Goal: Task Accomplishment & Management: Complete application form

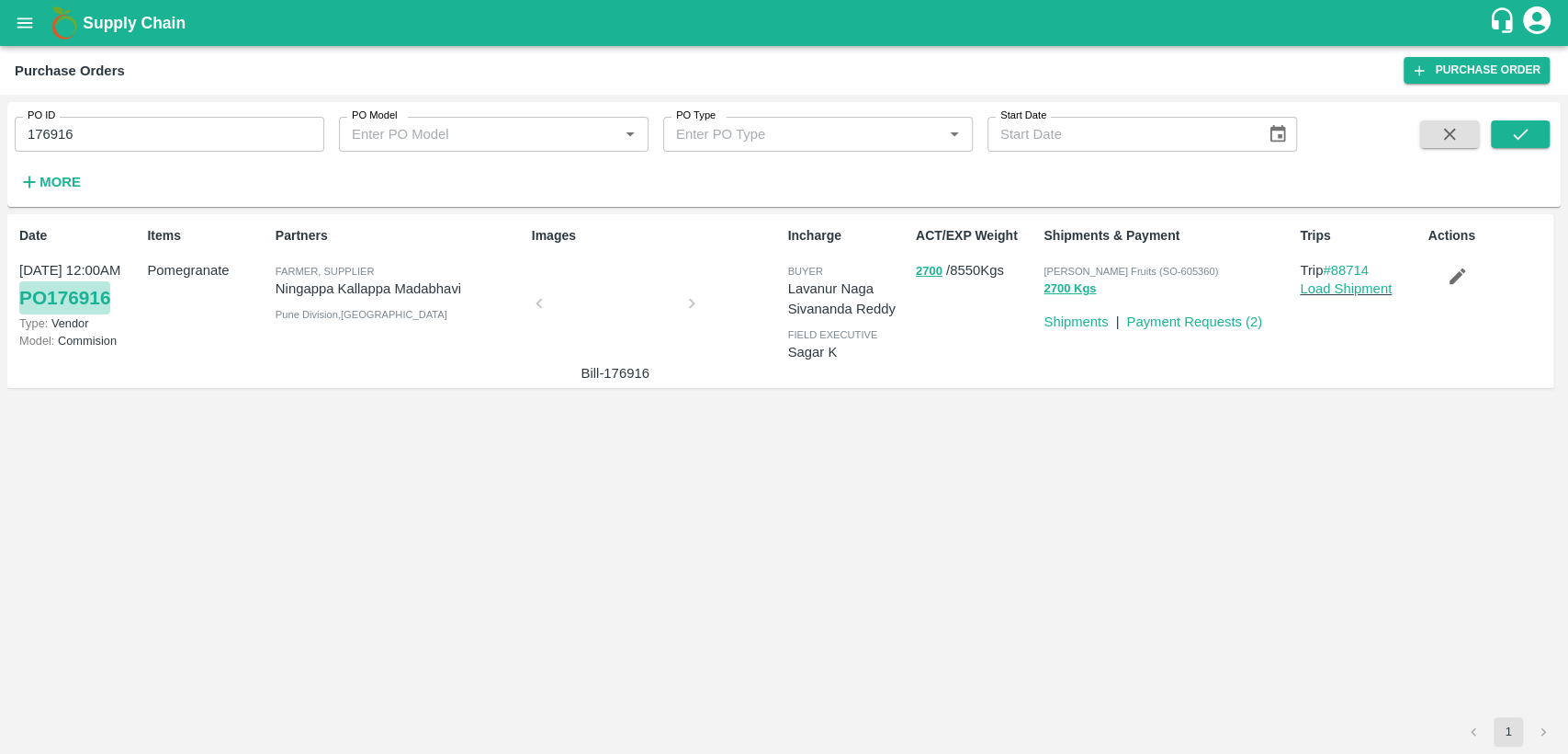
click at [79, 283] on link "PO 176916" at bounding box center [65, 297] width 91 height 33
click at [28, 35] on button "open drawer" at bounding box center [24, 23] width 42 height 42
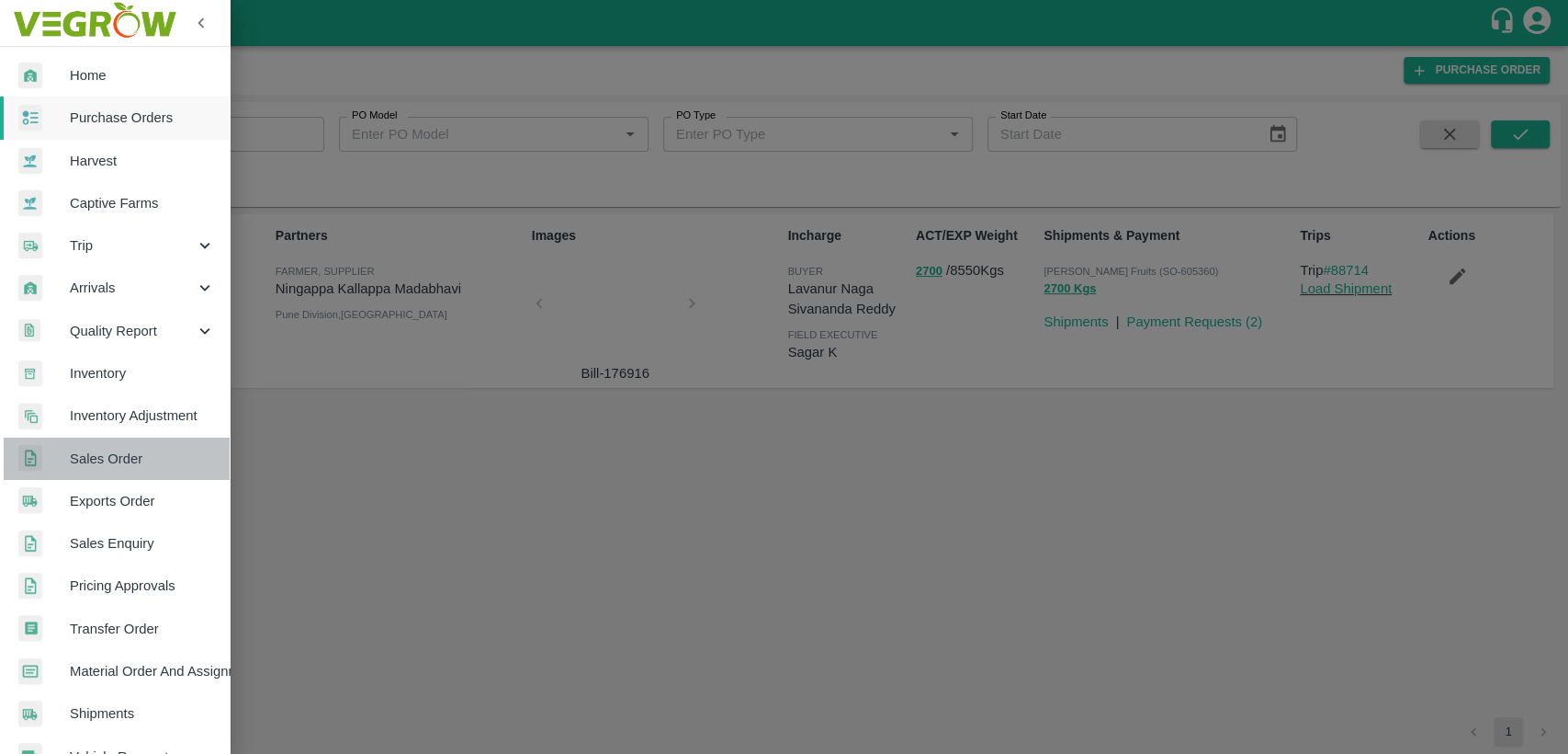
click at [127, 439] on link "Sales Order" at bounding box center [114, 459] width 230 height 42
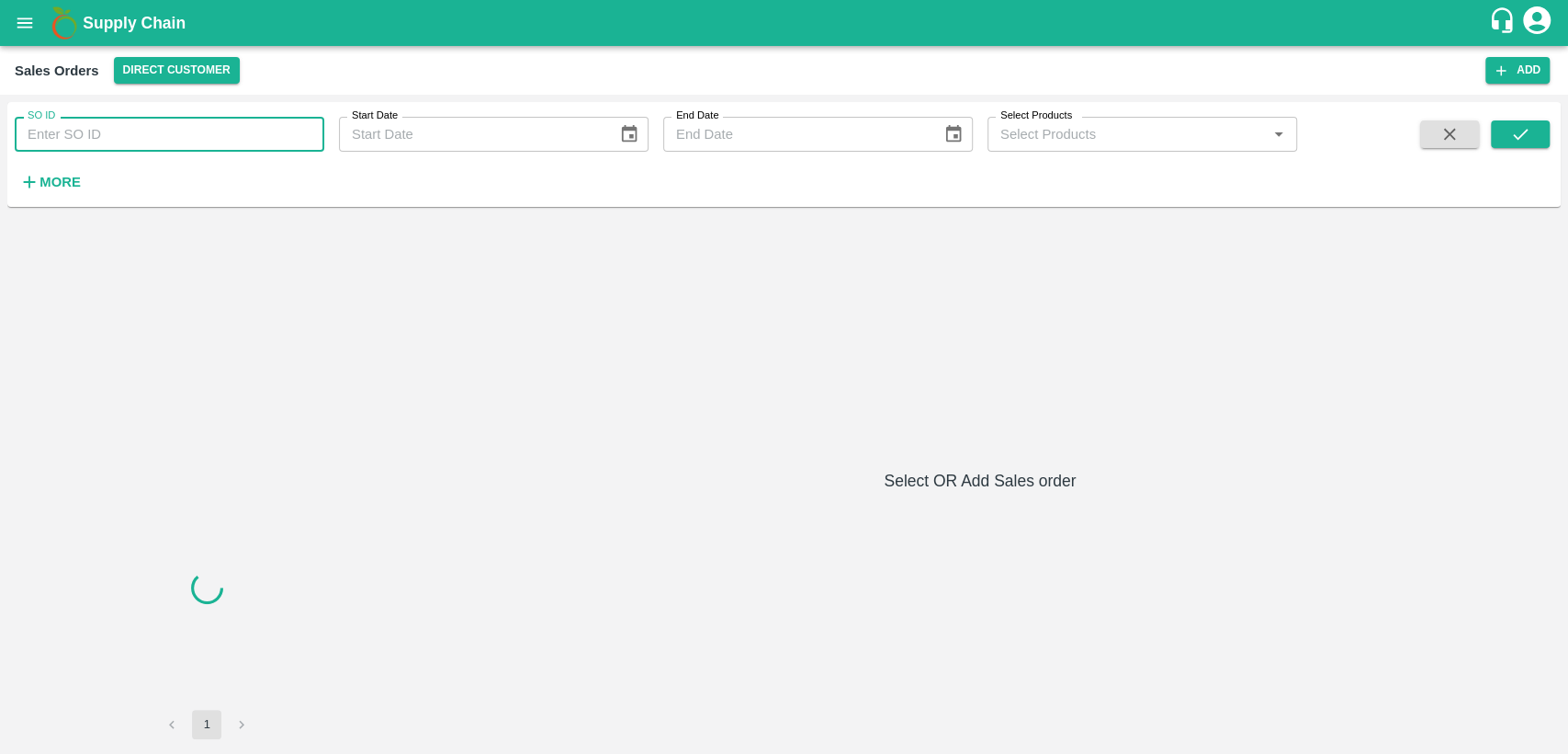
click at [161, 125] on input "SO ID" at bounding box center [170, 133] width 309 height 35
paste input "605360)"
click at [161, 125] on input "605360)" at bounding box center [170, 133] width 309 height 35
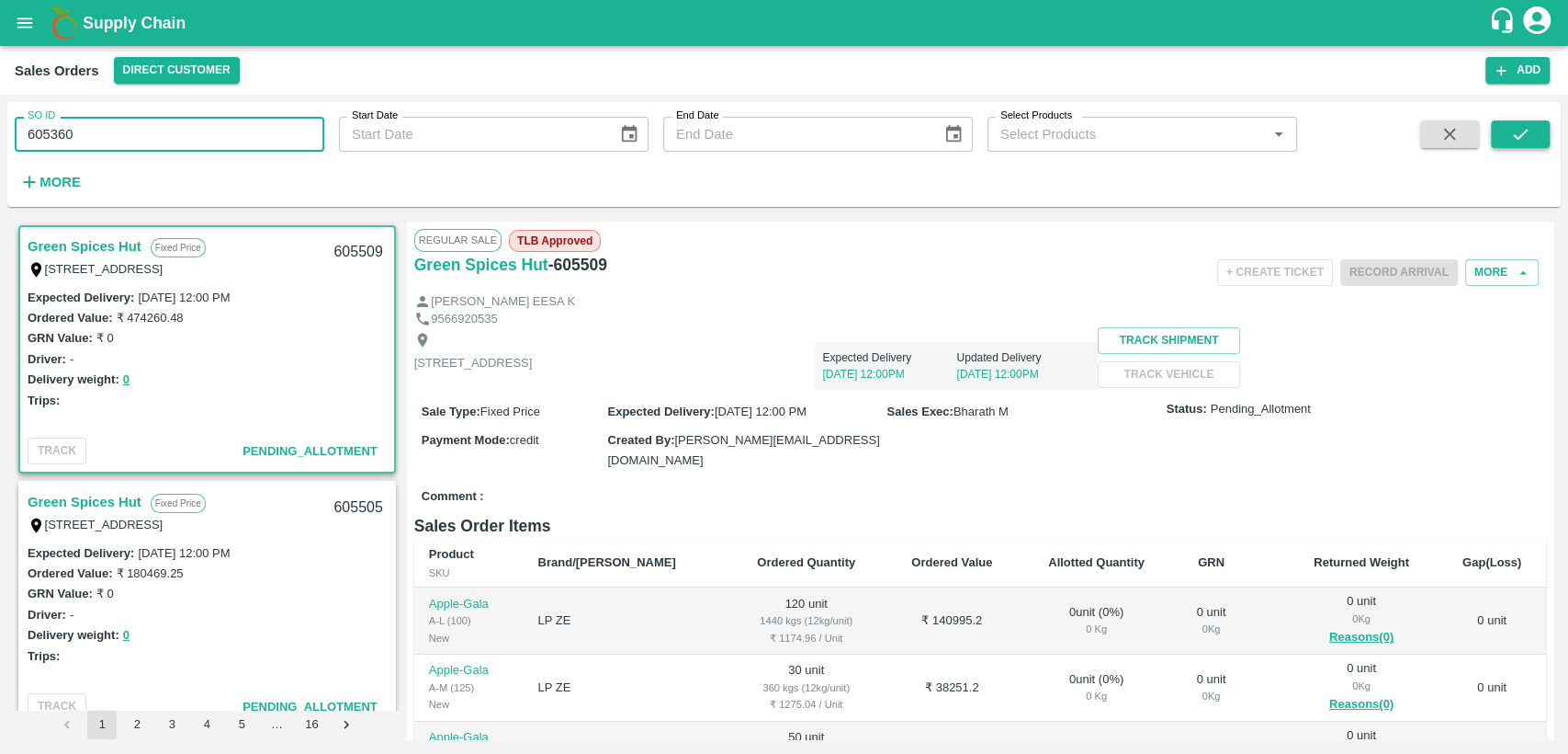
type input "605360"
click at [1540, 125] on button "submit" at bounding box center [1520, 133] width 59 height 27
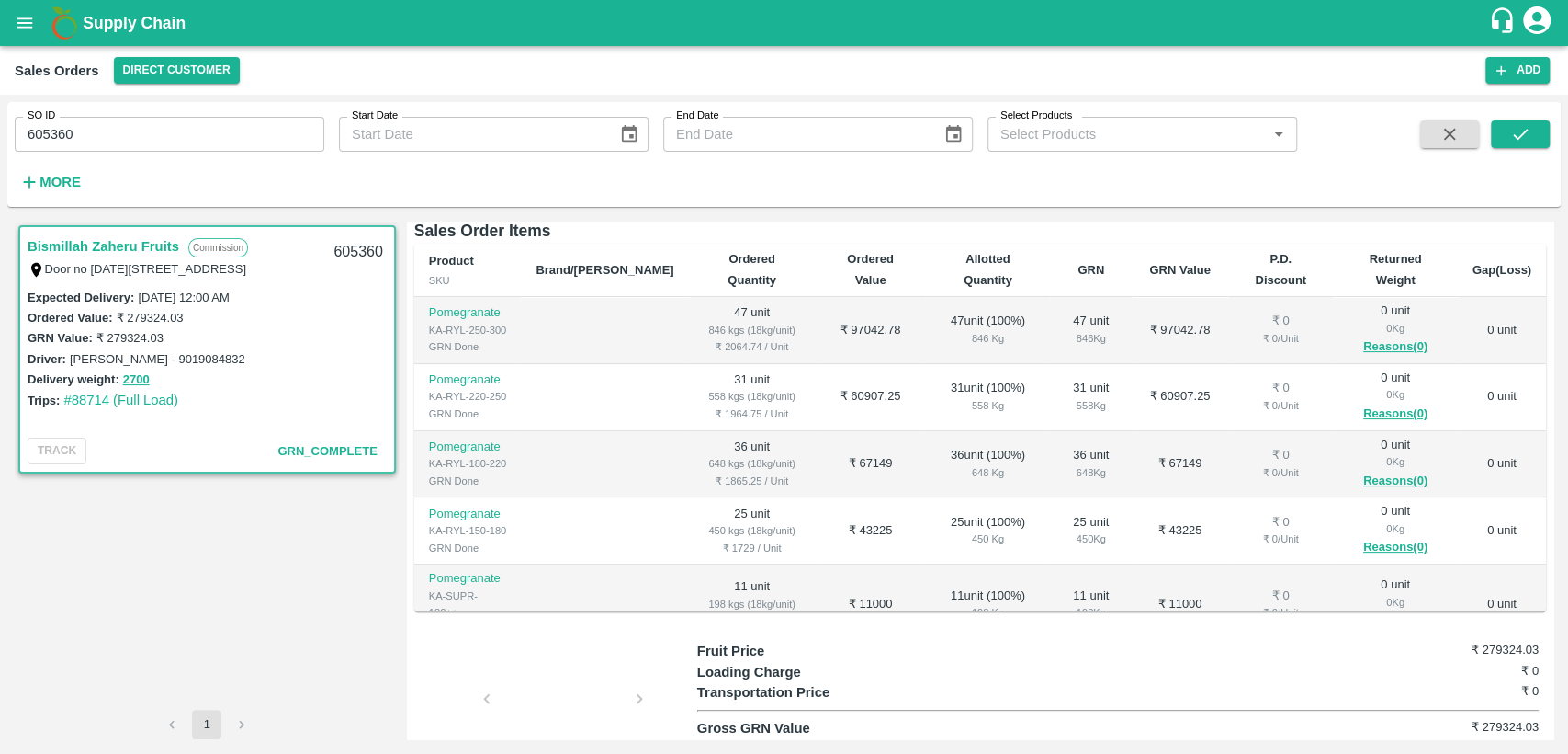
click at [1491, 120] on button "submit" at bounding box center [1520, 133] width 59 height 27
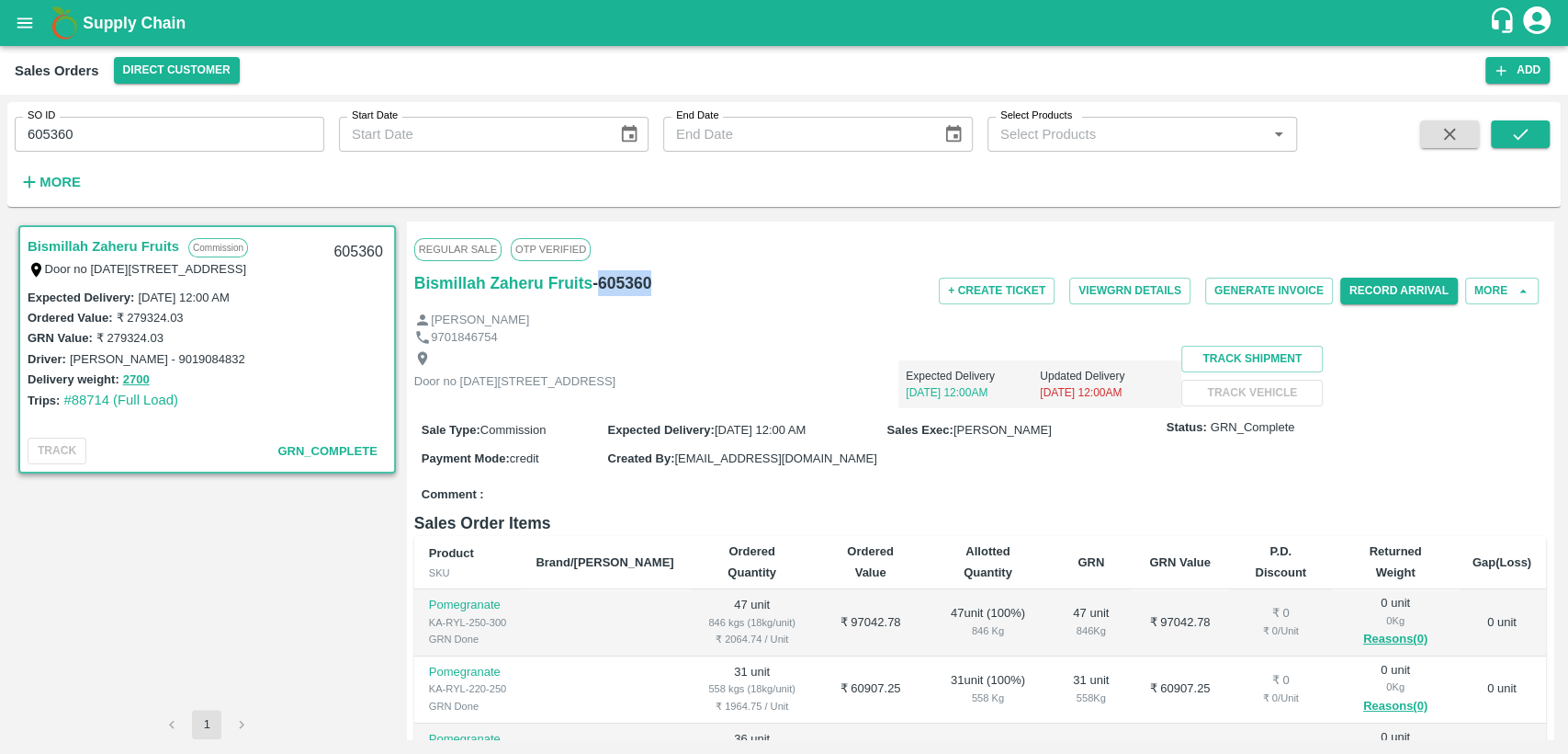
drag, startPoint x: 596, startPoint y: 280, endPoint x: 681, endPoint y: 290, distance: 85.6
click at [681, 290] on div "Bismillah Zaheru Fruits - 605360" at bounding box center [603, 282] width 378 height 25
copy h6 "605360"
click at [29, 26] on icon "open drawer" at bounding box center [25, 23] width 16 height 10
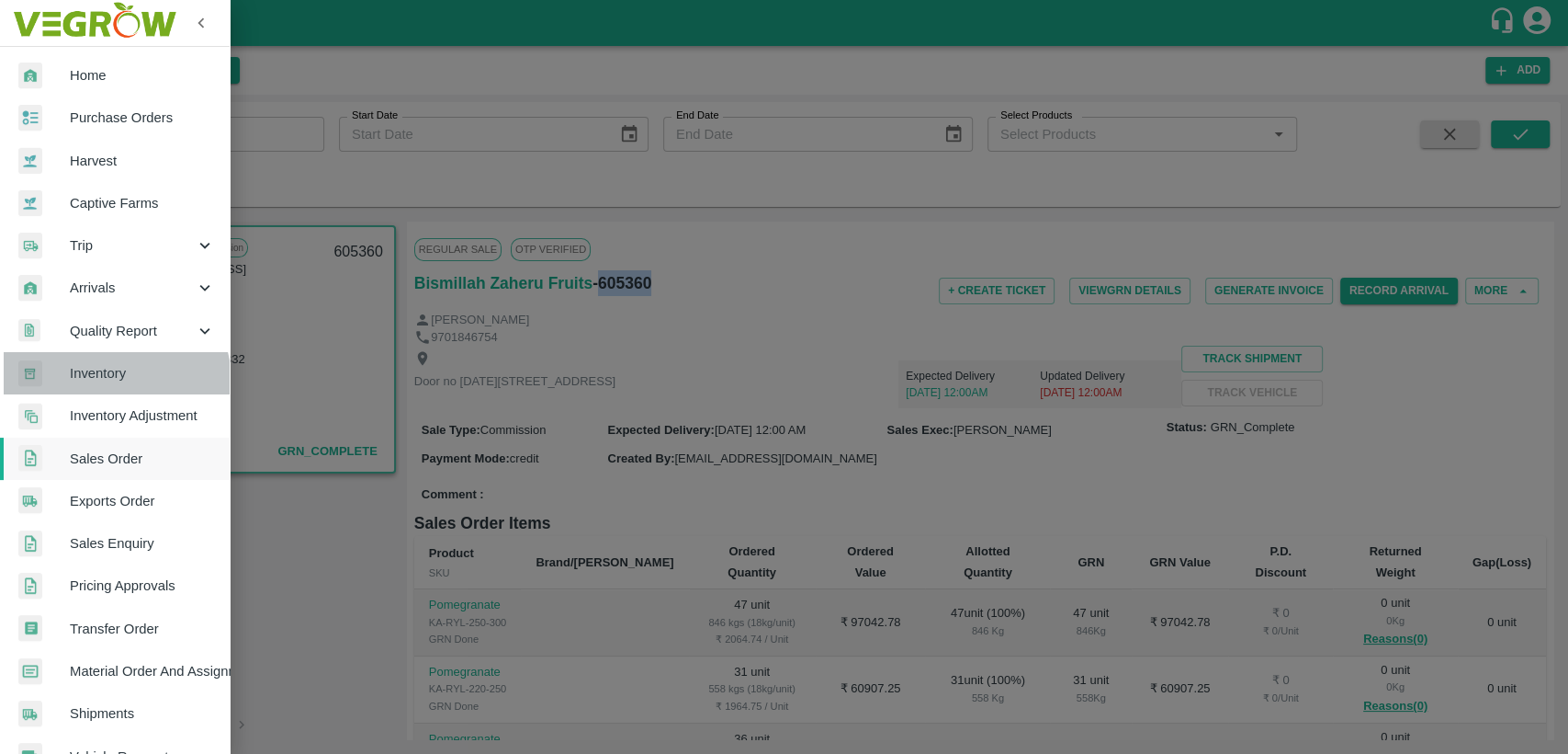
click at [112, 382] on span "Inventory" at bounding box center [142, 373] width 145 height 21
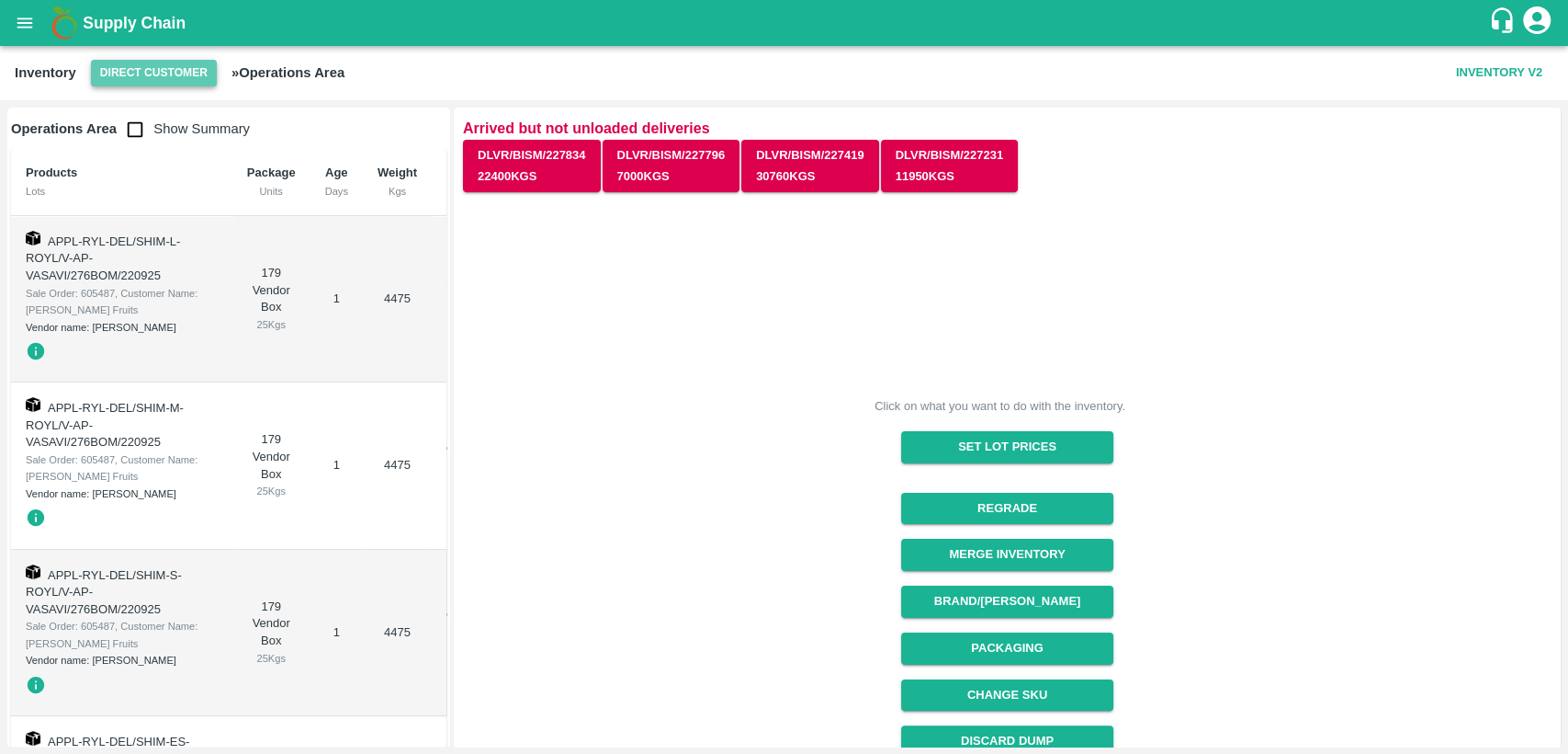
click at [158, 76] on button "Direct Customer" at bounding box center [154, 73] width 126 height 26
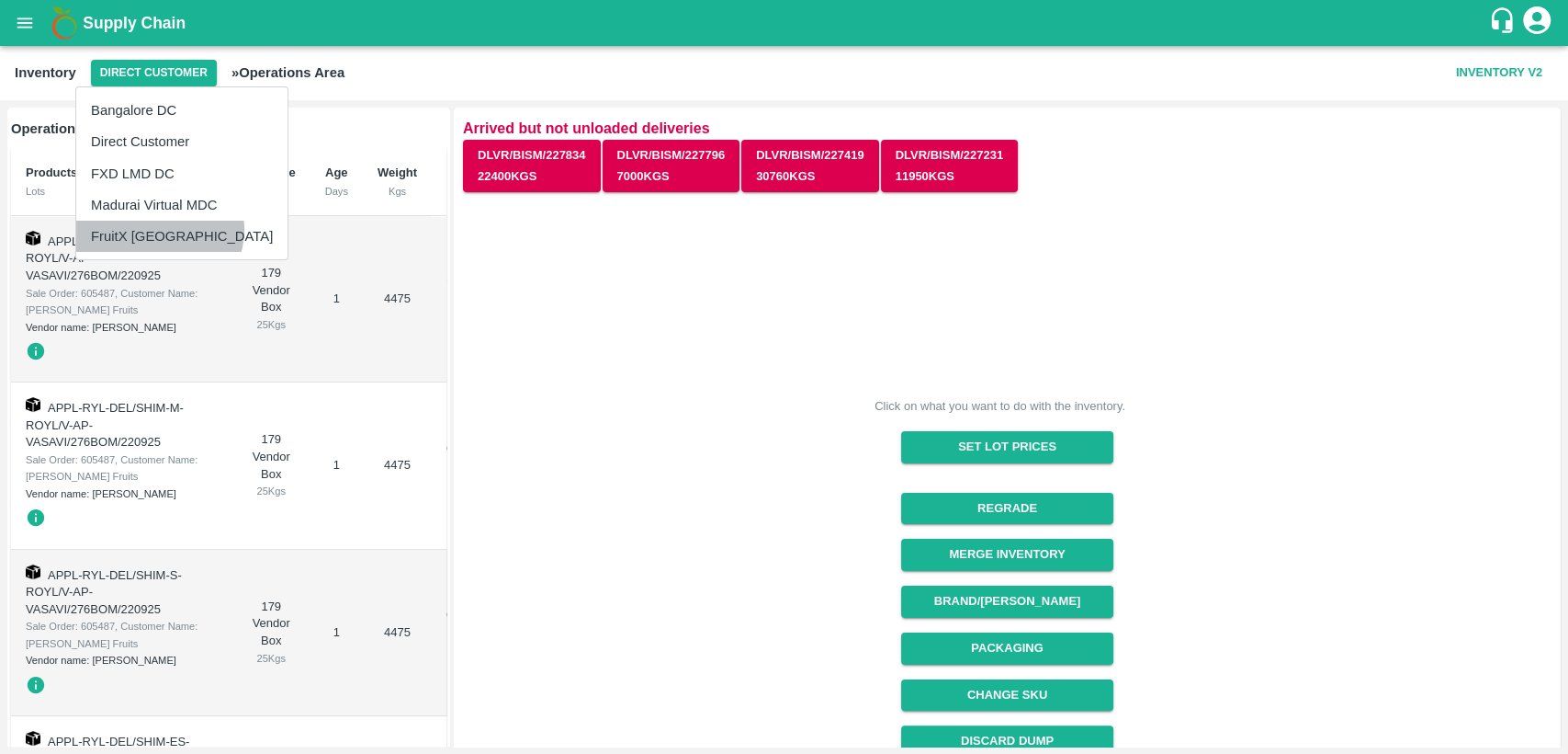
click at [158, 229] on li "FruitX [GEOGRAPHIC_DATA]" at bounding box center [181, 235] width 211 height 31
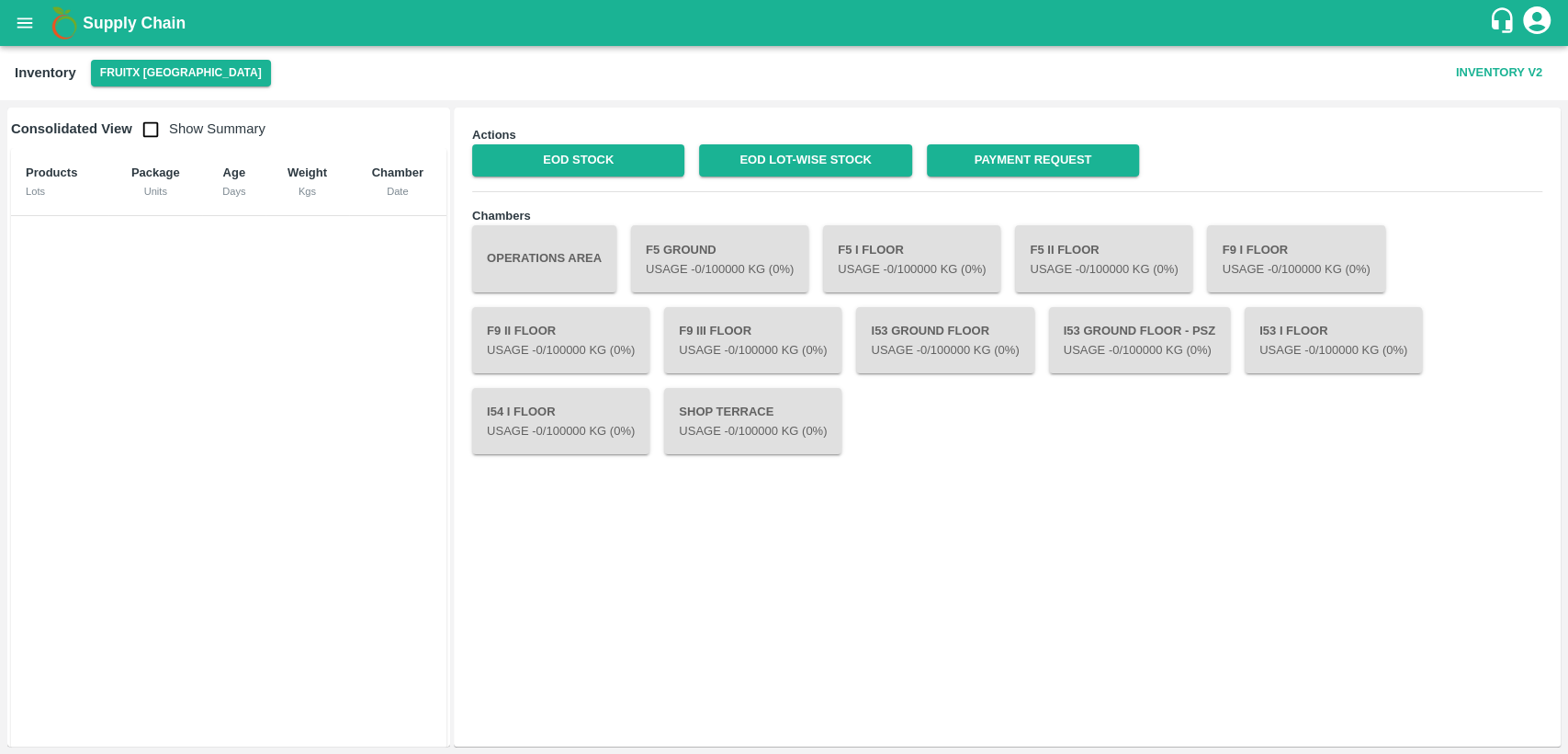
click at [153, 128] on input "checkbox" at bounding box center [150, 129] width 37 height 37
checkbox input "true"
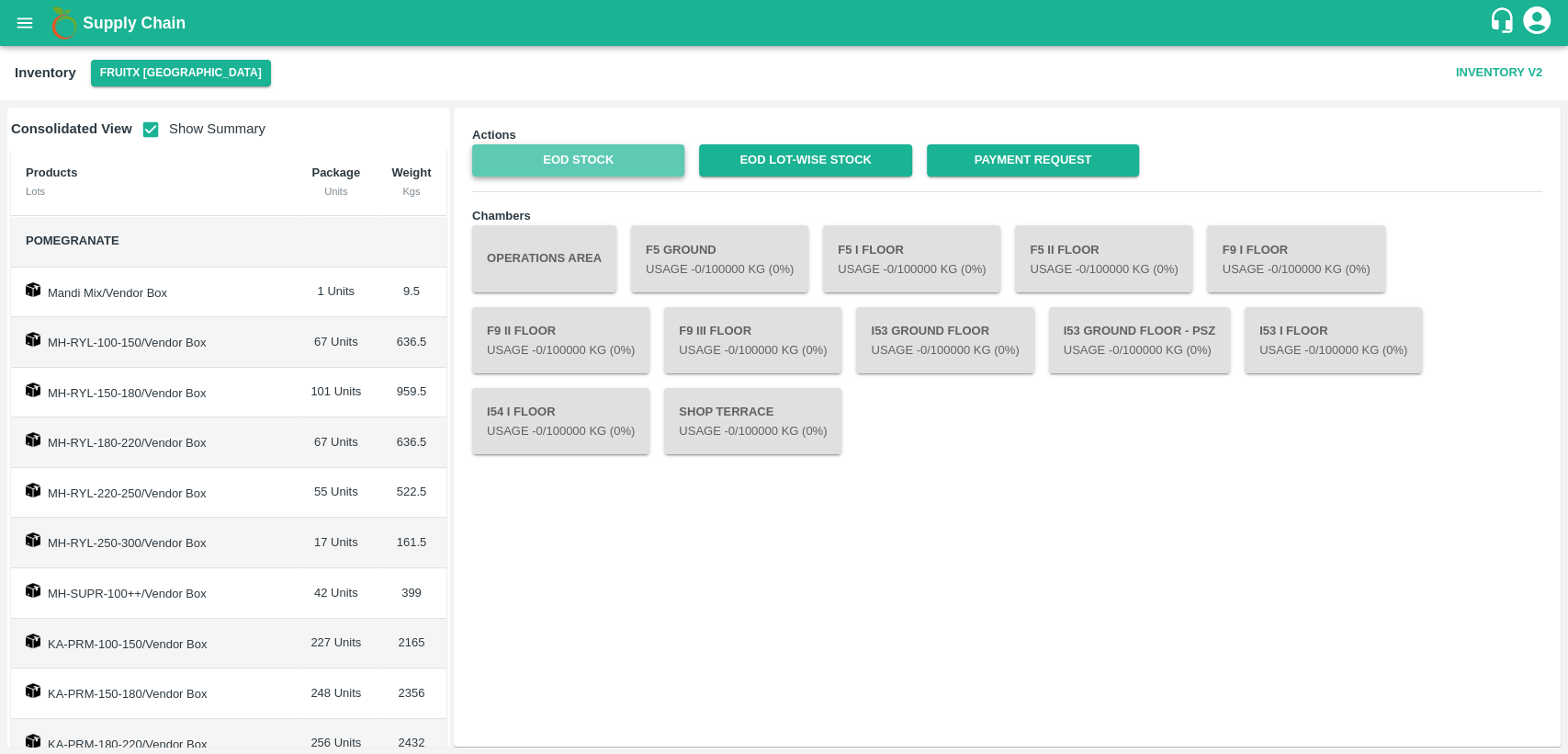
click at [610, 161] on link "EOD Stock" at bounding box center [578, 160] width 212 height 32
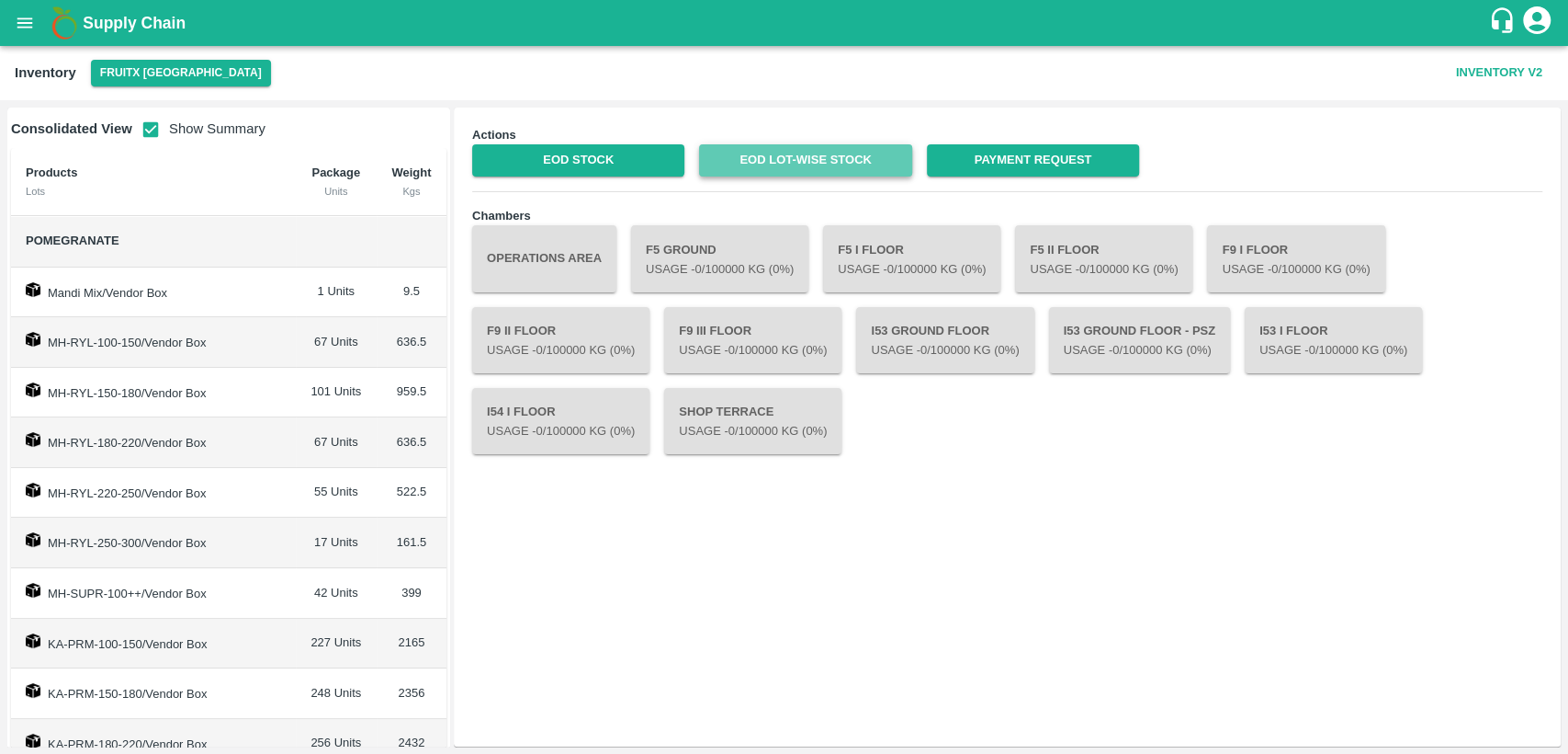
click at [815, 163] on link "EOD Lot-wise Stock" at bounding box center [805, 160] width 212 height 32
click at [23, 29] on icon "open drawer" at bounding box center [25, 23] width 21 height 21
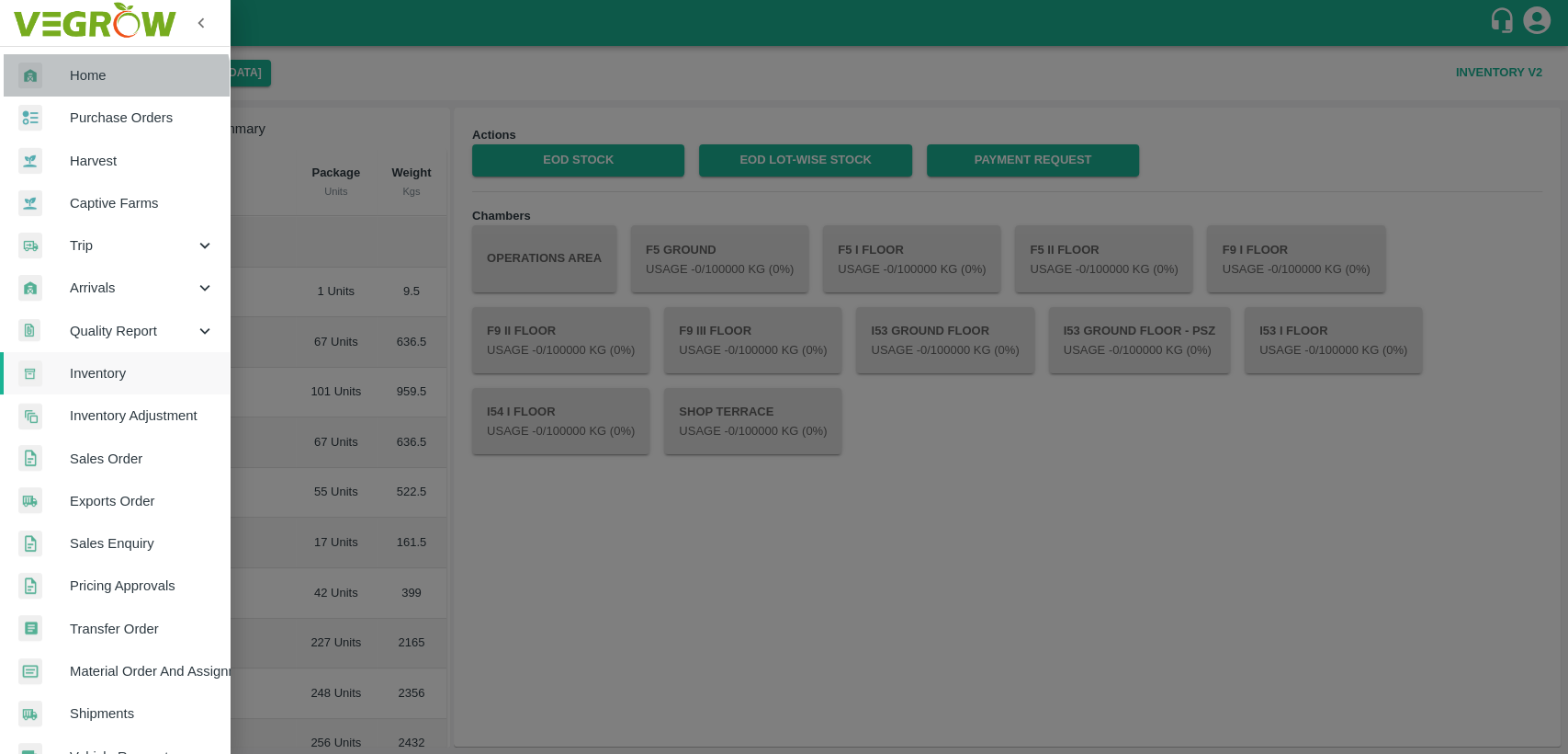
click at [100, 83] on span "Home" at bounding box center [142, 76] width 145 height 21
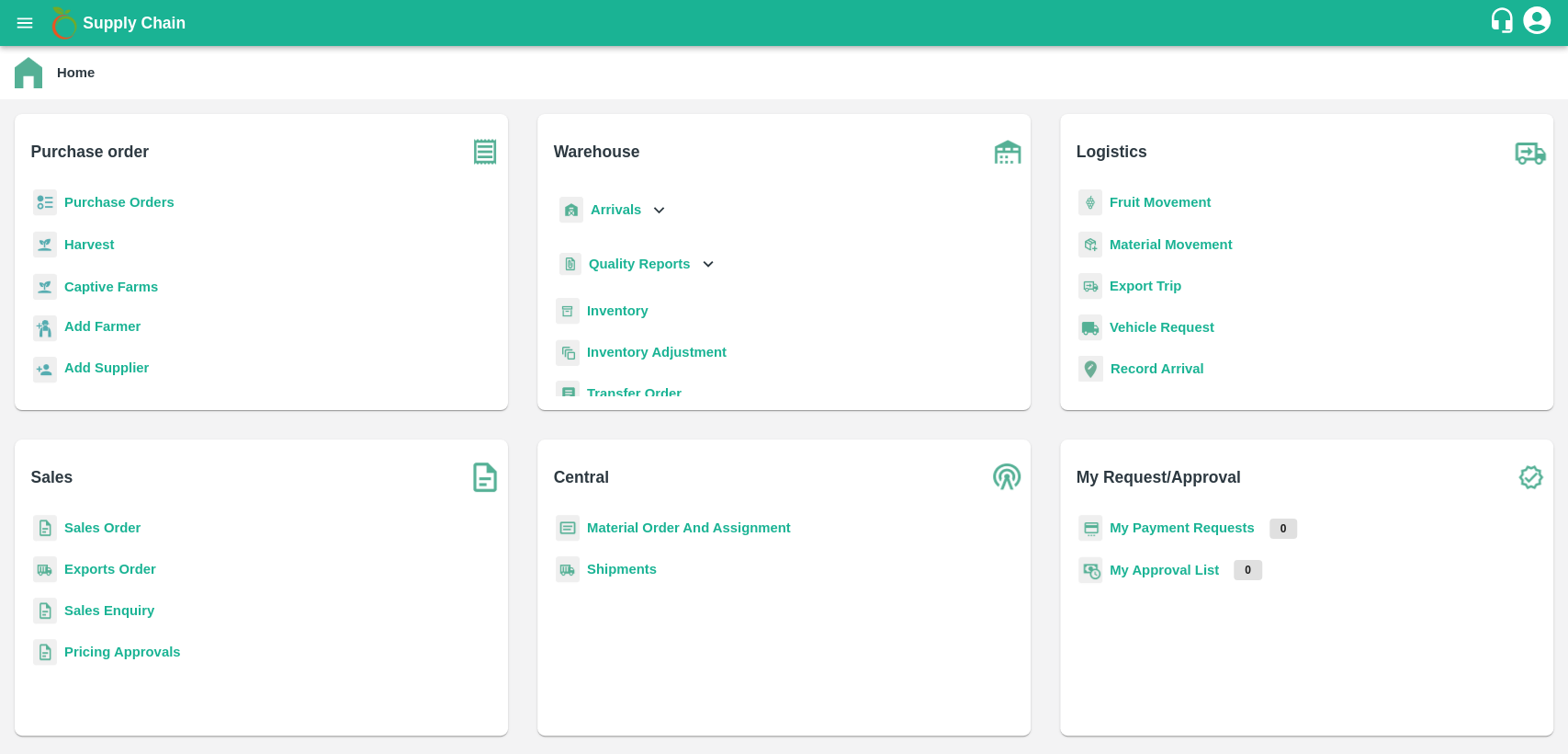
click at [140, 207] on b "Purchase Orders" at bounding box center [120, 203] width 111 height 15
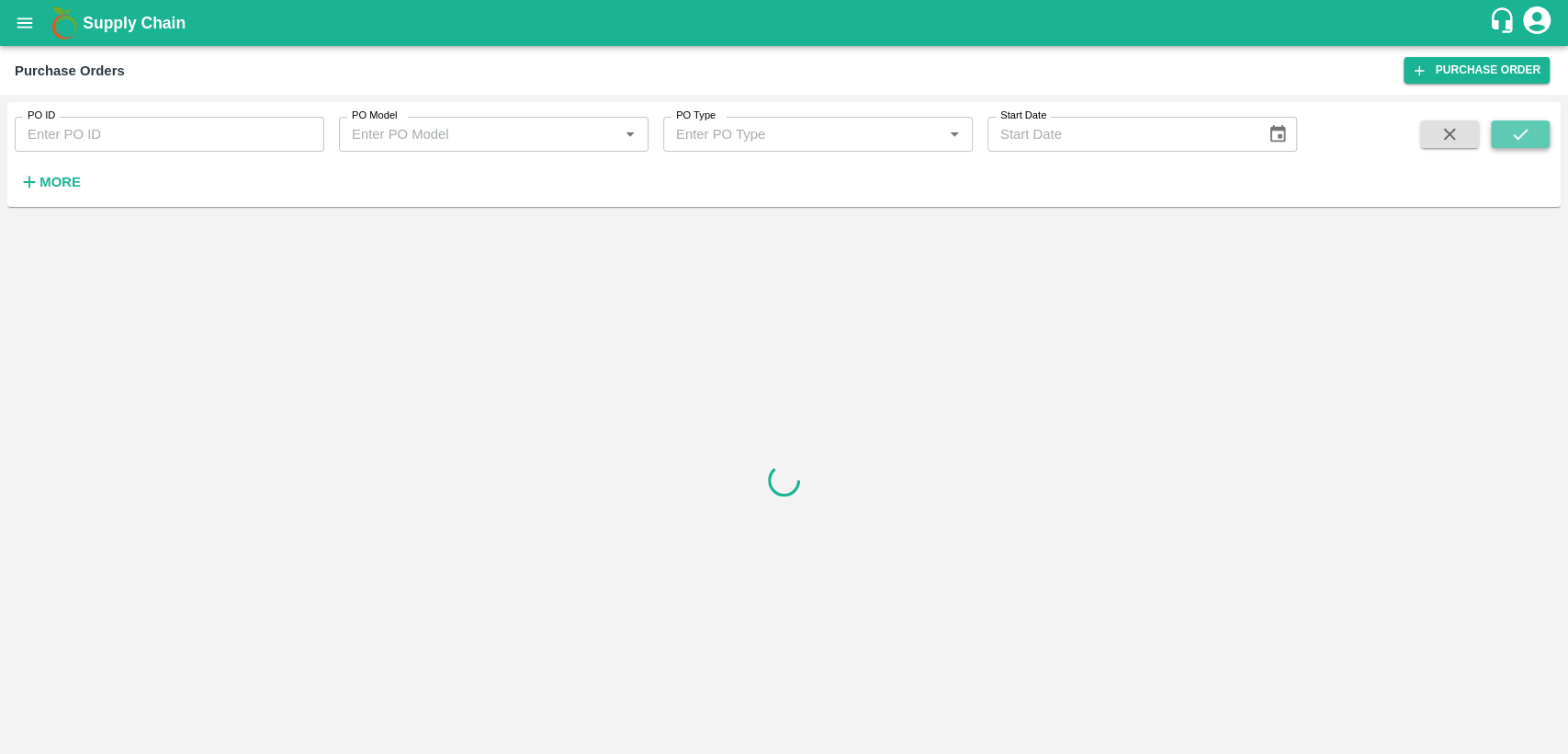
click at [1535, 127] on button "submit" at bounding box center [1520, 133] width 59 height 27
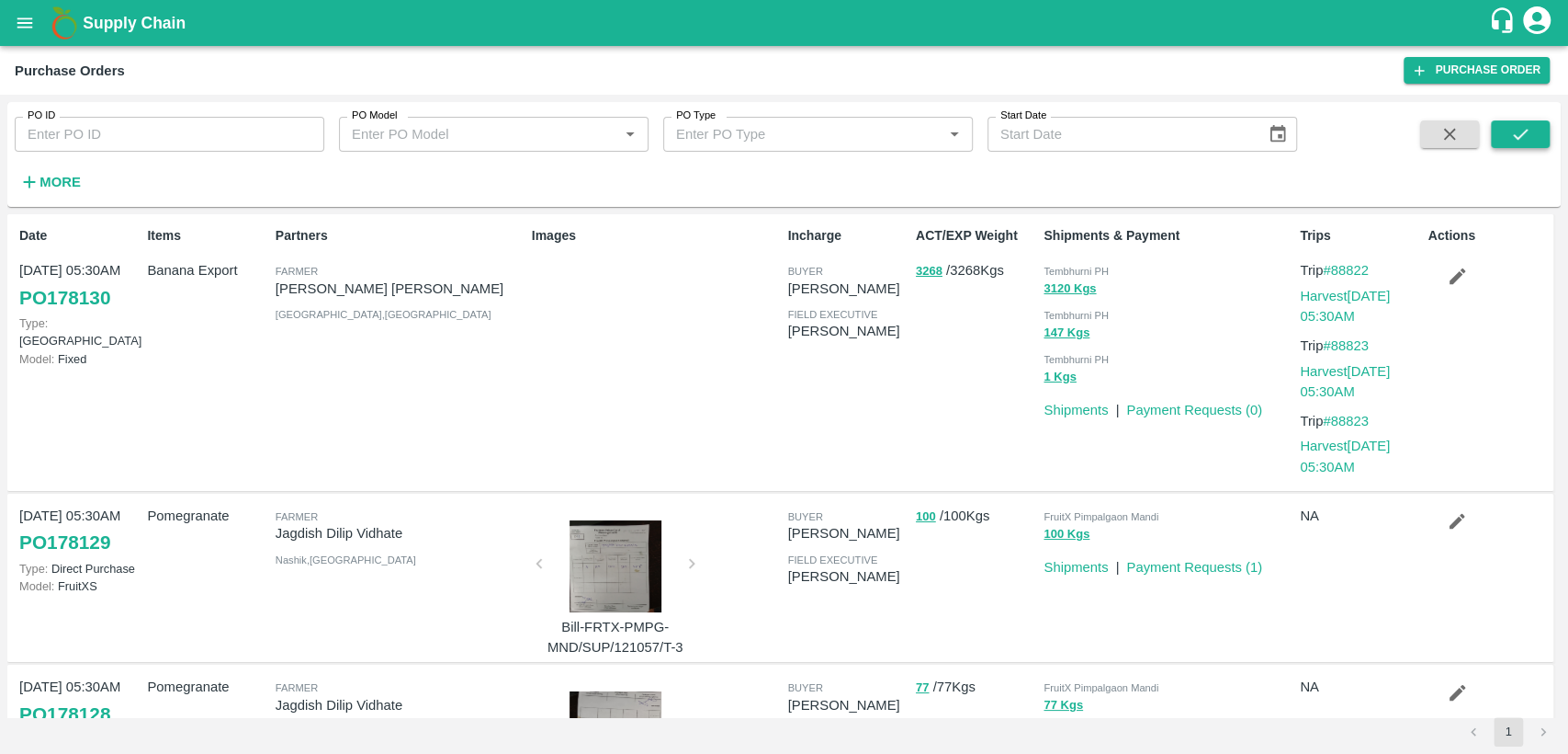
click at [1535, 127] on button "submit" at bounding box center [1520, 133] width 59 height 27
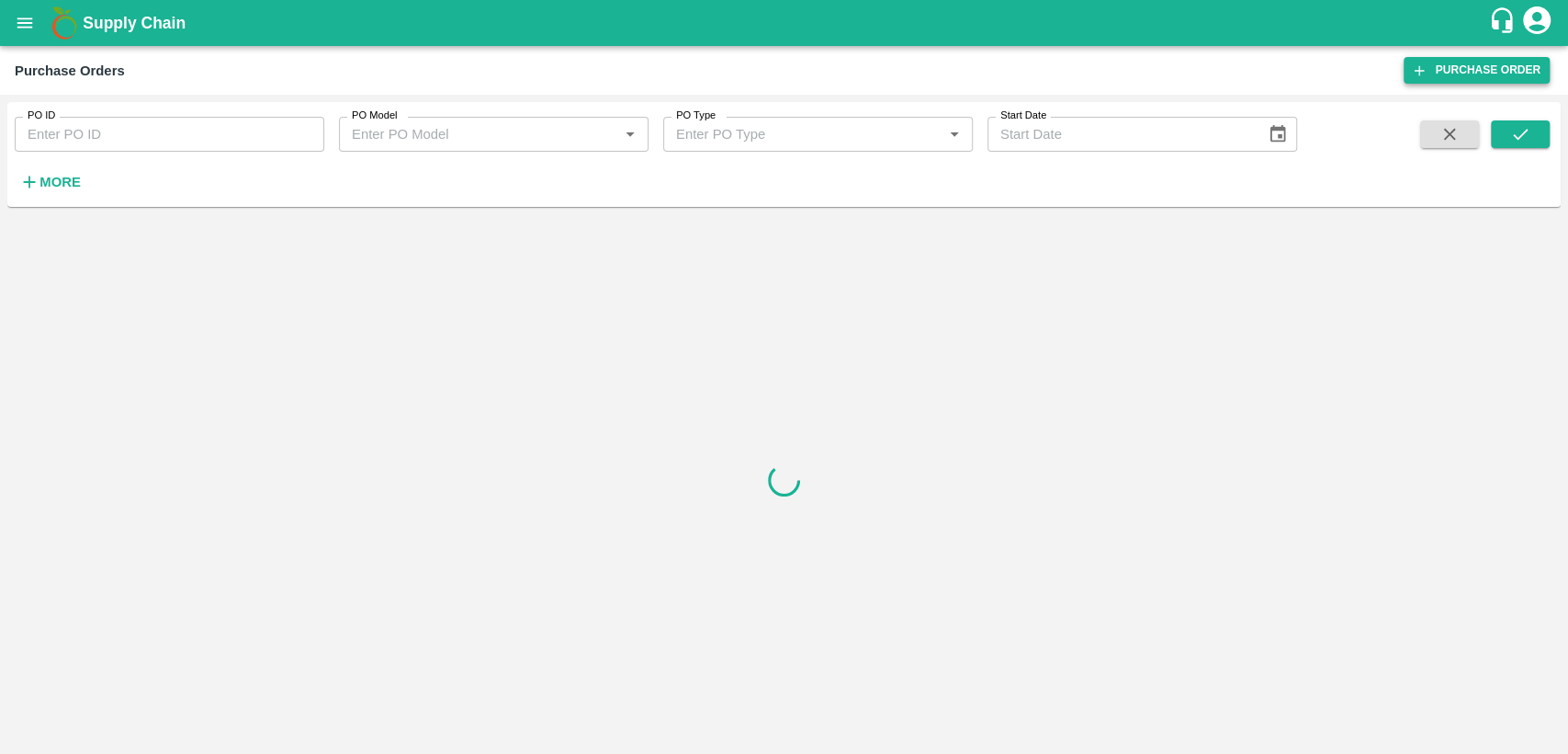
click at [1456, 69] on link "Purchase Order" at bounding box center [1477, 70] width 146 height 26
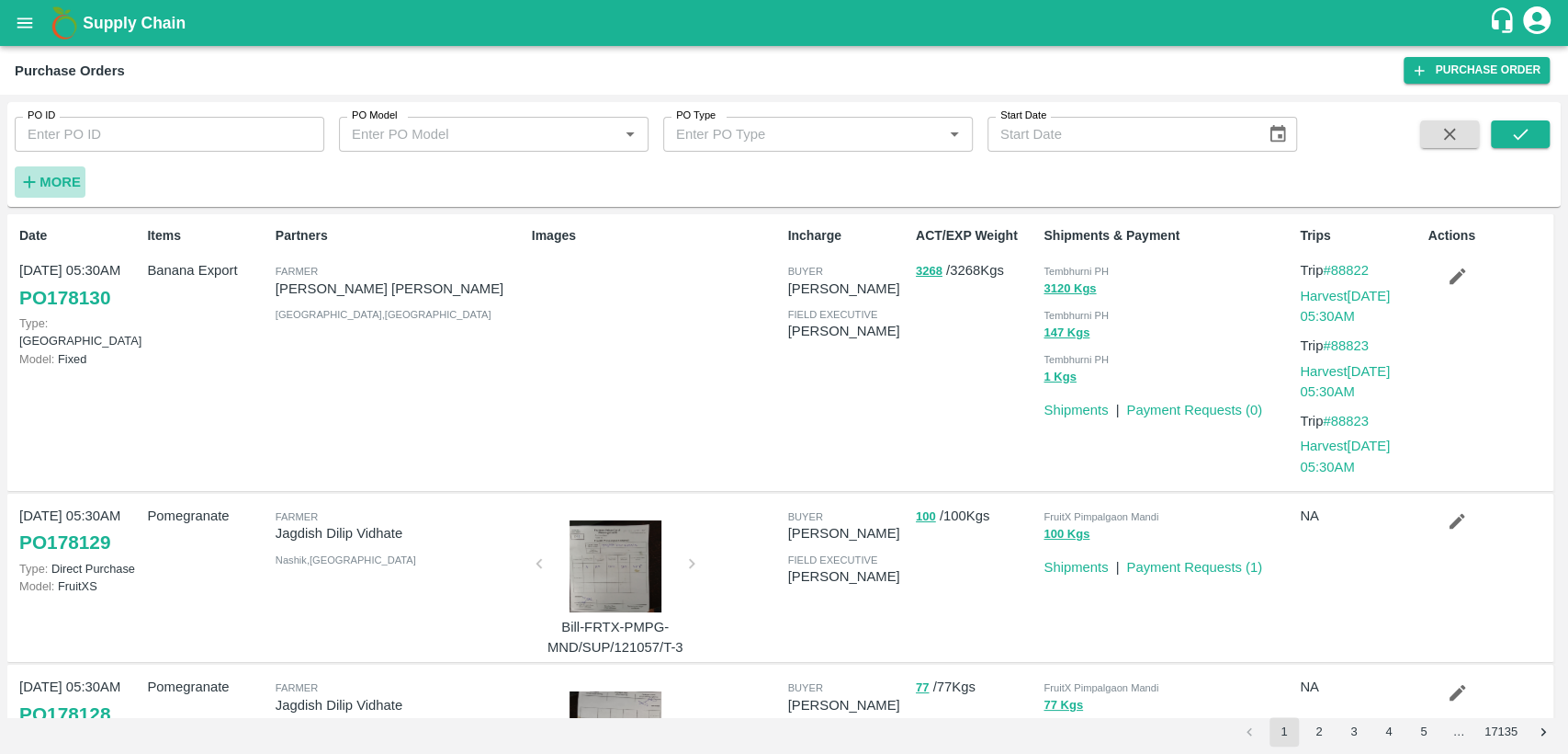
click at [67, 178] on strong "More" at bounding box center [60, 182] width 41 height 15
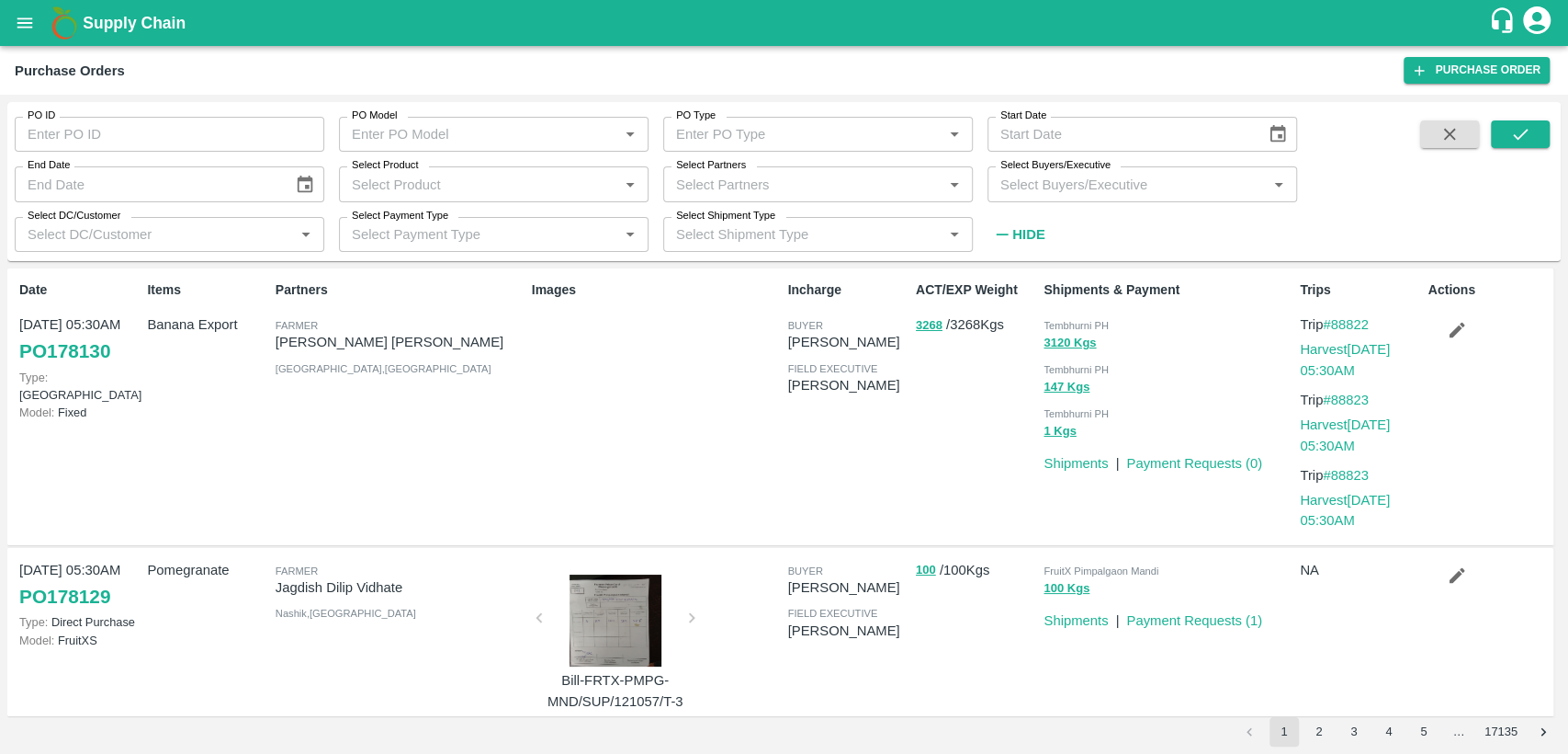
click at [1109, 188] on input "Select Buyers/Executive" at bounding box center [1127, 183] width 268 height 23
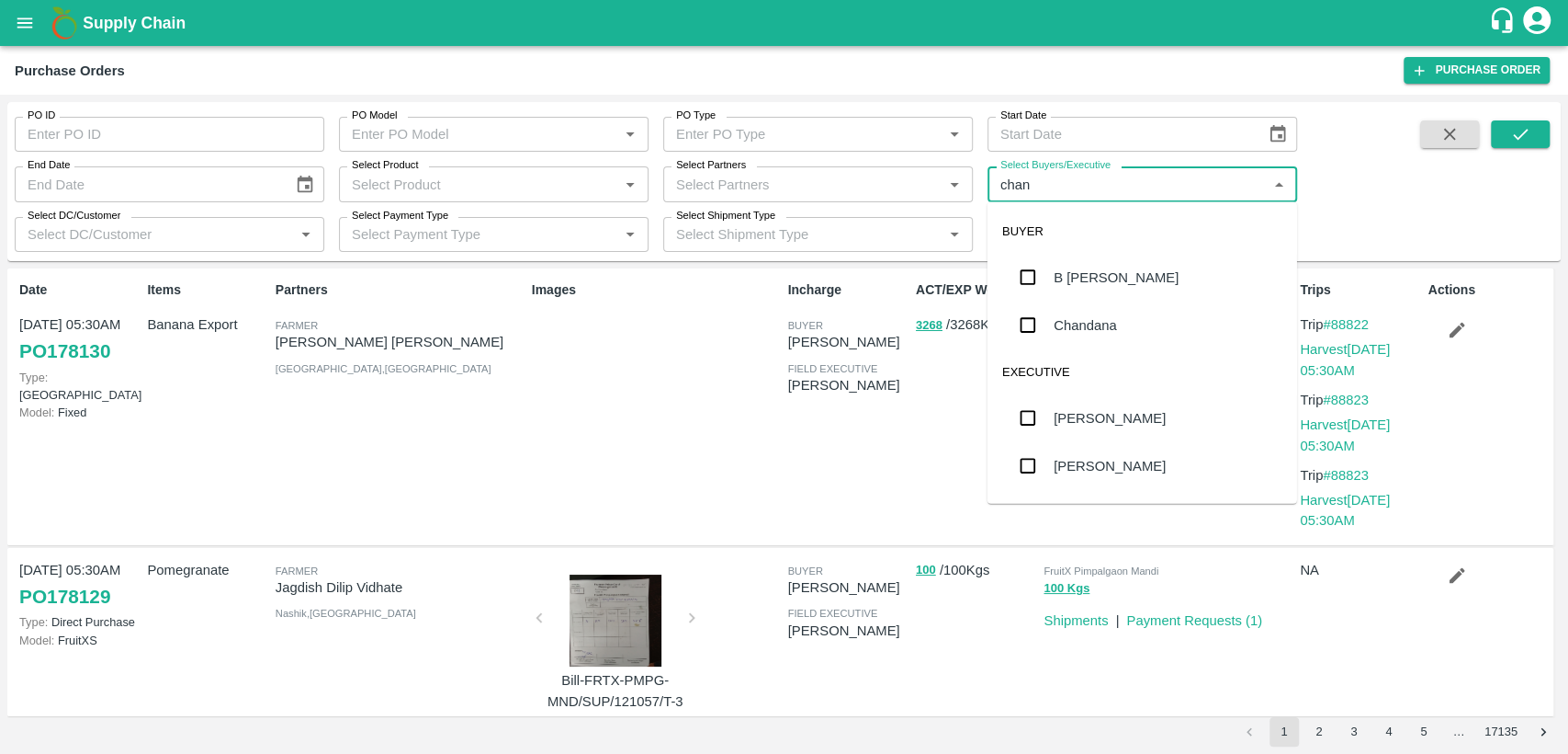
type input "chand"
click at [1121, 274] on div "B [PERSON_NAME]" at bounding box center [1115, 278] width 125 height 21
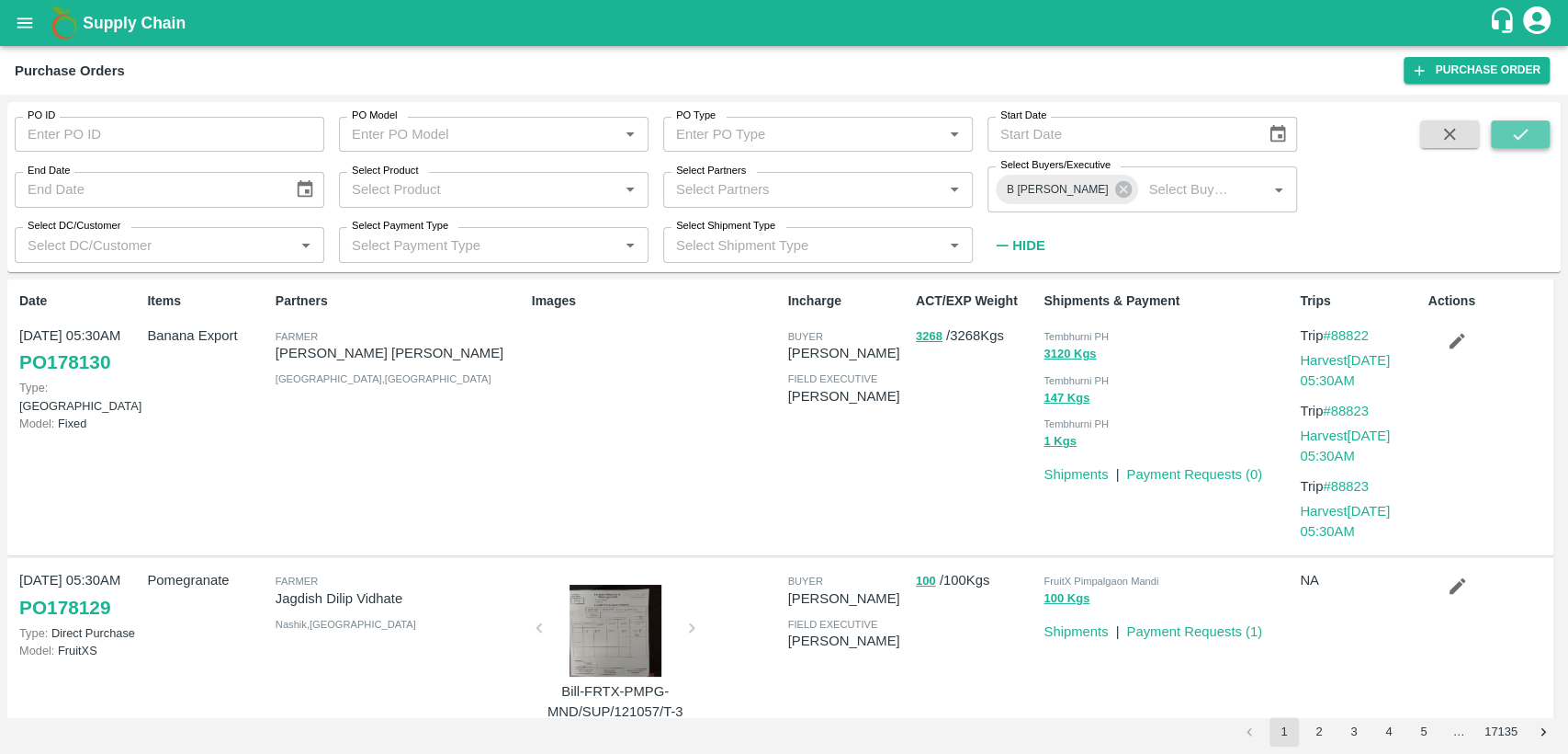
click at [1514, 134] on icon "submit" at bounding box center [1520, 134] width 21 height 21
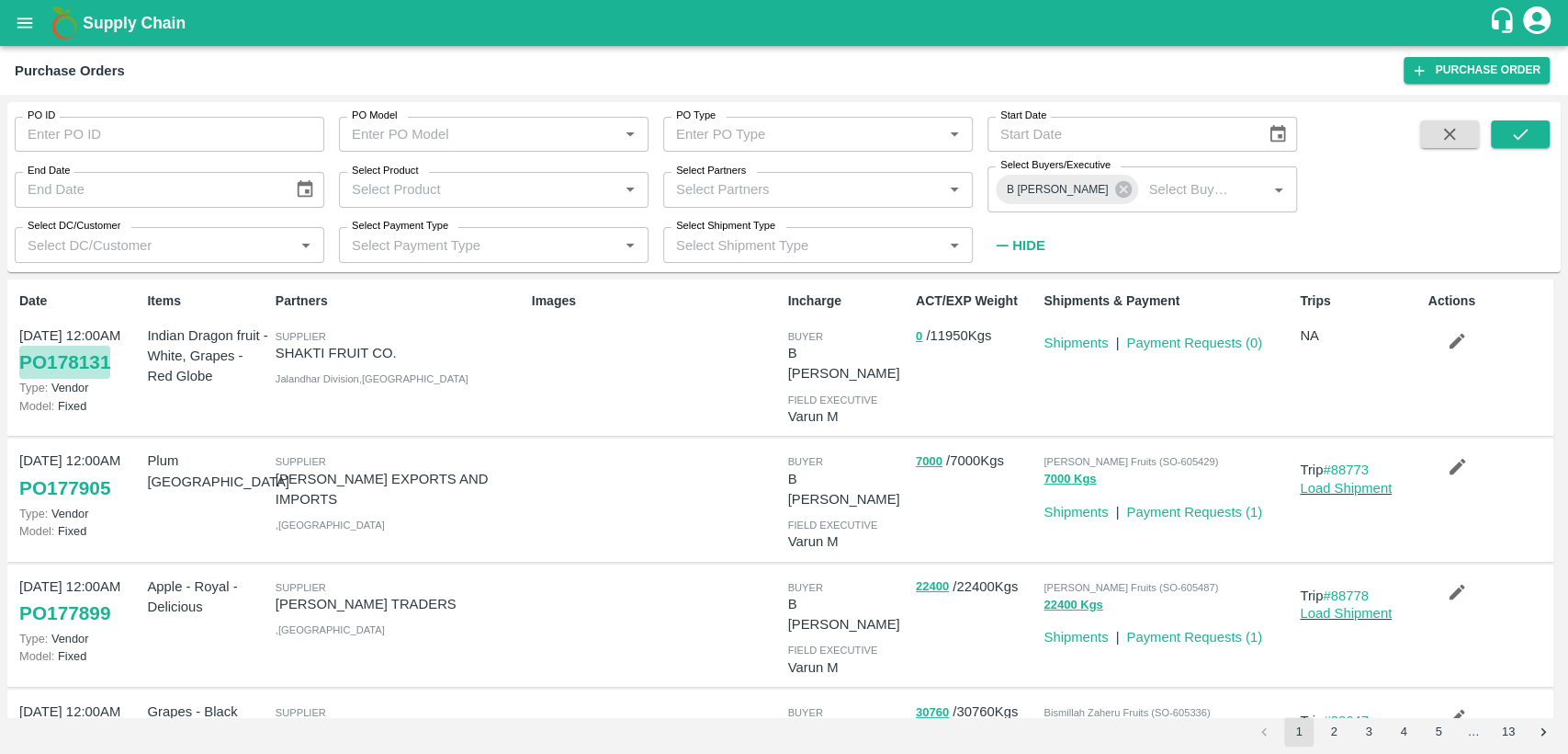
click at [80, 361] on link "PO 178131" at bounding box center [65, 362] width 91 height 33
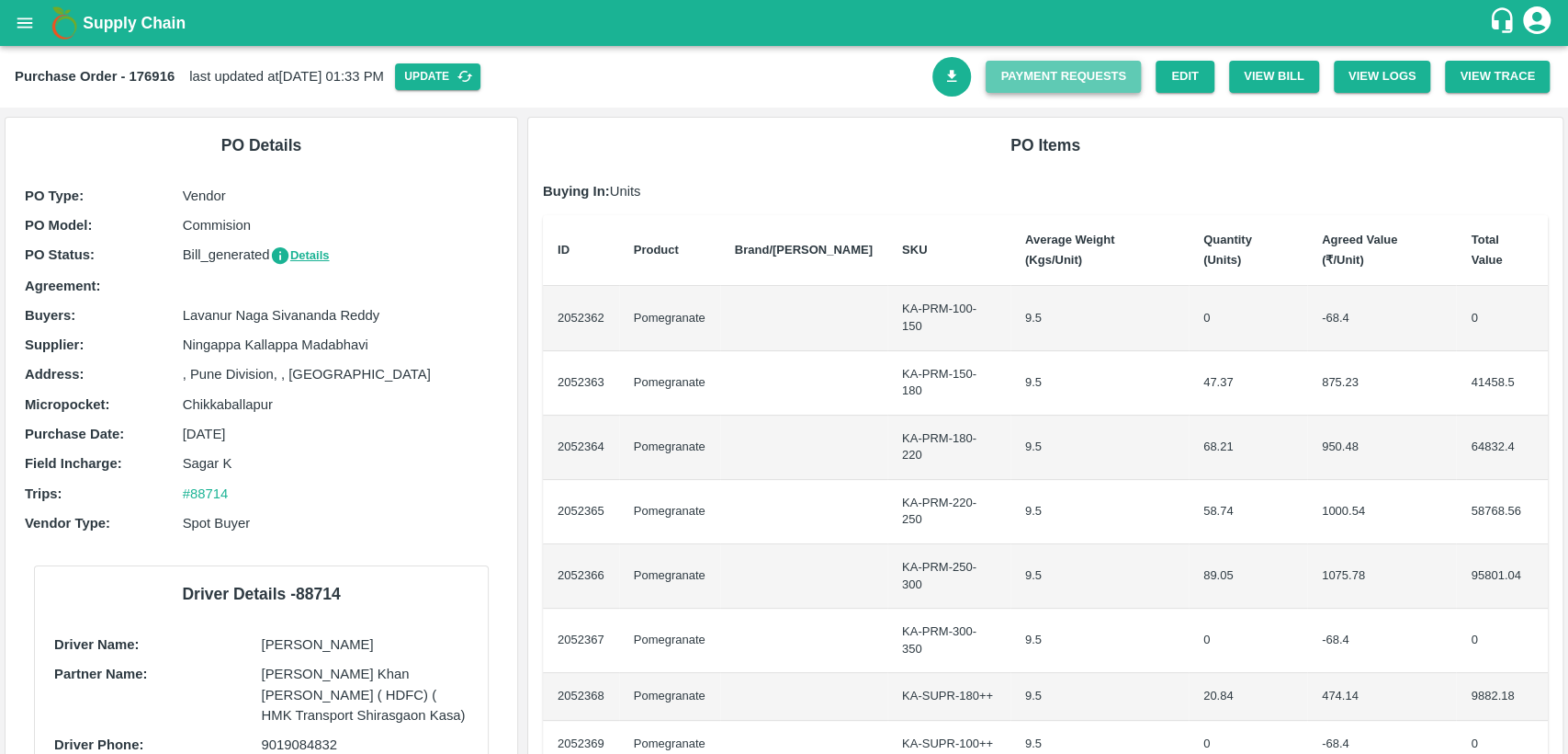
click at [1108, 70] on link "Payment Requests" at bounding box center [1064, 77] width 156 height 32
drag, startPoint x: 180, startPoint y: 340, endPoint x: 385, endPoint y: 348, distance: 205.2
click at [385, 348] on div "Supplier : Ningappa Kallappa Madabhavi" at bounding box center [261, 345] width 473 height 21
drag, startPoint x: 182, startPoint y: 309, endPoint x: 381, endPoint y: 316, distance: 199.1
click at [381, 316] on p "Lavanur Naga Sivananda Reddy" at bounding box center [340, 315] width 315 height 21
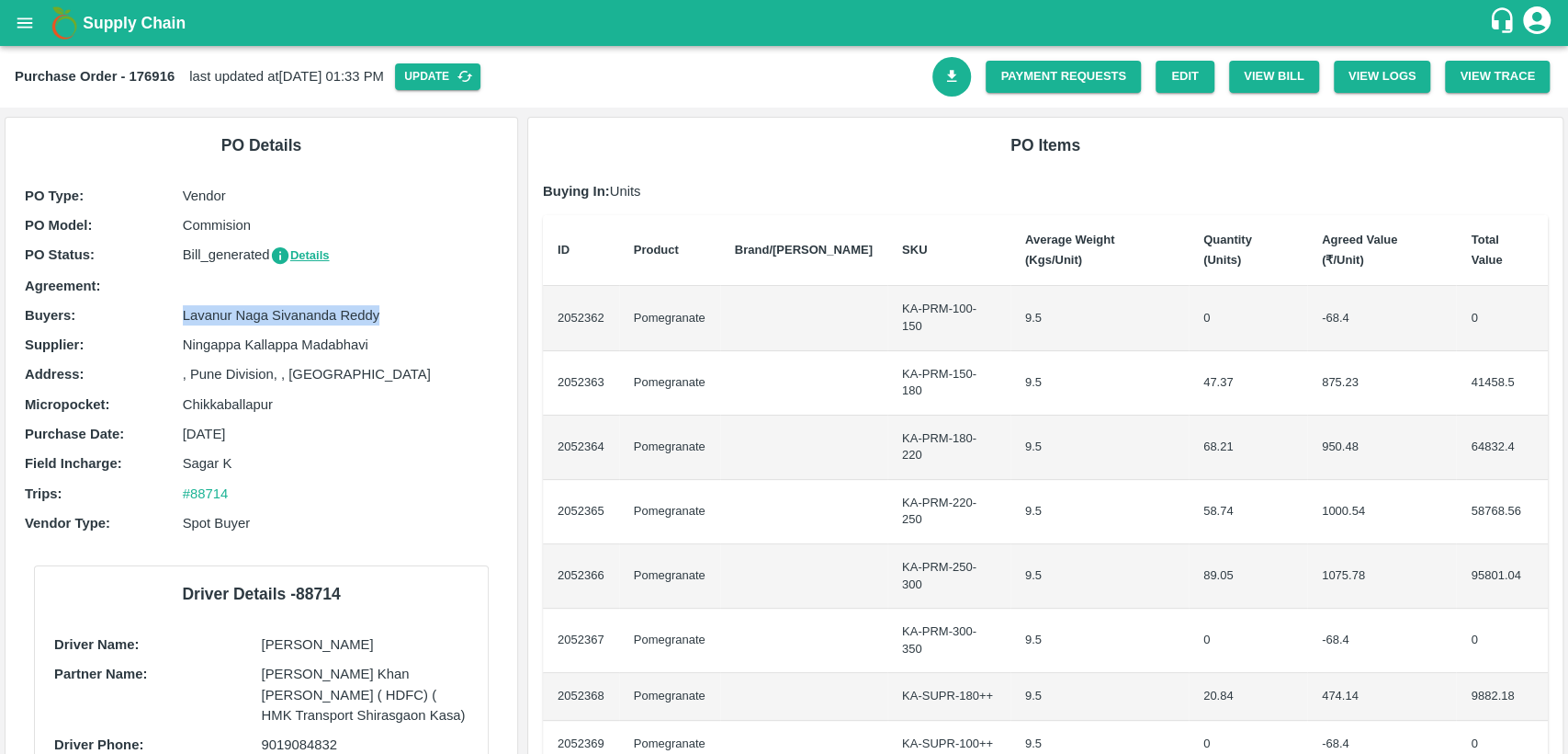
copy p "Lavanur Naga Sivananda Reddy"
drag, startPoint x: 632, startPoint y: 285, endPoint x: 714, endPoint y: 289, distance: 82.1
click at [714, 289] on td "Pomegranate" at bounding box center [670, 318] width 101 height 65
copy td "Pomegranate"
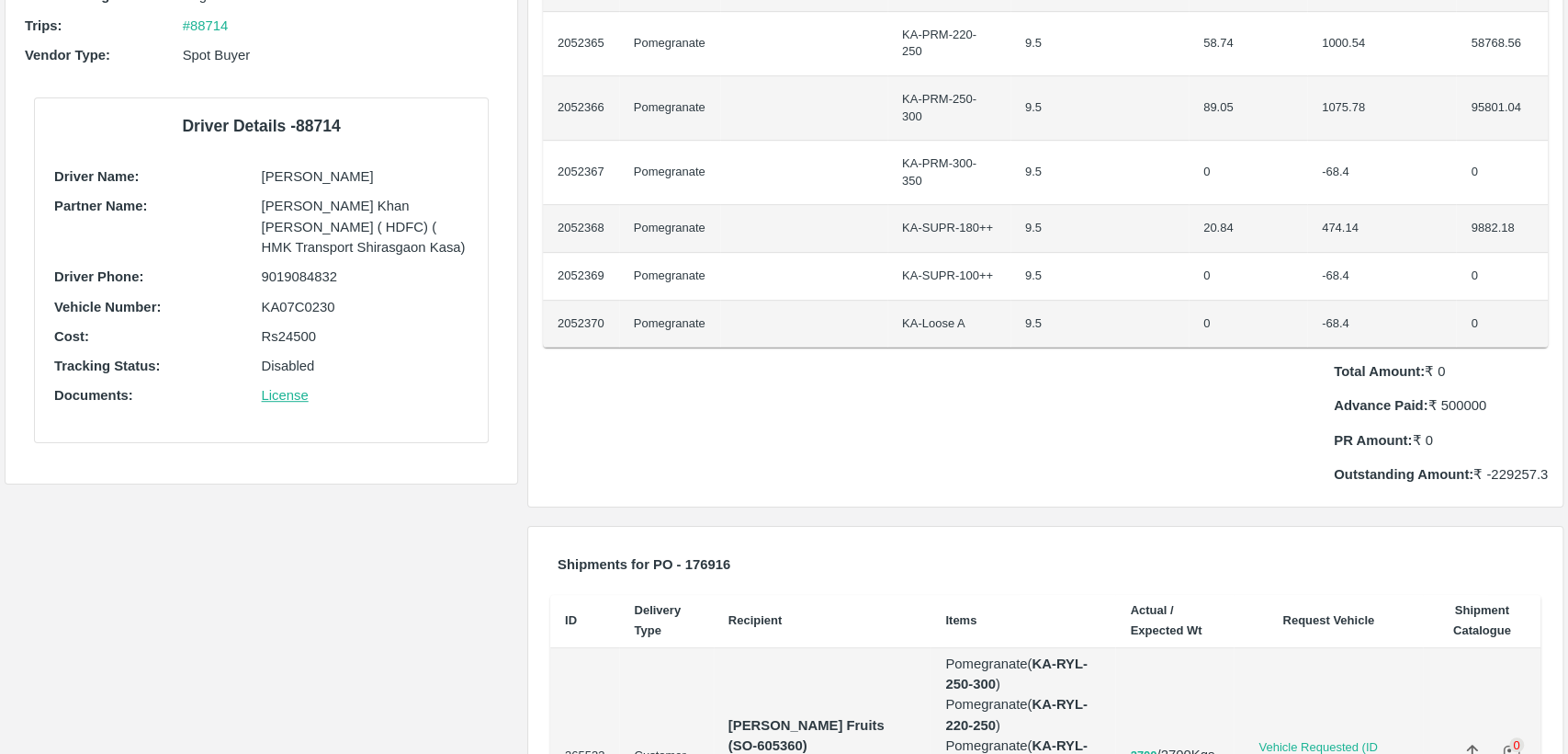
scroll to position [470, 0]
drag, startPoint x: 904, startPoint y: 596, endPoint x: 952, endPoint y: 602, distance: 48.4
click at [889, 716] on strong "Bismillah Zaheru Fruits (SO-605360)" at bounding box center [808, 732] width 160 height 35
copy strong "605360)"
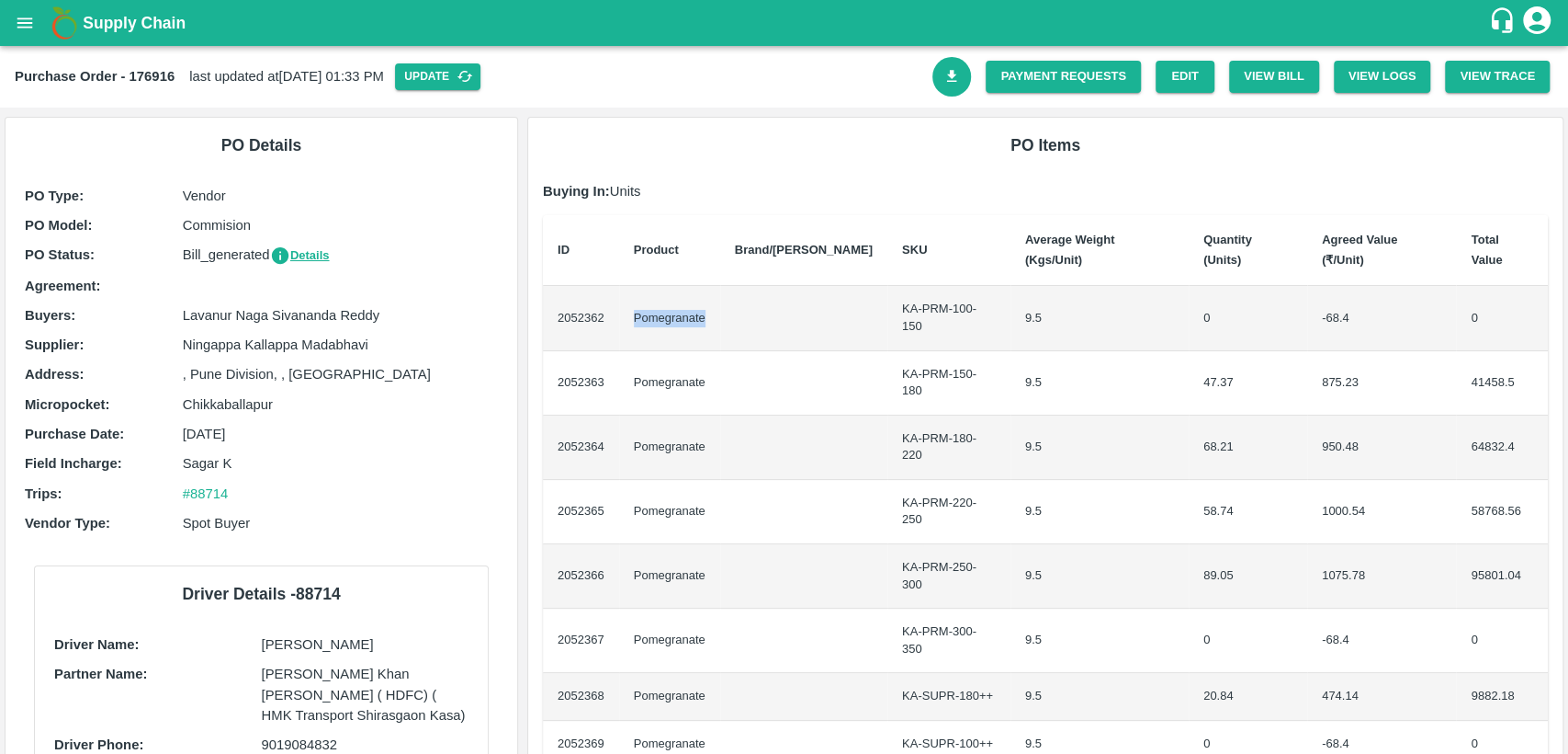
scroll to position [0, 0]
drag, startPoint x: 131, startPoint y: 70, endPoint x: 182, endPoint y: 66, distance: 51.2
click at [182, 66] on div "Purchase Order - 176916 last updated at 23 Sep 2025, 01:33 PM Update" at bounding box center [473, 77] width 918 height 26
copy b "176916"
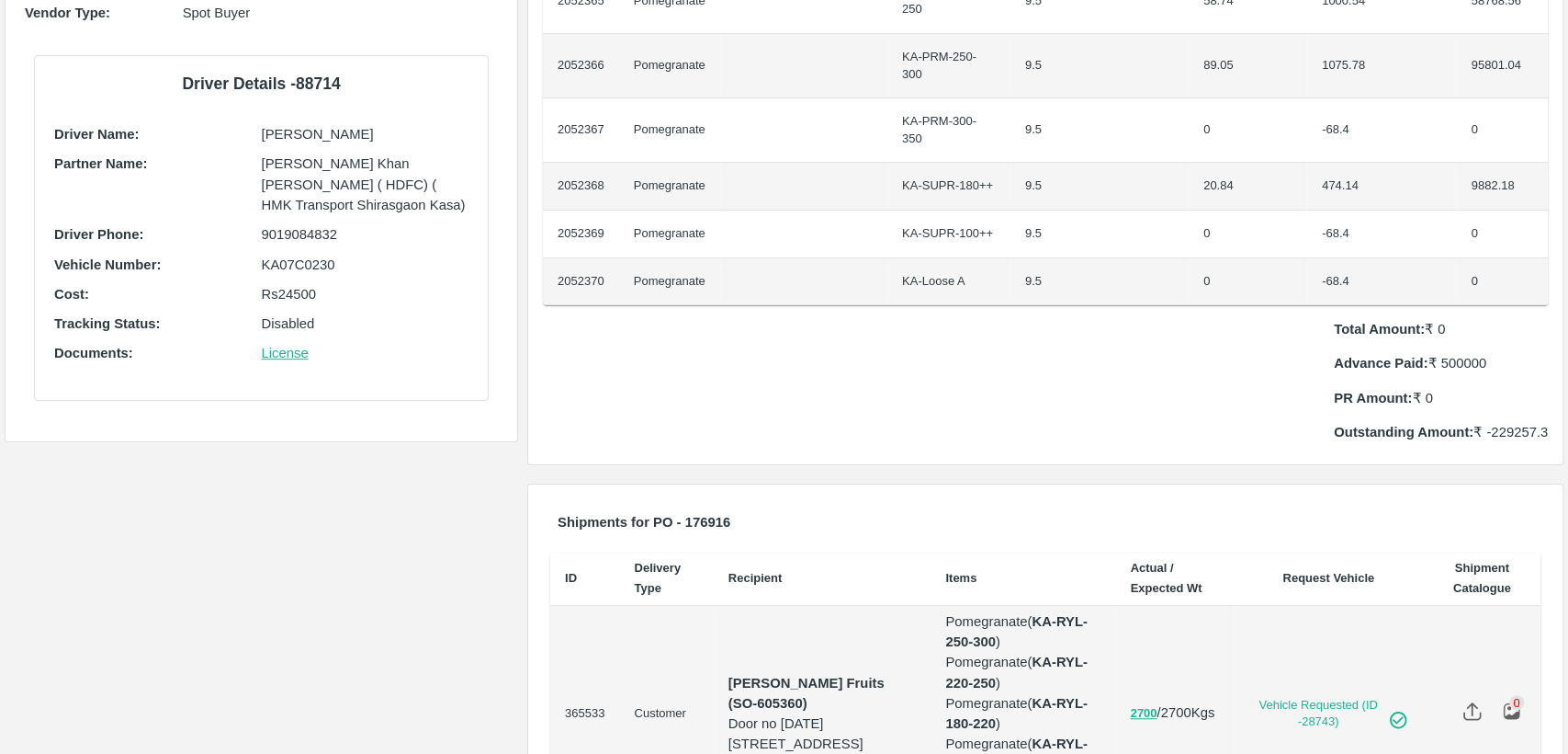
scroll to position [563, 0]
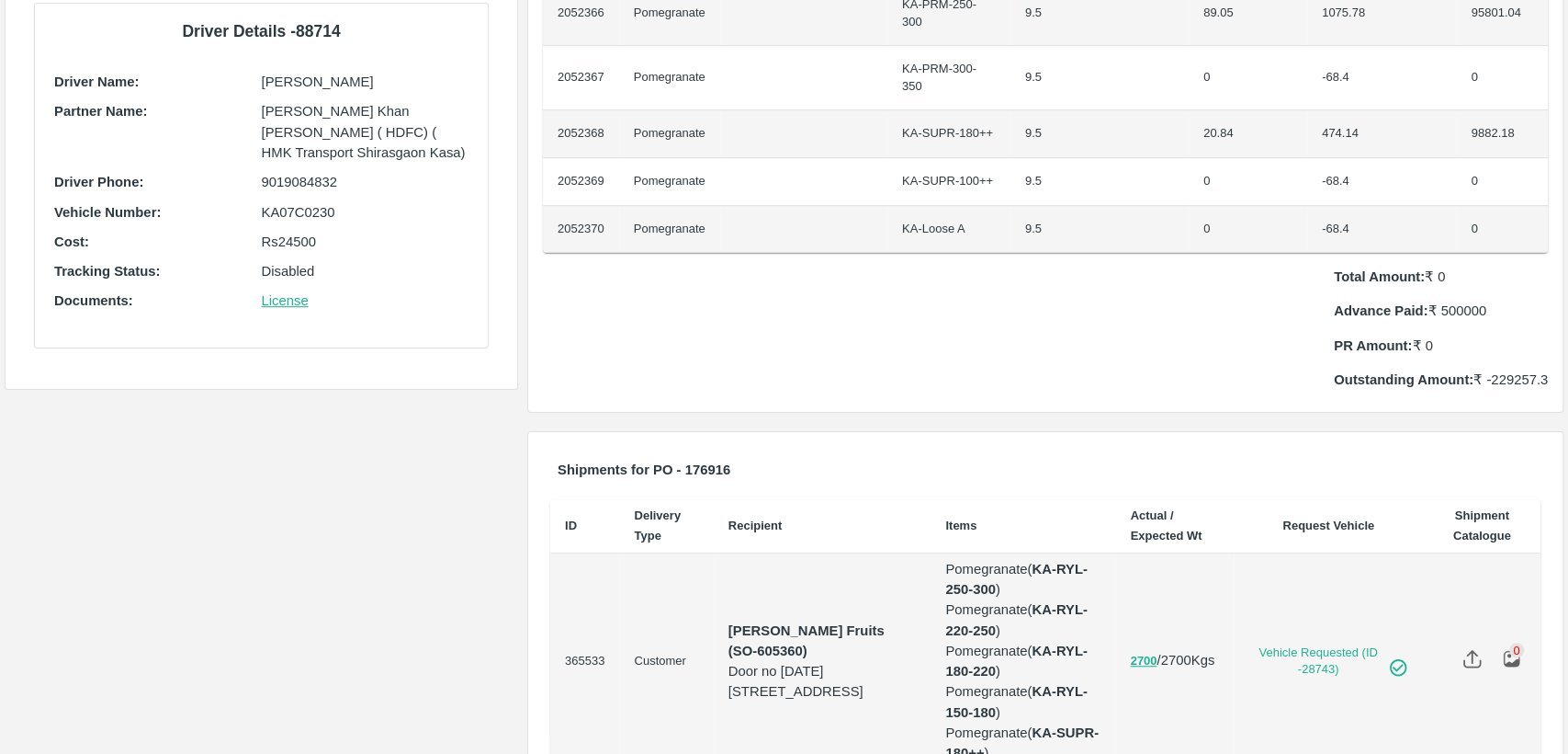
drag, startPoint x: 904, startPoint y: 503, endPoint x: 956, endPoint y: 506, distance: 52.1
click at [917, 621] on p "Bismillah Zaheru Fruits (SO-605360)" at bounding box center [822, 641] width 188 height 41
copy strong "605360)"
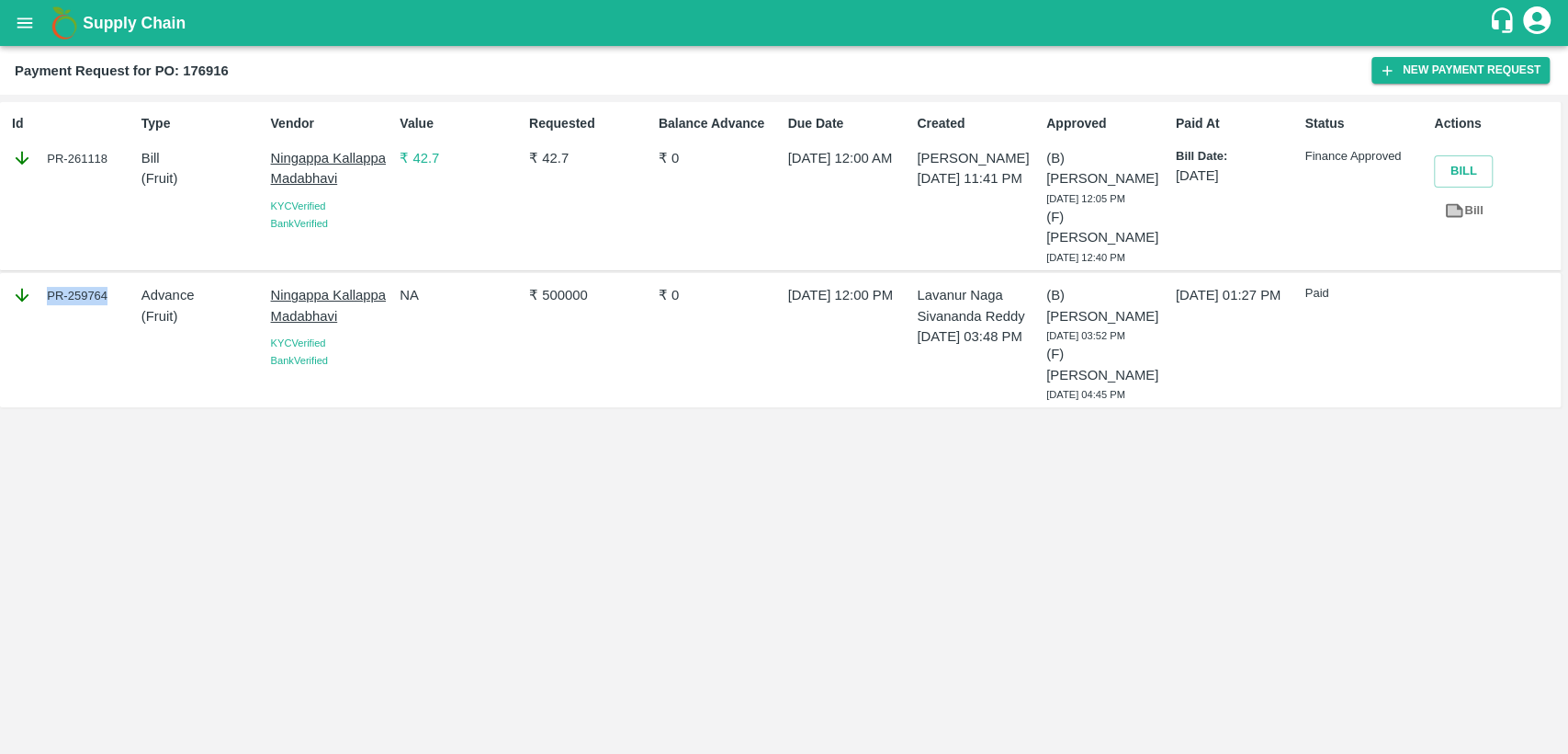
click at [104, 294] on div "PR-259764" at bounding box center [73, 295] width 122 height 21
copy div "PR-259764"
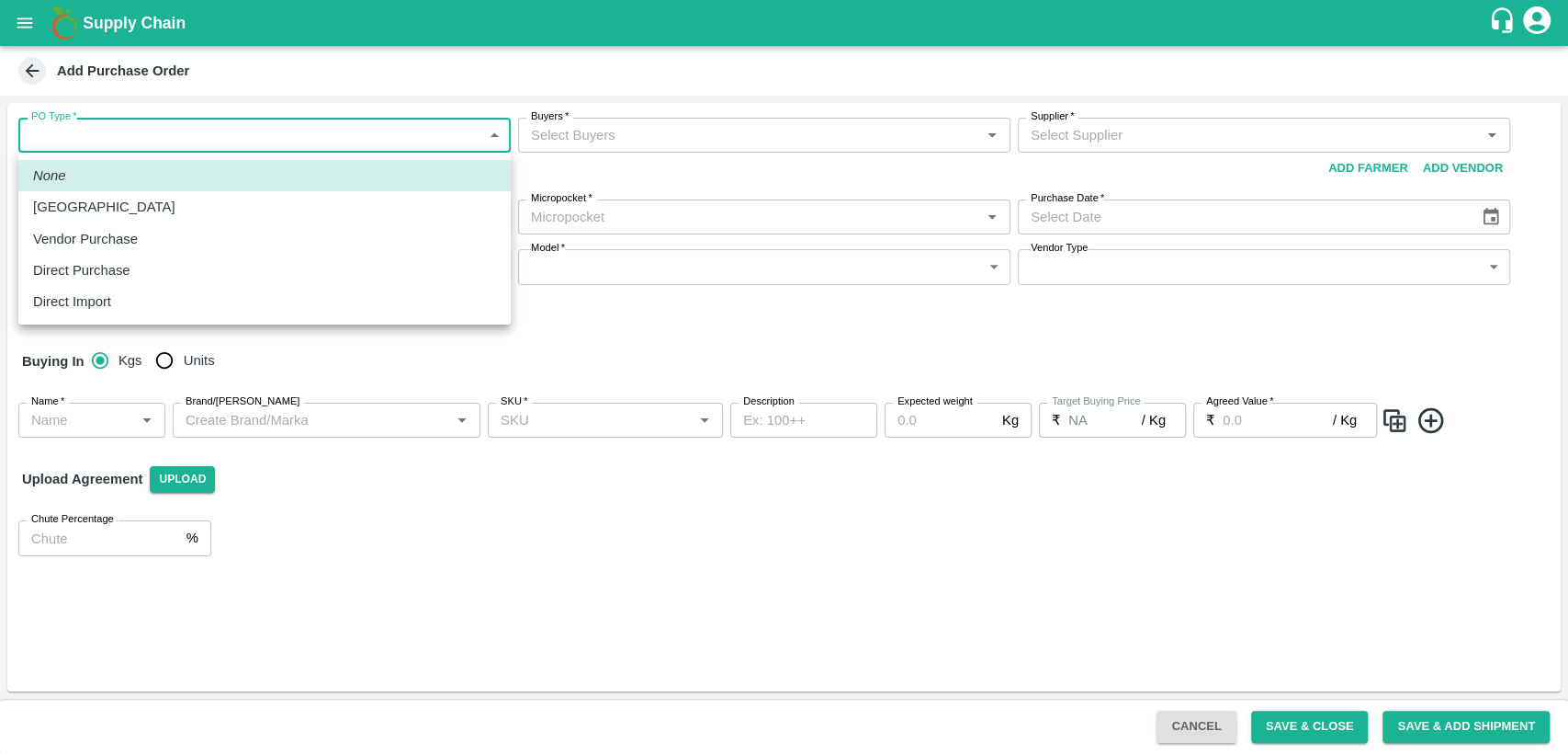
click at [279, 130] on body "Supply Chain Add Purchase Order PO Type   * ​ PO Type Buyers   * Buyers   * Sup…" at bounding box center [784, 377] width 1568 height 754
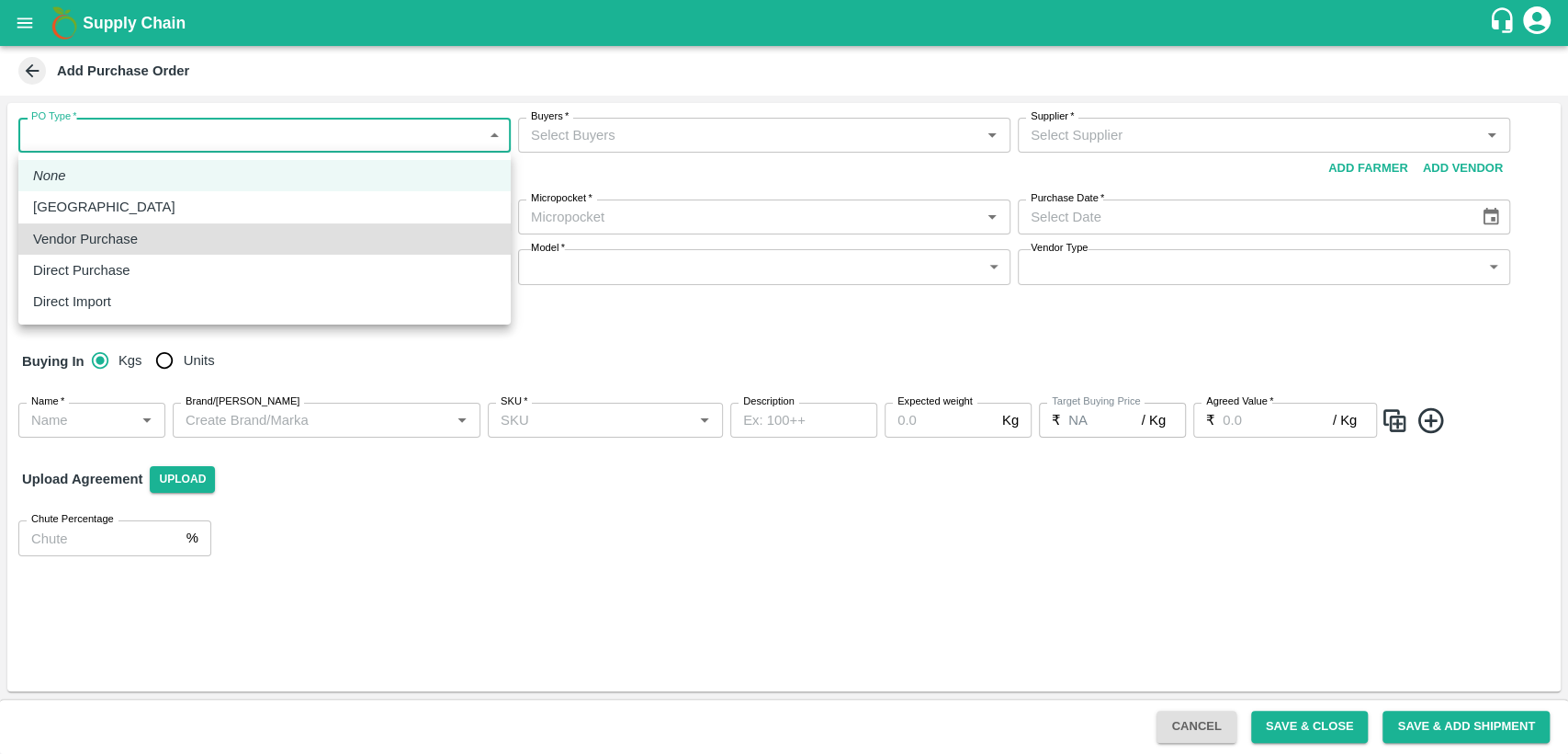
type input "2"
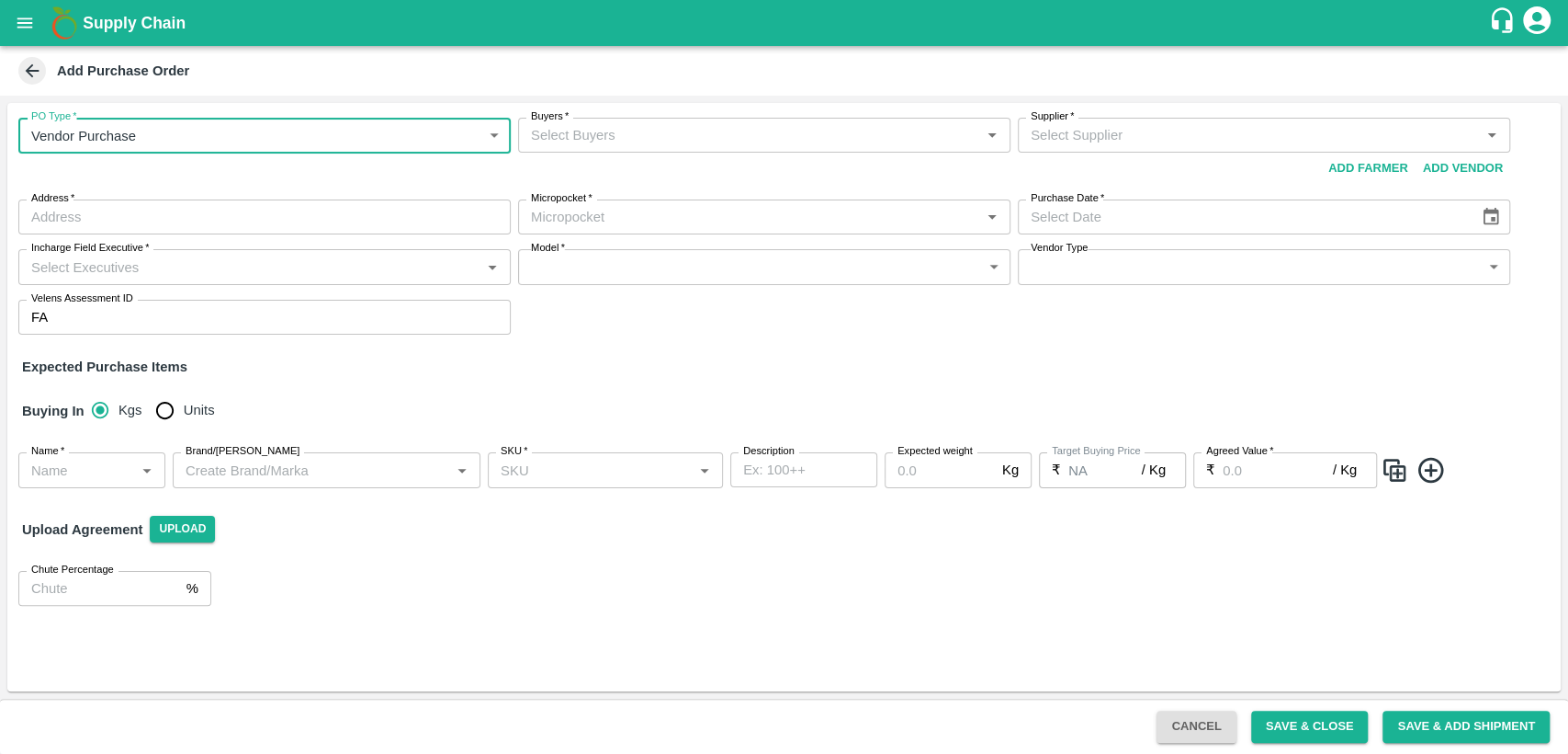
click at [580, 139] on input "Buyers   *" at bounding box center [749, 134] width 451 height 23
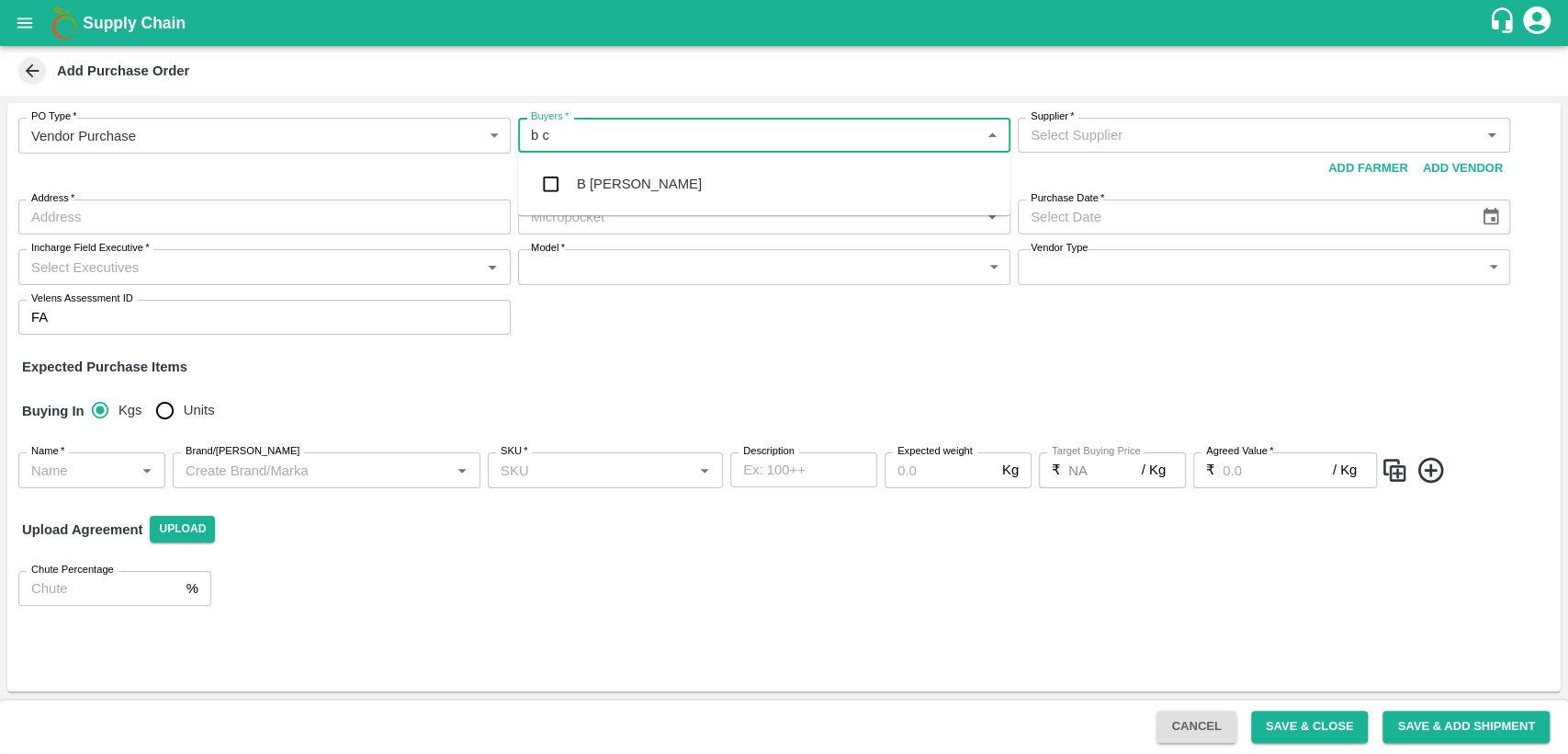
type input "b ch"
click at [714, 189] on div "B [PERSON_NAME]" at bounding box center [764, 184] width 492 height 48
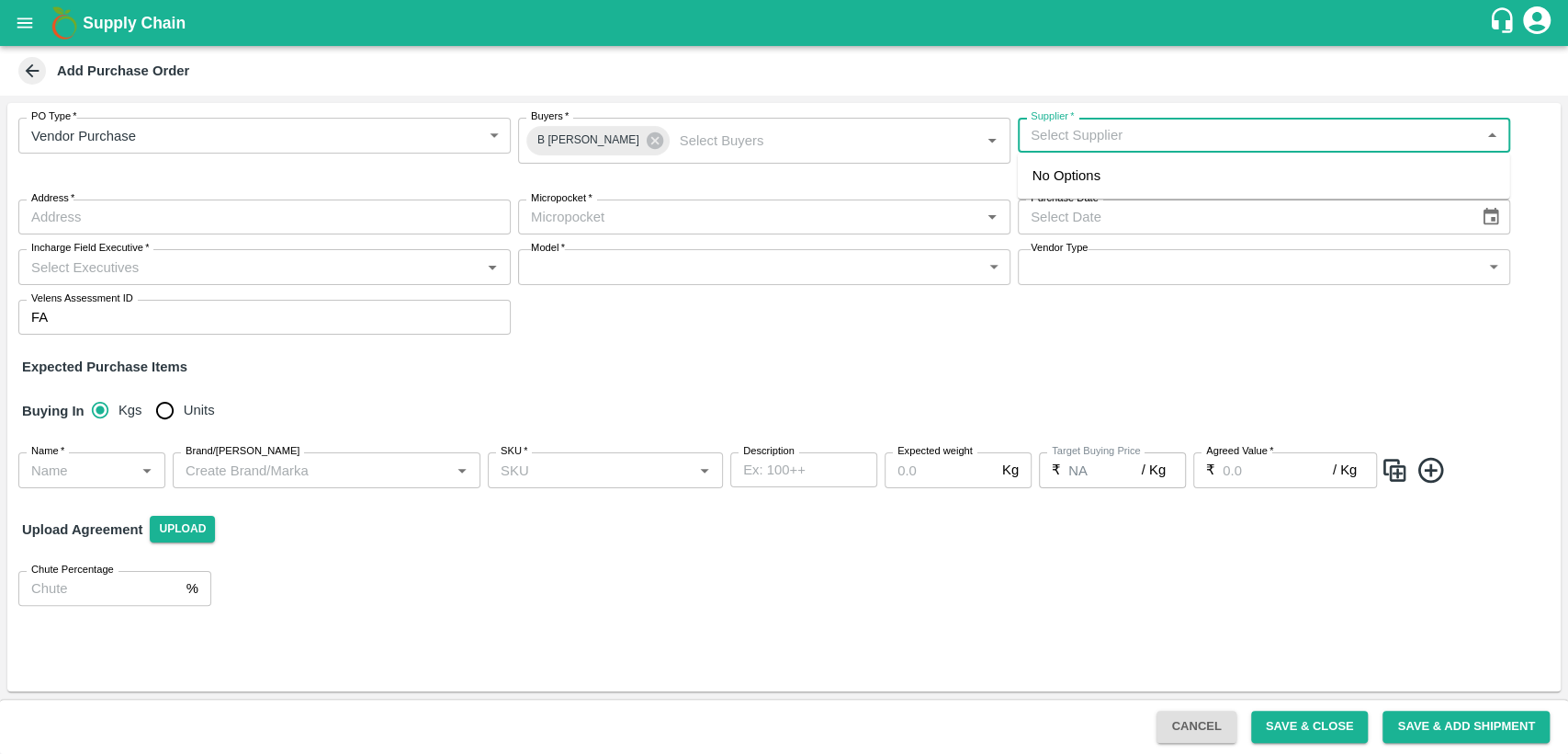
click at [1073, 137] on input "Supplier   *" at bounding box center [1248, 134] width 451 height 23
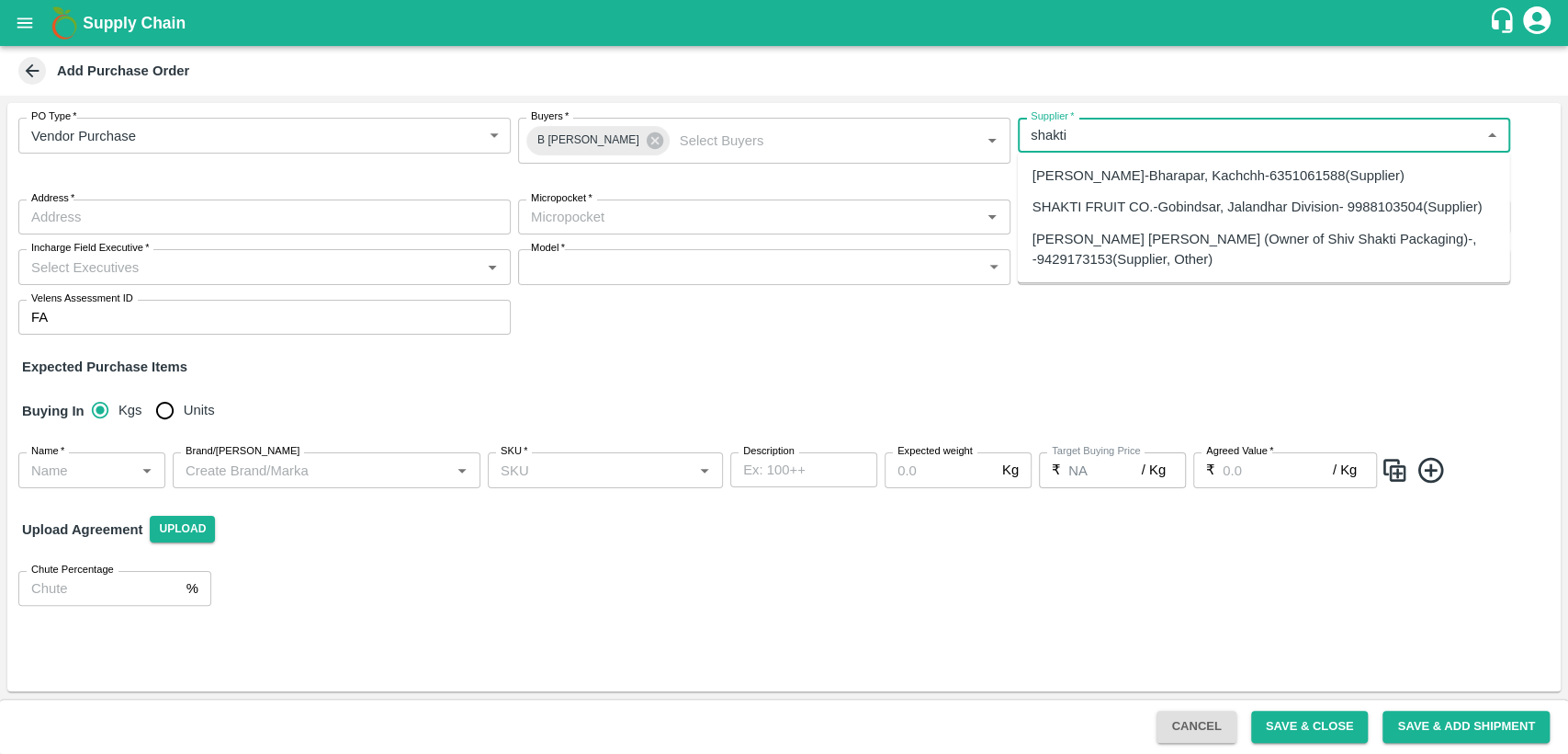
click at [1093, 213] on div "SHAKTI FRUIT CO.-Gobindsar, Jalandhar Division- 9988103504(Supplier)" at bounding box center [1258, 208] width 450 height 21
type input "SHAKTI FRUIT CO.-Gobindsar, Jalandhar Division- 9988103504(Supplier)"
type input "Gobindsar, [GEOGRAPHIC_DATA], , [GEOGRAPHIC_DATA]"
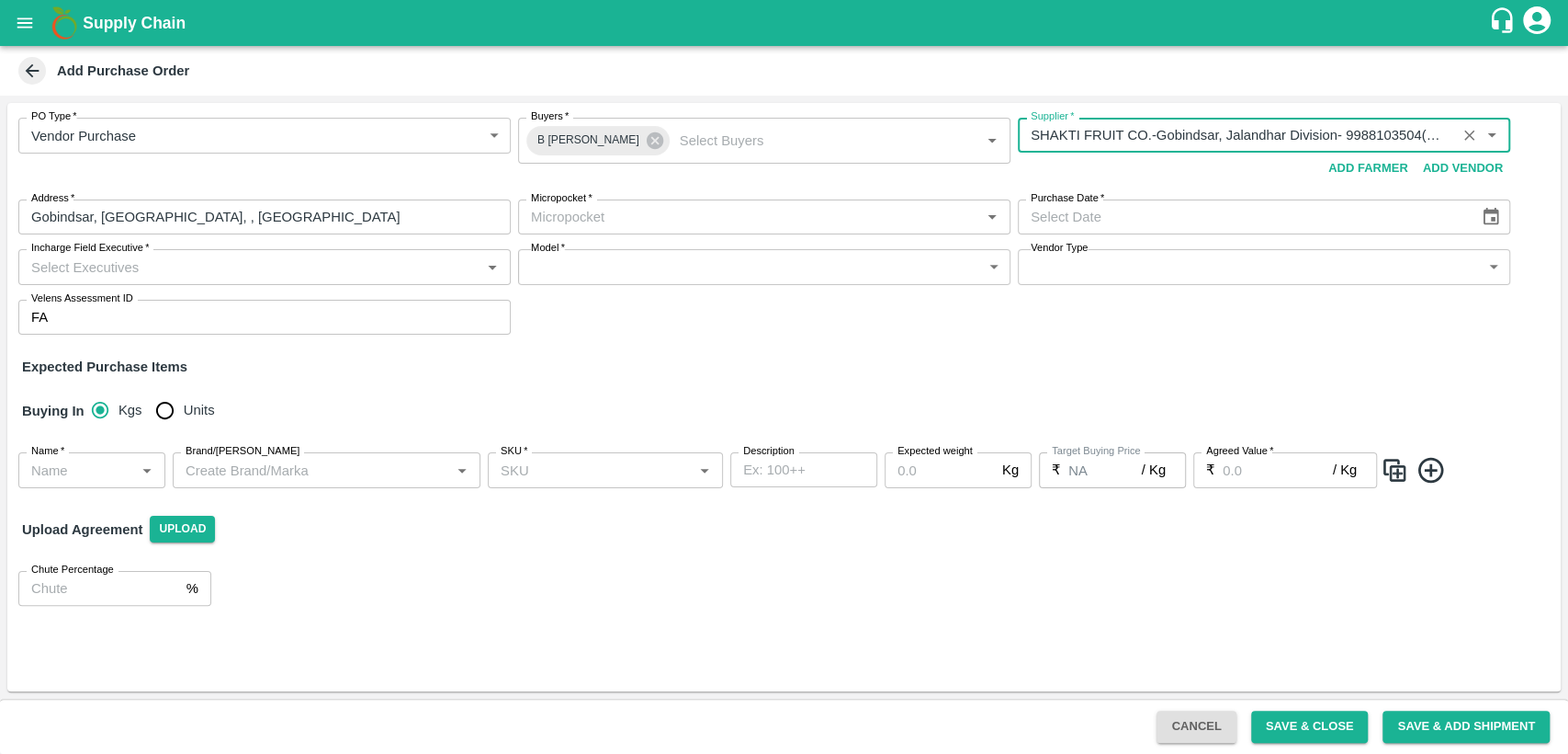
type input "SHAKTI FRUIT CO.-Gobindsar, Jalandhar Division- 9988103504(Supplier)"
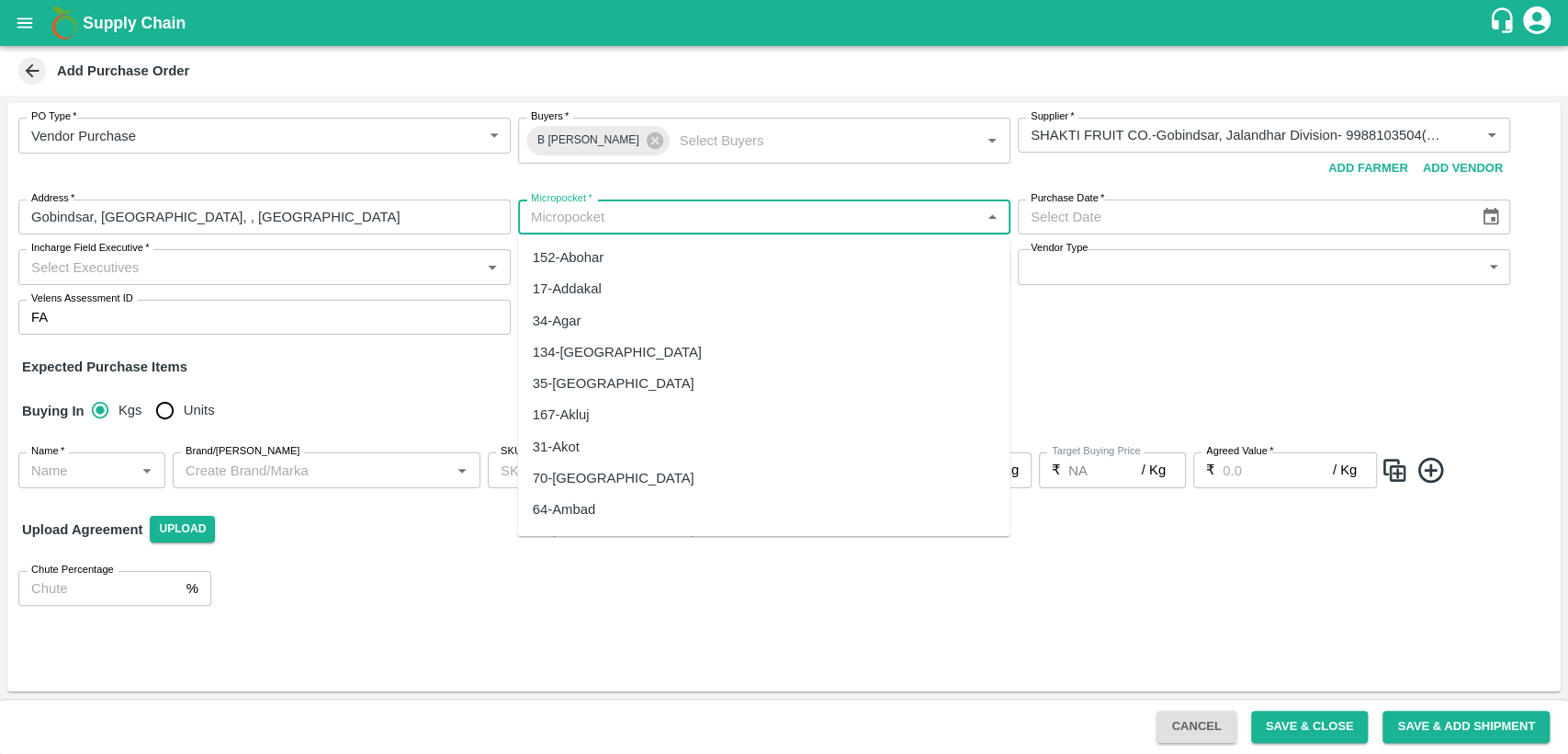
click at [589, 215] on input "Micropocket   *" at bounding box center [749, 217] width 451 height 23
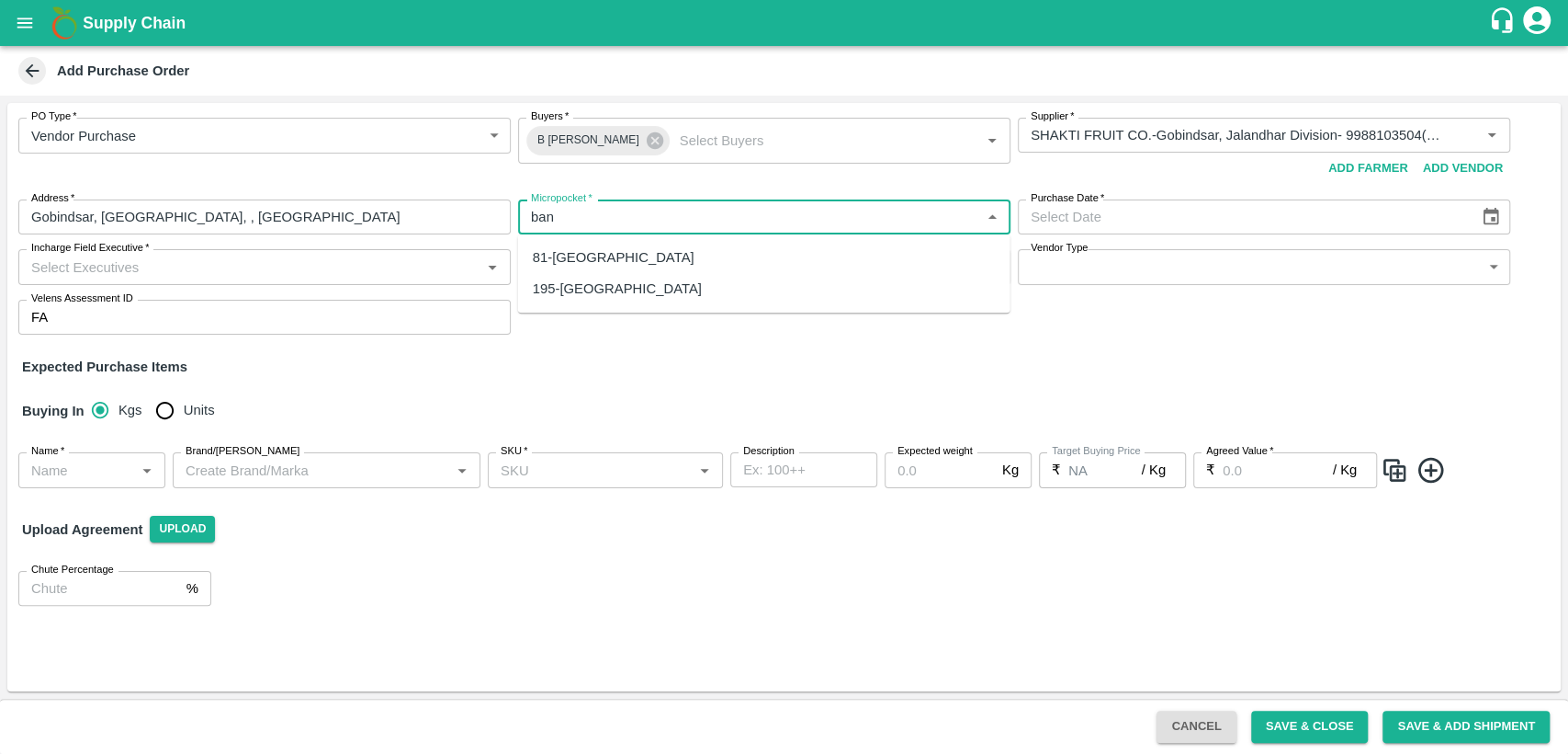
click at [587, 253] on div "81-Bangalore" at bounding box center [613, 258] width 161 height 21
type input "81-Bangalore"
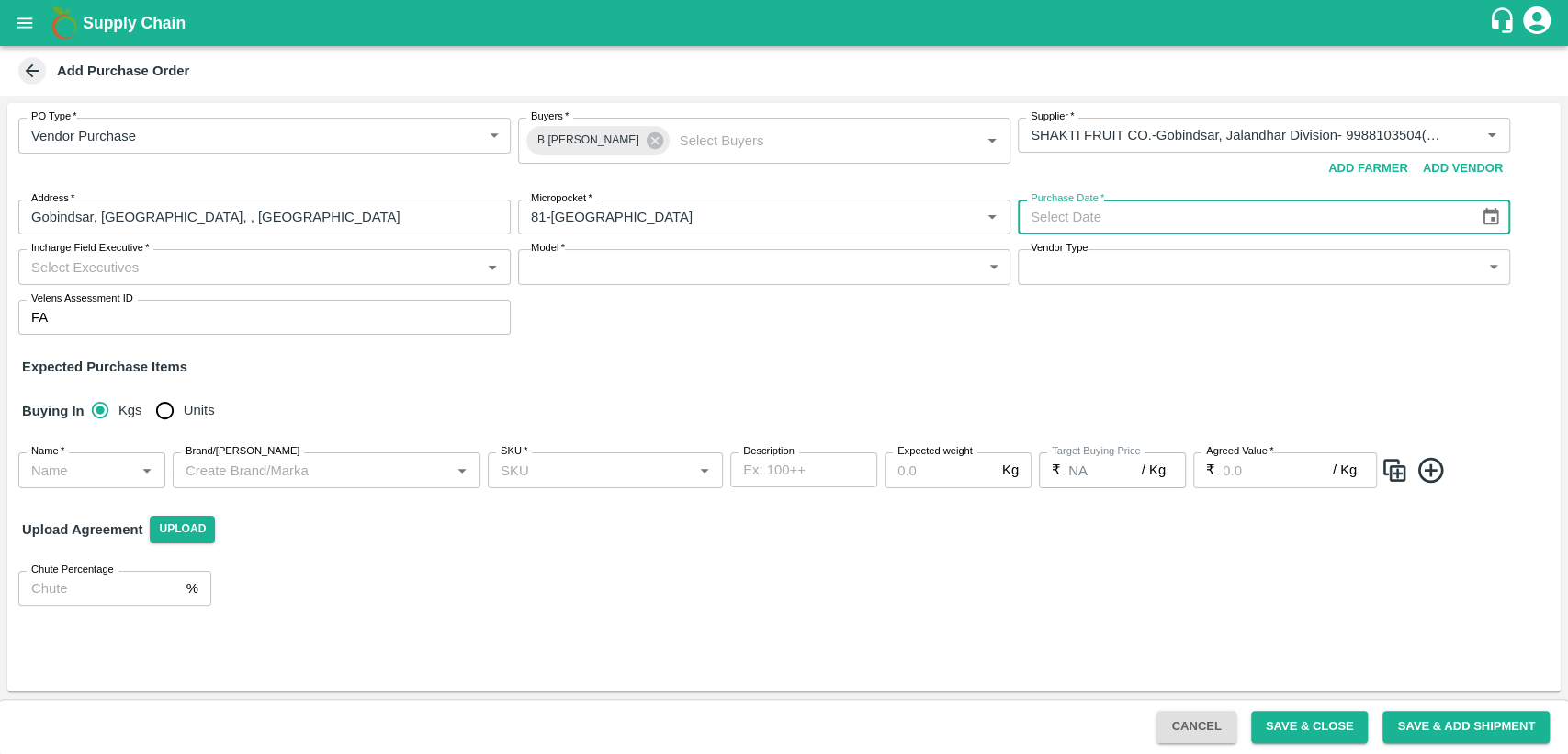
type input "DD/MM/YYYY"
click at [1096, 214] on input "DD/MM/YYYY" at bounding box center [1242, 217] width 448 height 35
click at [1128, 217] on input "DD/MM/YYYY" at bounding box center [1242, 217] width 448 height 35
click at [1051, 215] on input "DD/MM/YYYY" at bounding box center [1242, 217] width 448 height 35
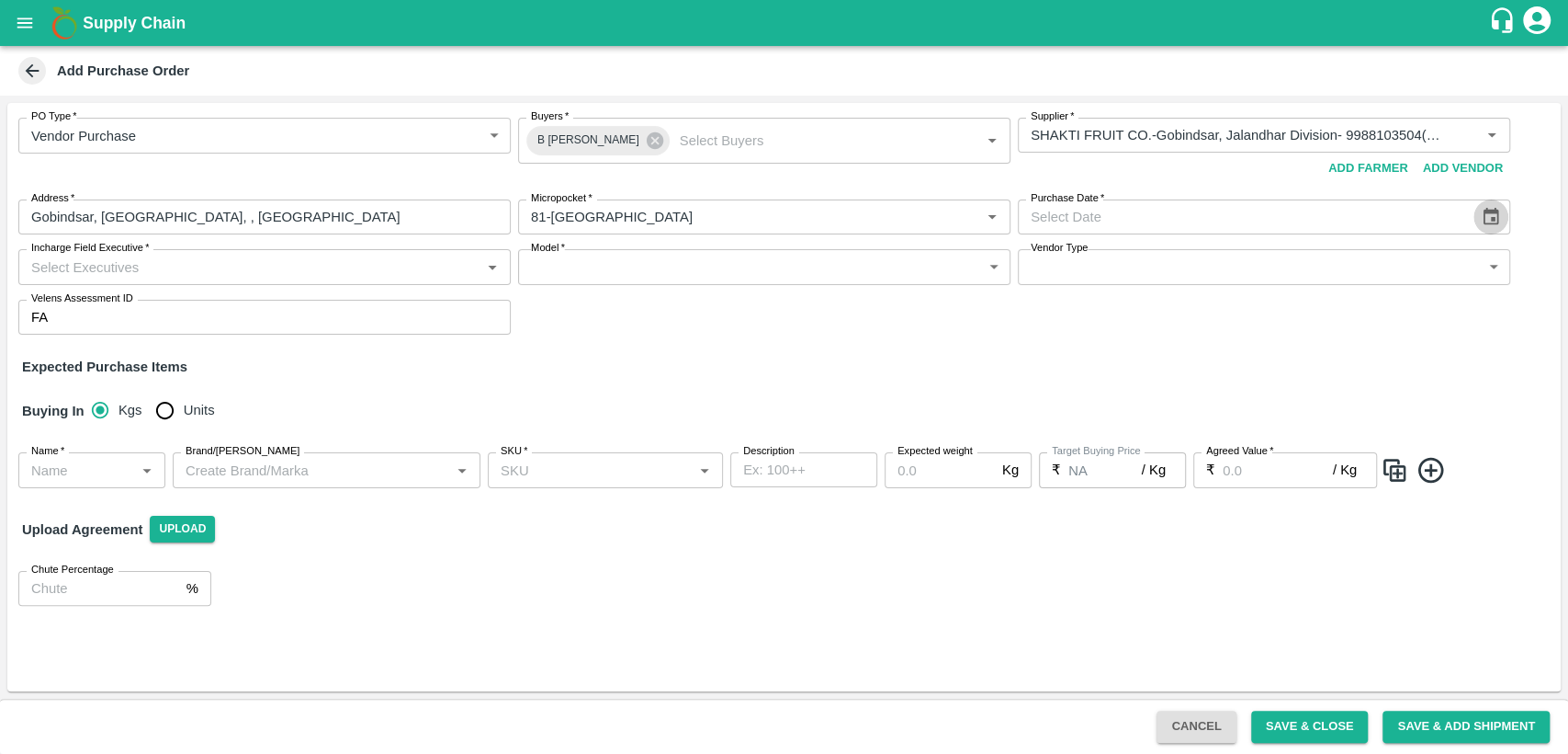
click at [1495, 215] on icon "Choose date" at bounding box center [1491, 218] width 21 height 21
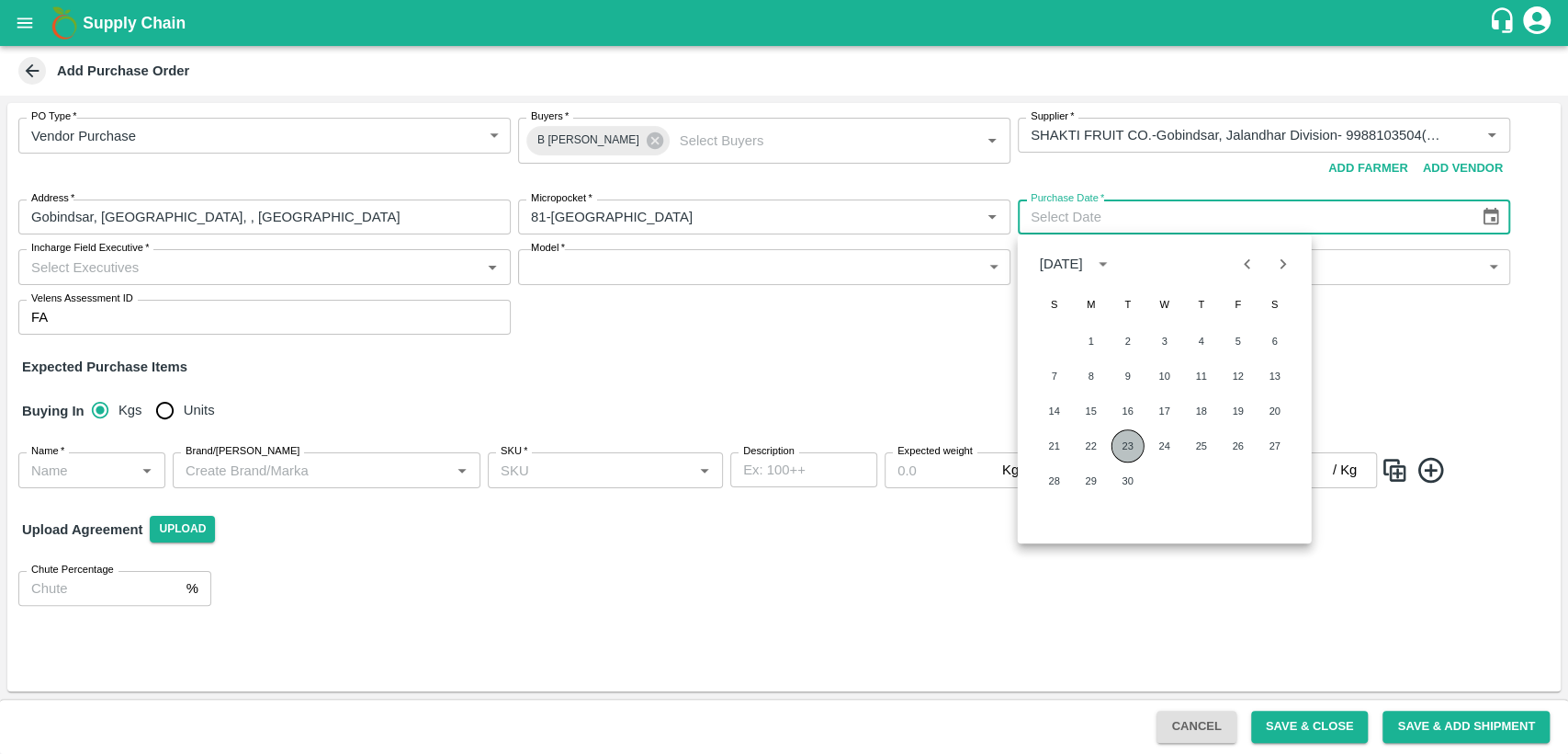
click at [1123, 441] on button "23" at bounding box center [1127, 445] width 33 height 33
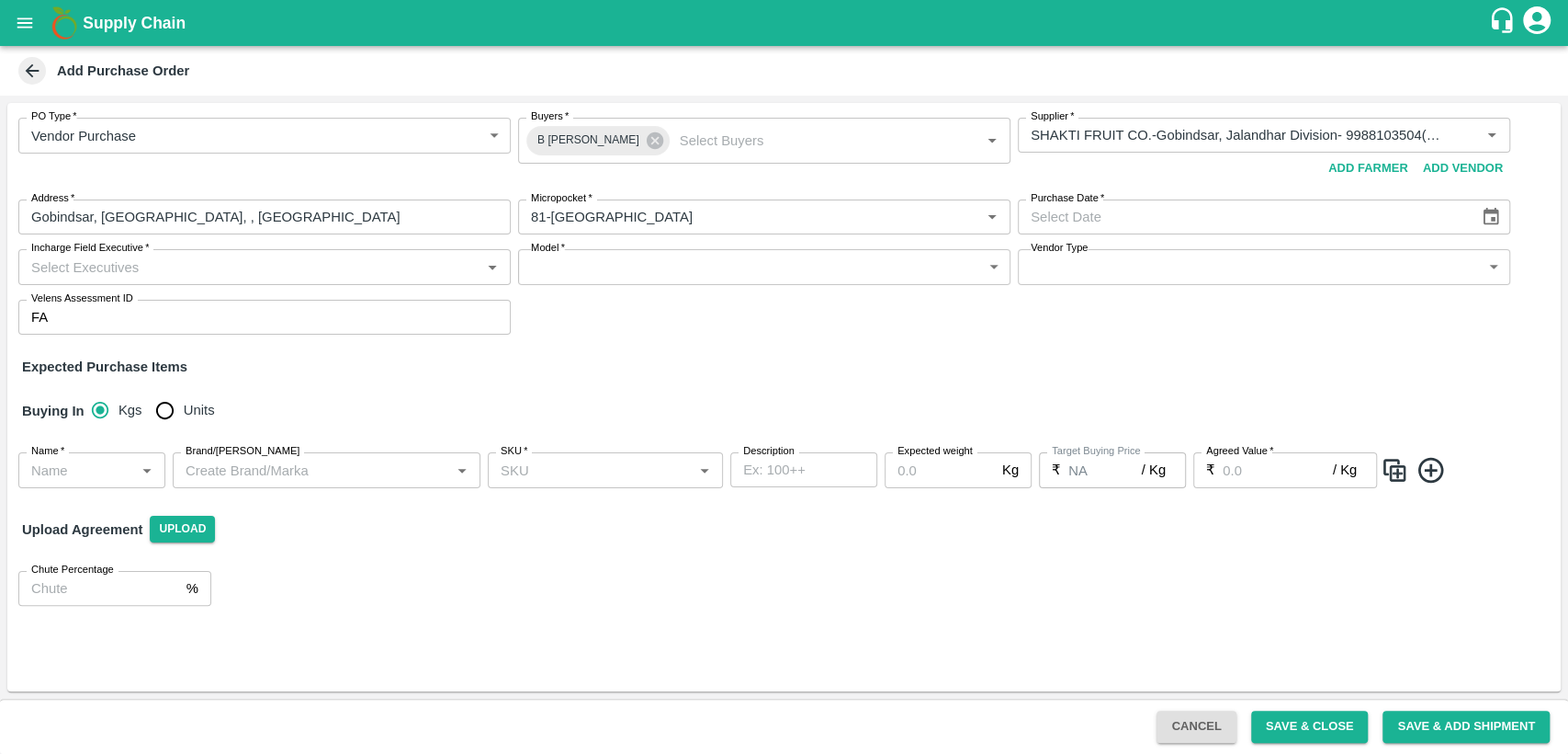
type input "23/09/2025"
click at [384, 266] on input "Incharge Field Executive   *" at bounding box center [248, 265] width 451 height 23
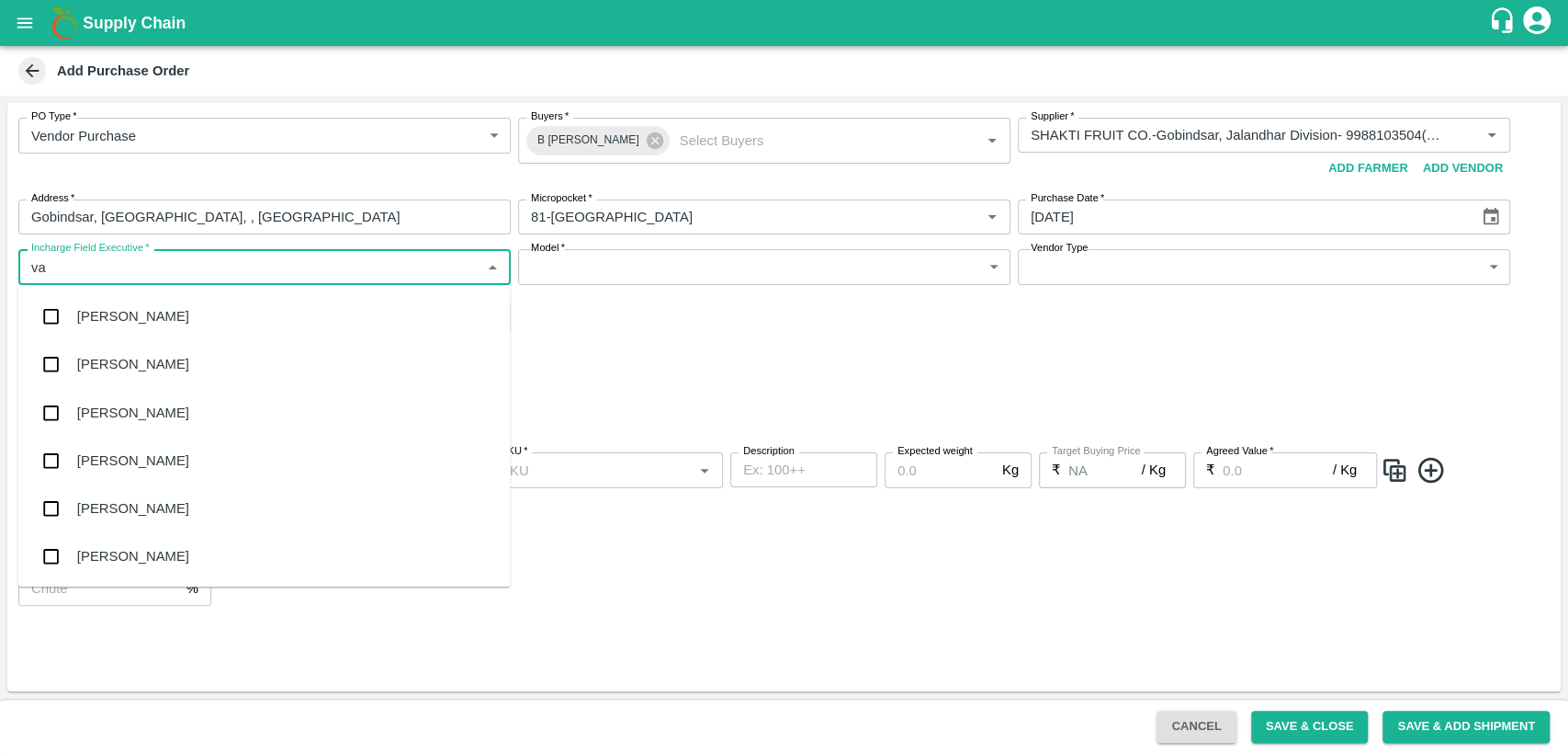
type input "v"
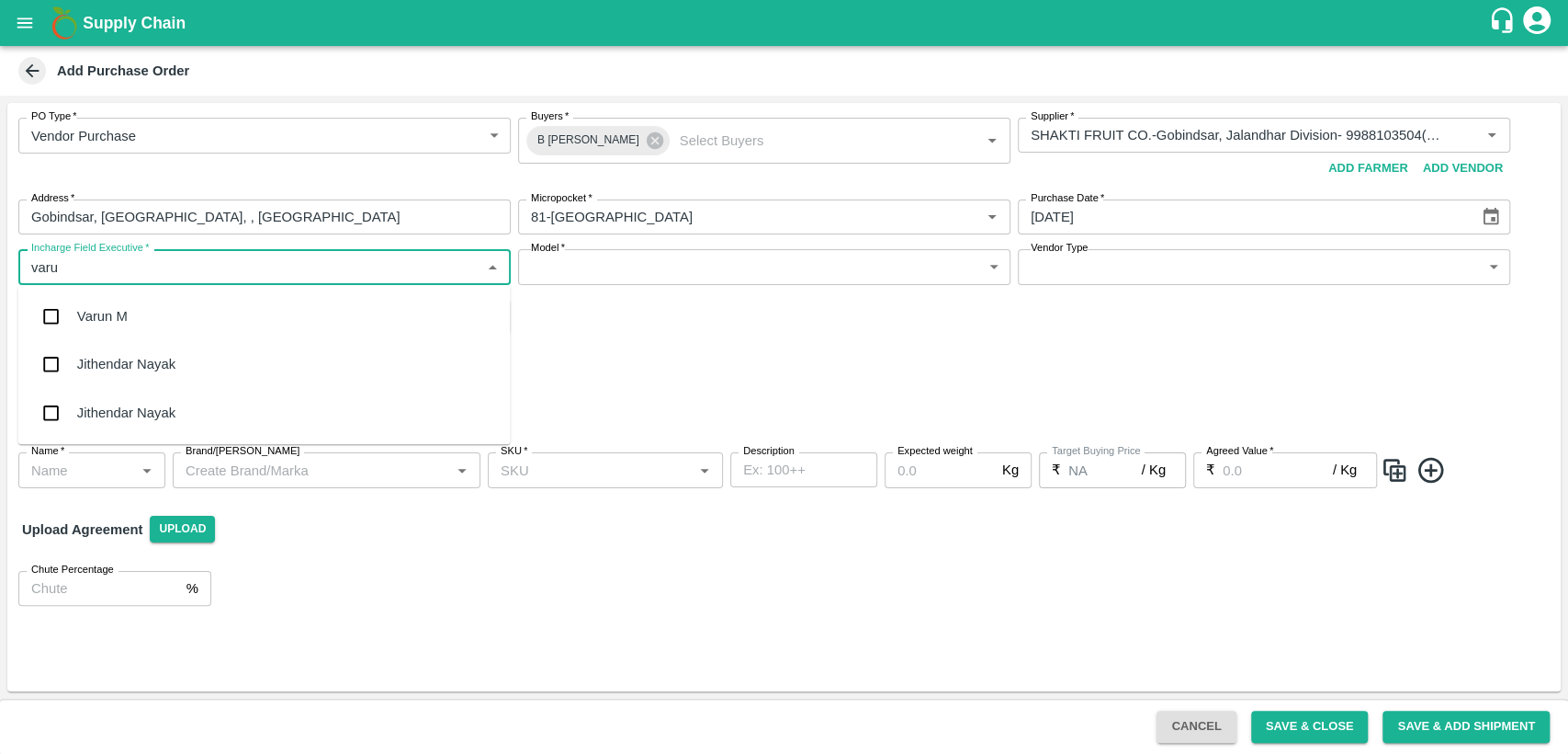
type input "varun"
click at [380, 318] on div "Varun M" at bounding box center [264, 316] width 492 height 48
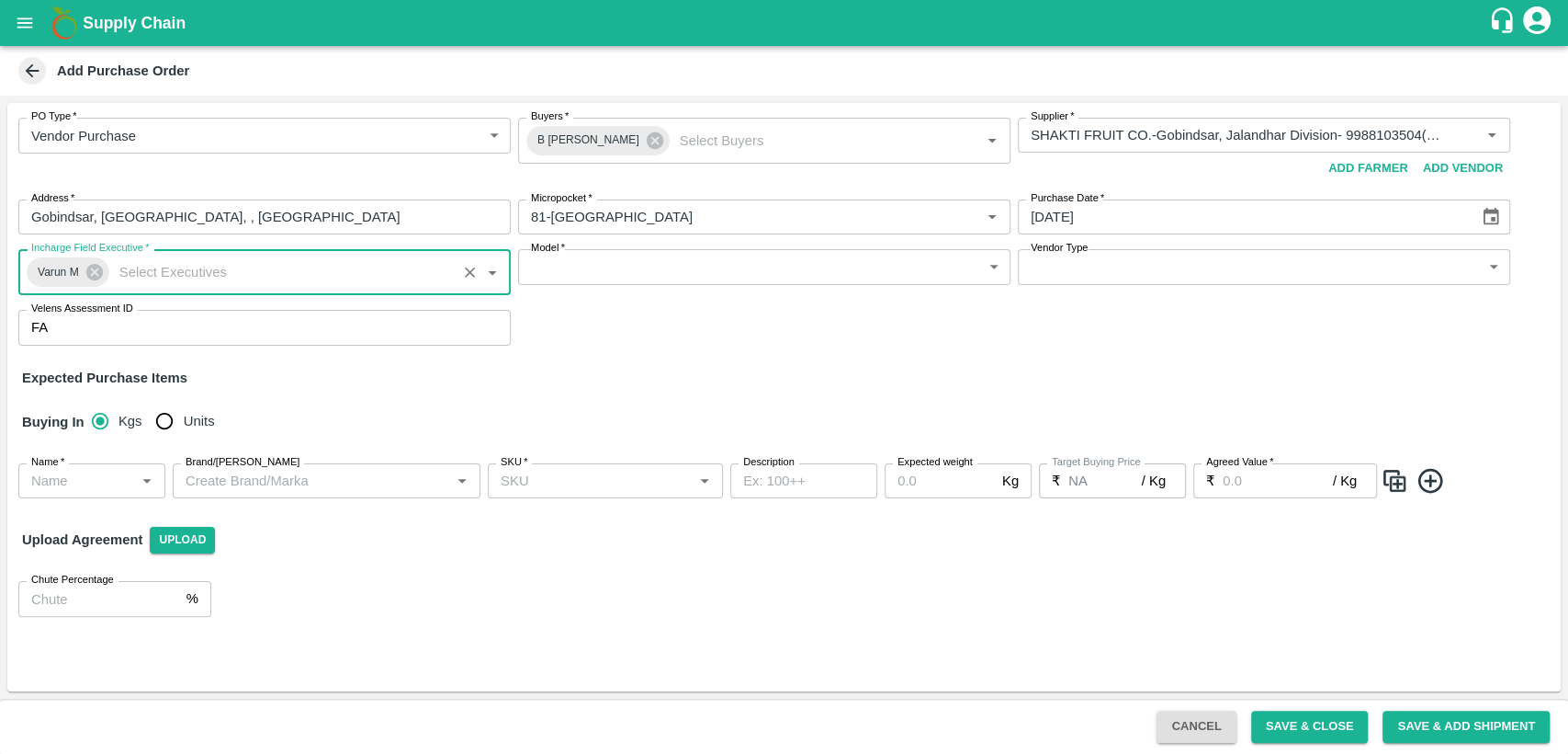
click at [567, 266] on body "Supply Chain Add Purchase Order PO Type   * Vendor Purchase 2 PO Type Buyers   …" at bounding box center [784, 377] width 1568 height 754
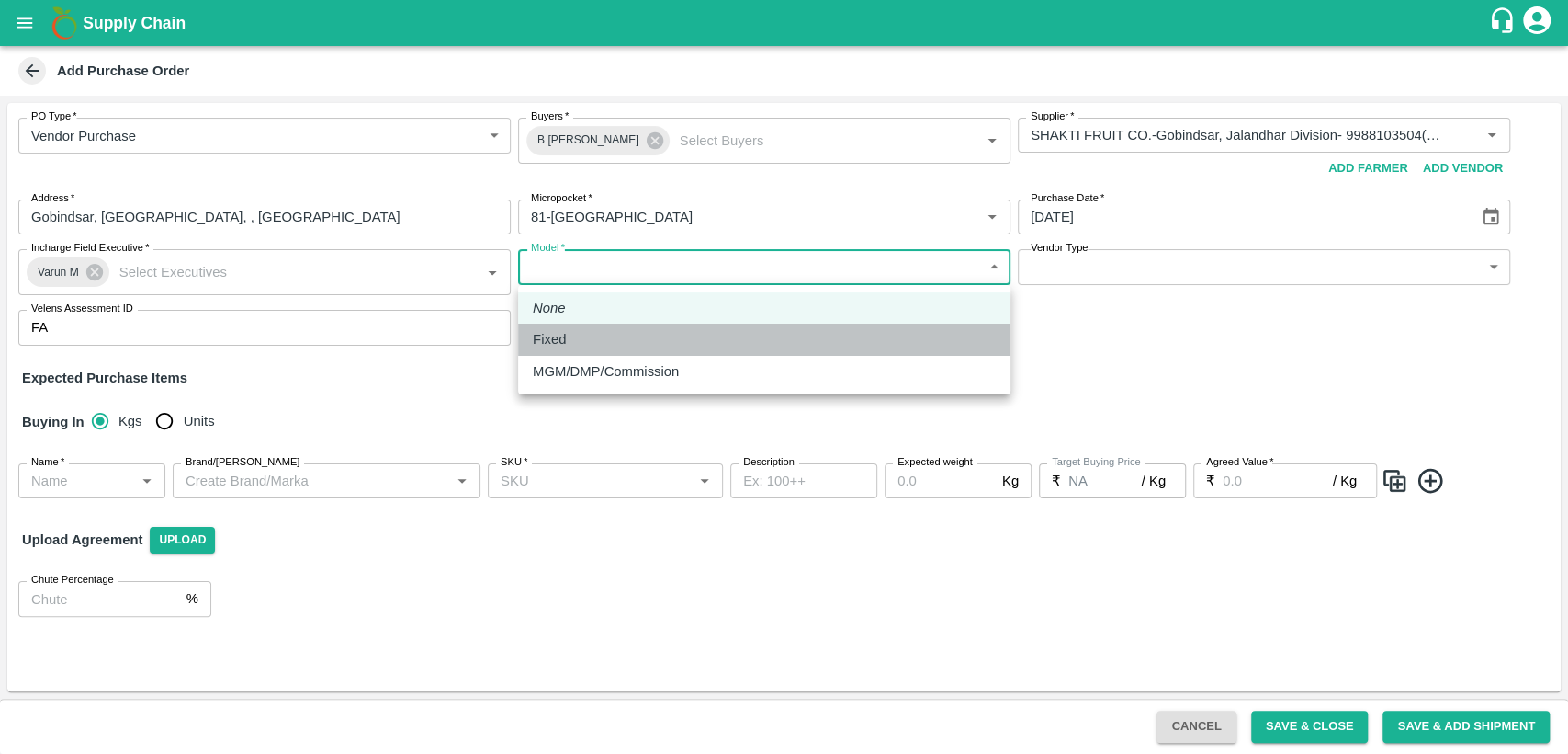
click at [562, 342] on p "Fixed" at bounding box center [548, 339] width 33 height 21
type input "Fixed"
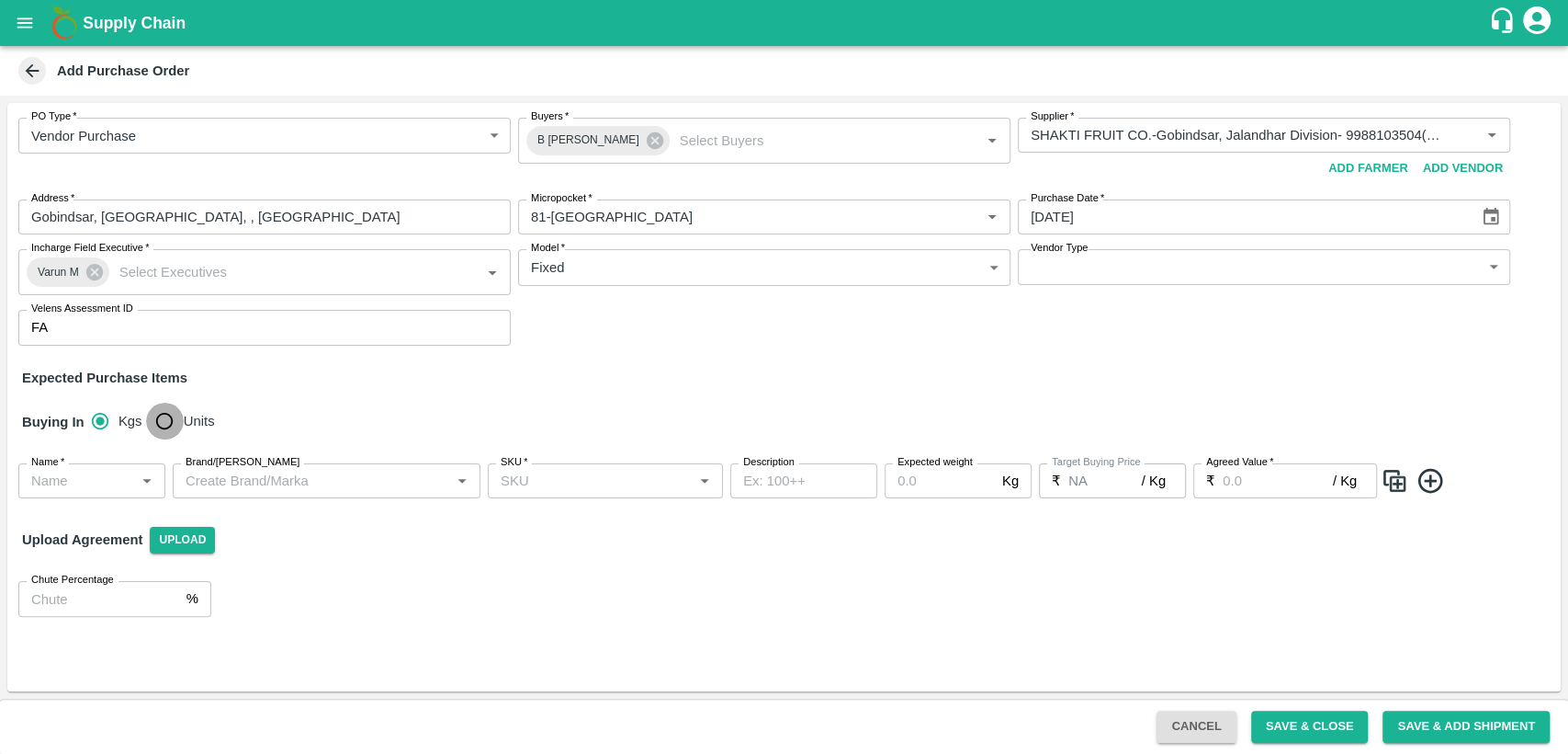
click at [170, 424] on input "Units" at bounding box center [164, 420] width 37 height 37
radio input "true"
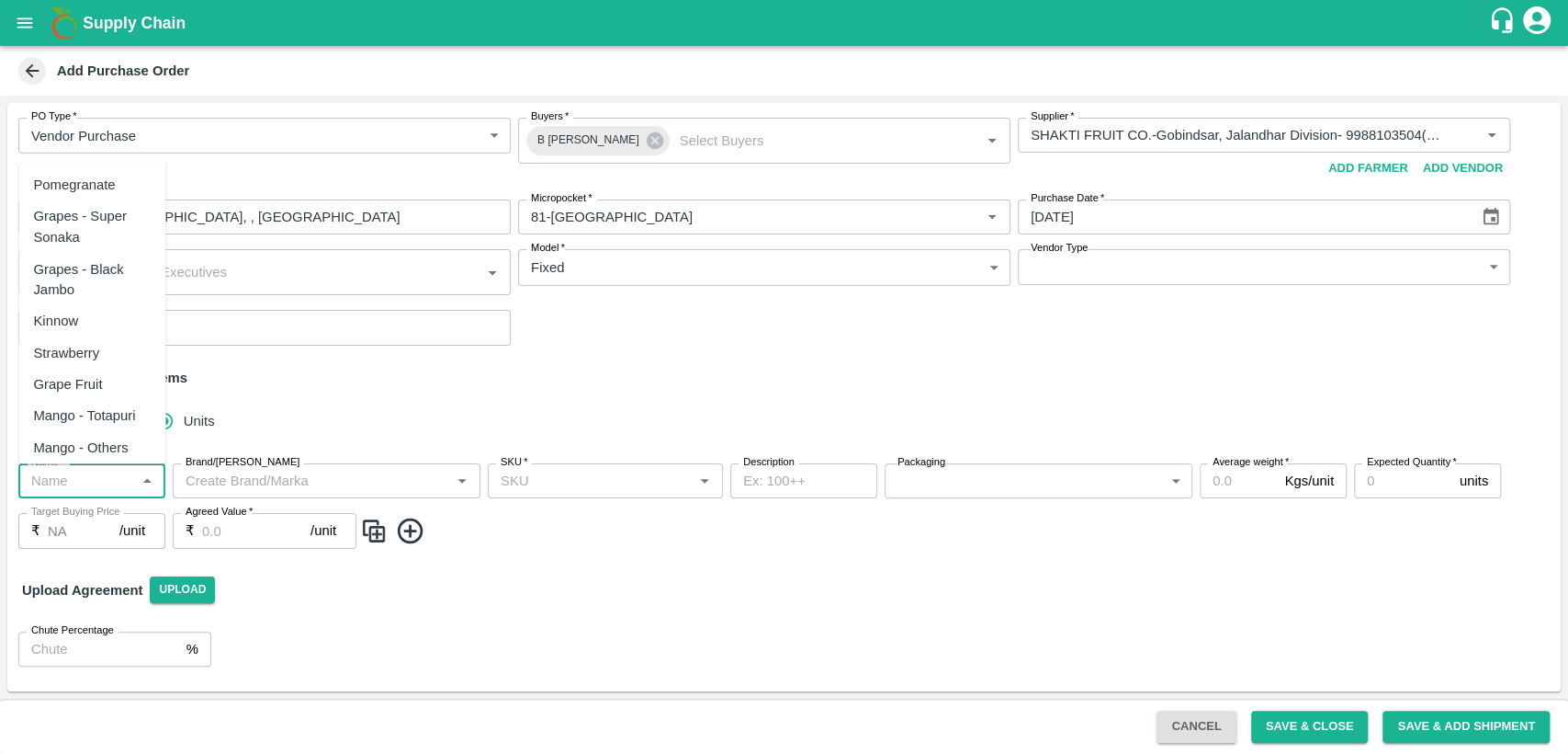
click at [73, 483] on input "Name   *" at bounding box center [76, 480] width 106 height 23
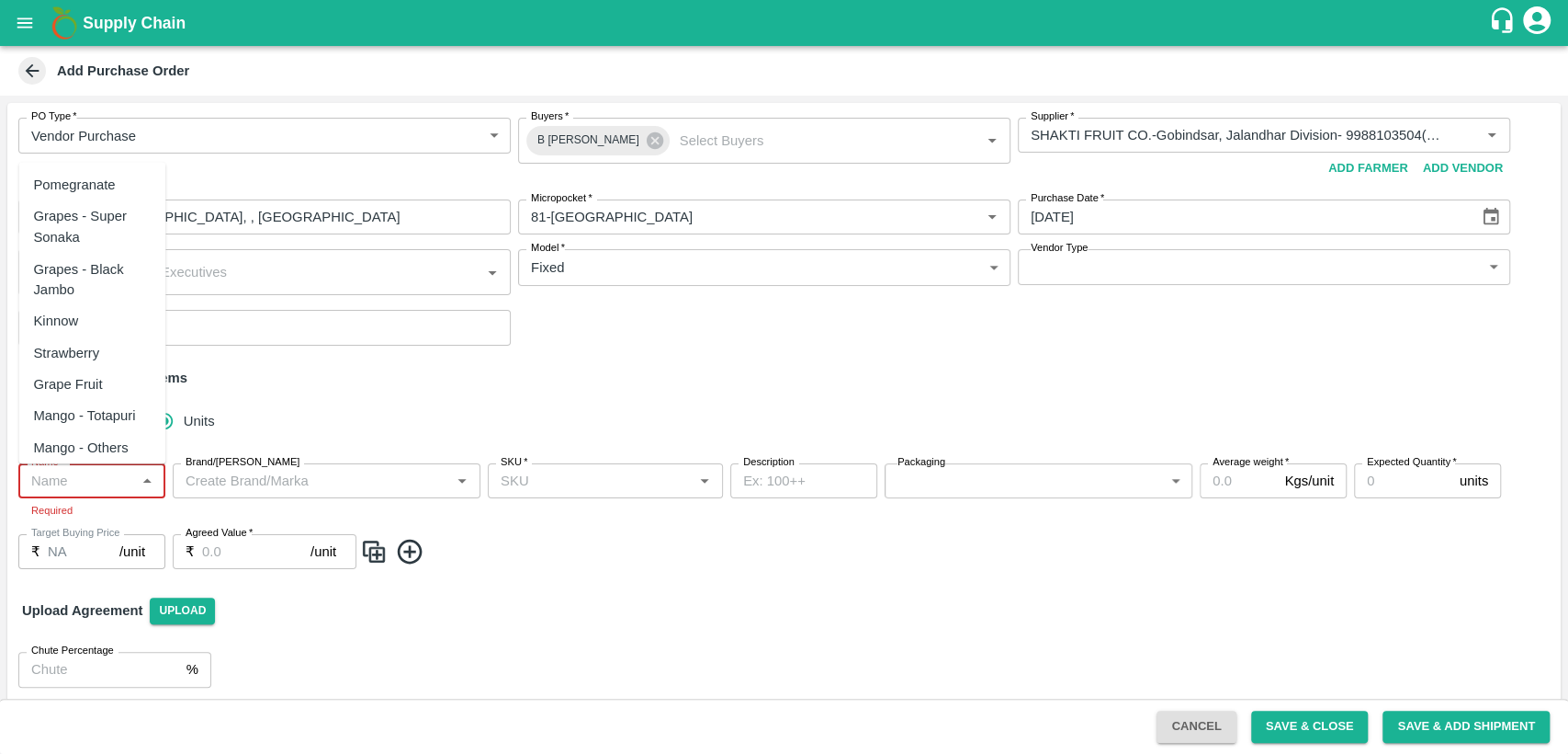
click at [105, 475] on input "Name   *" at bounding box center [76, 480] width 106 height 23
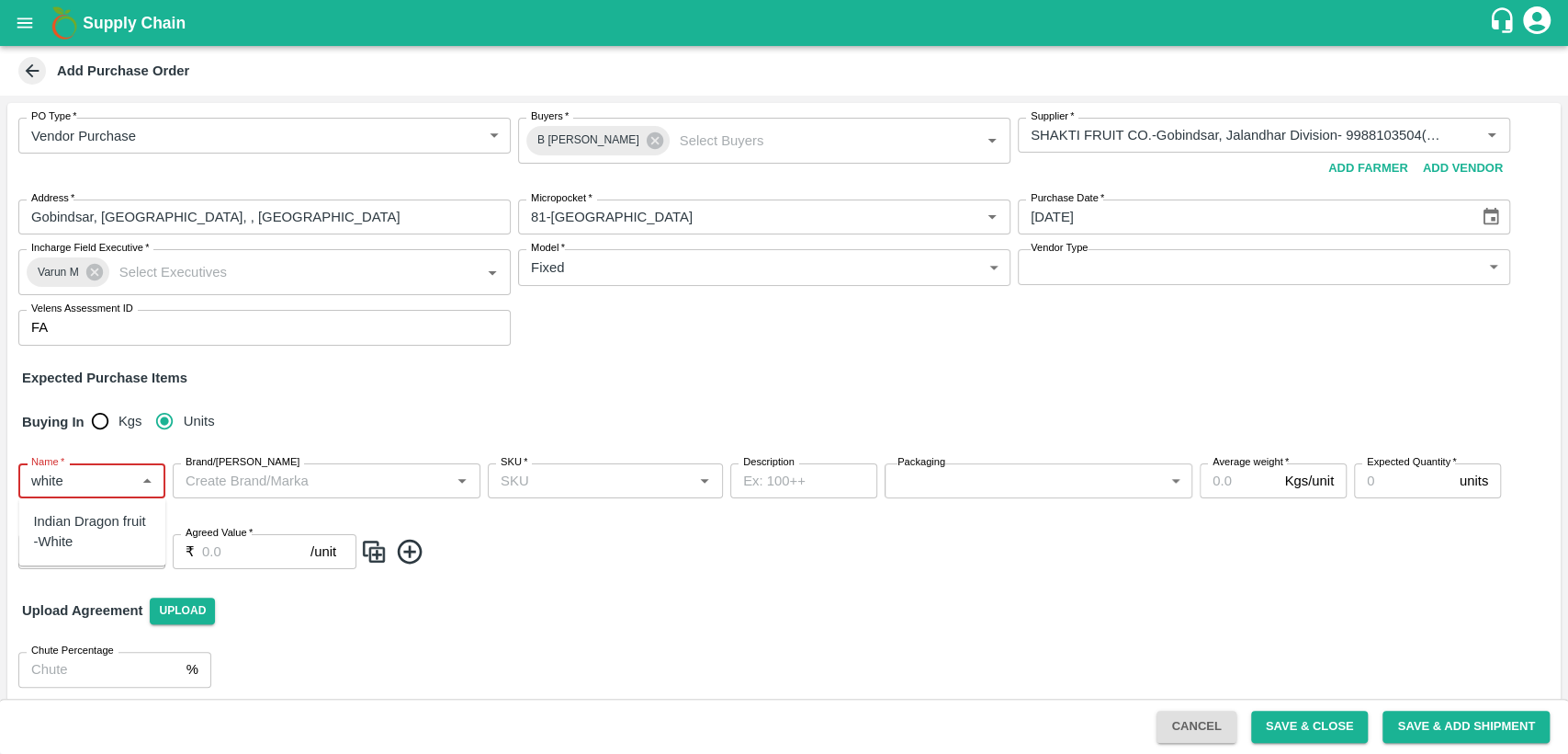
click at [90, 535] on div "Indian Dragon fruit -White" at bounding box center [91, 532] width 117 height 41
type input "Indian Dragon fruit -White"
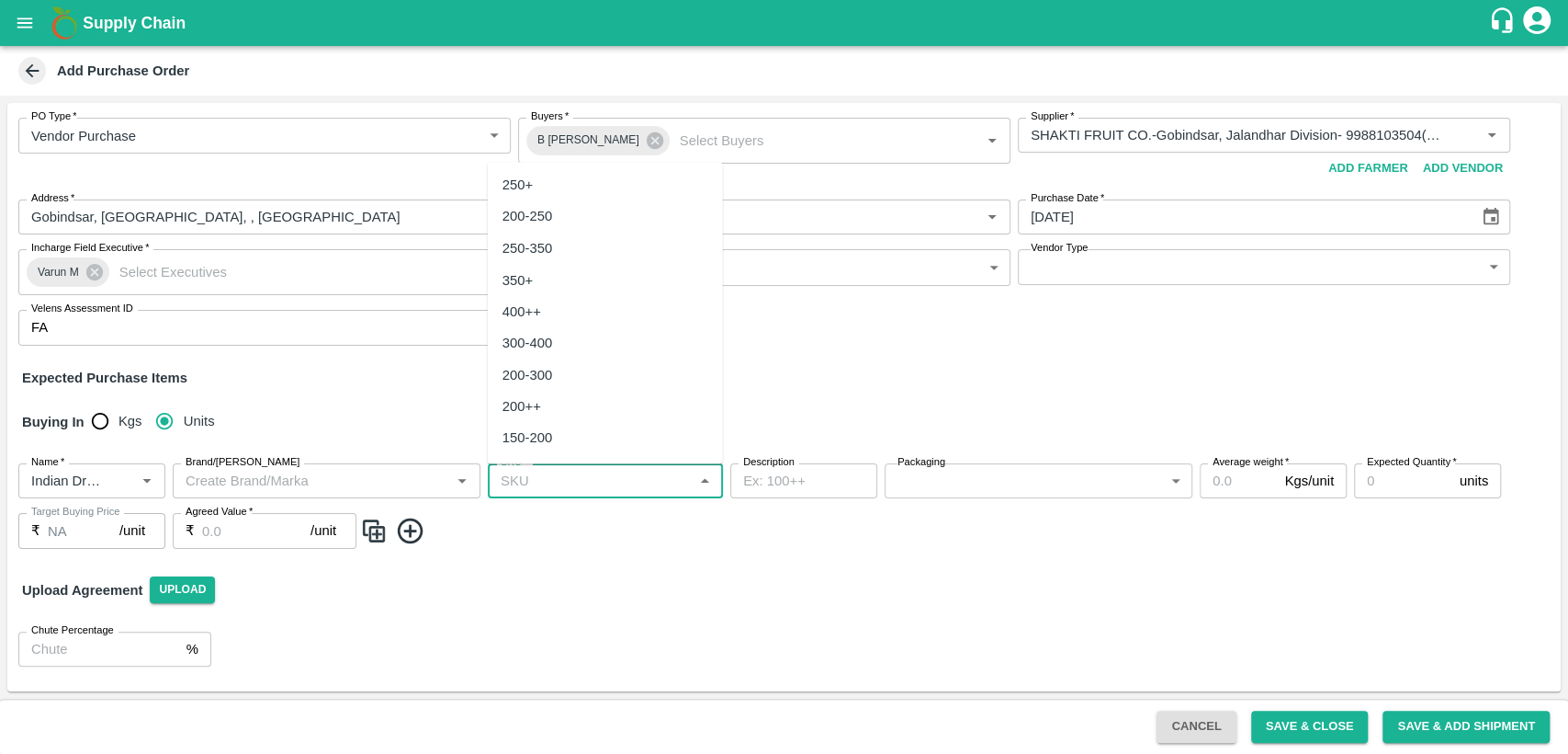
click at [566, 477] on input "SKU   *" at bounding box center [590, 480] width 194 height 23
click at [515, 431] on div "22" at bounding box center [510, 442] width 16 height 21
type input "22"
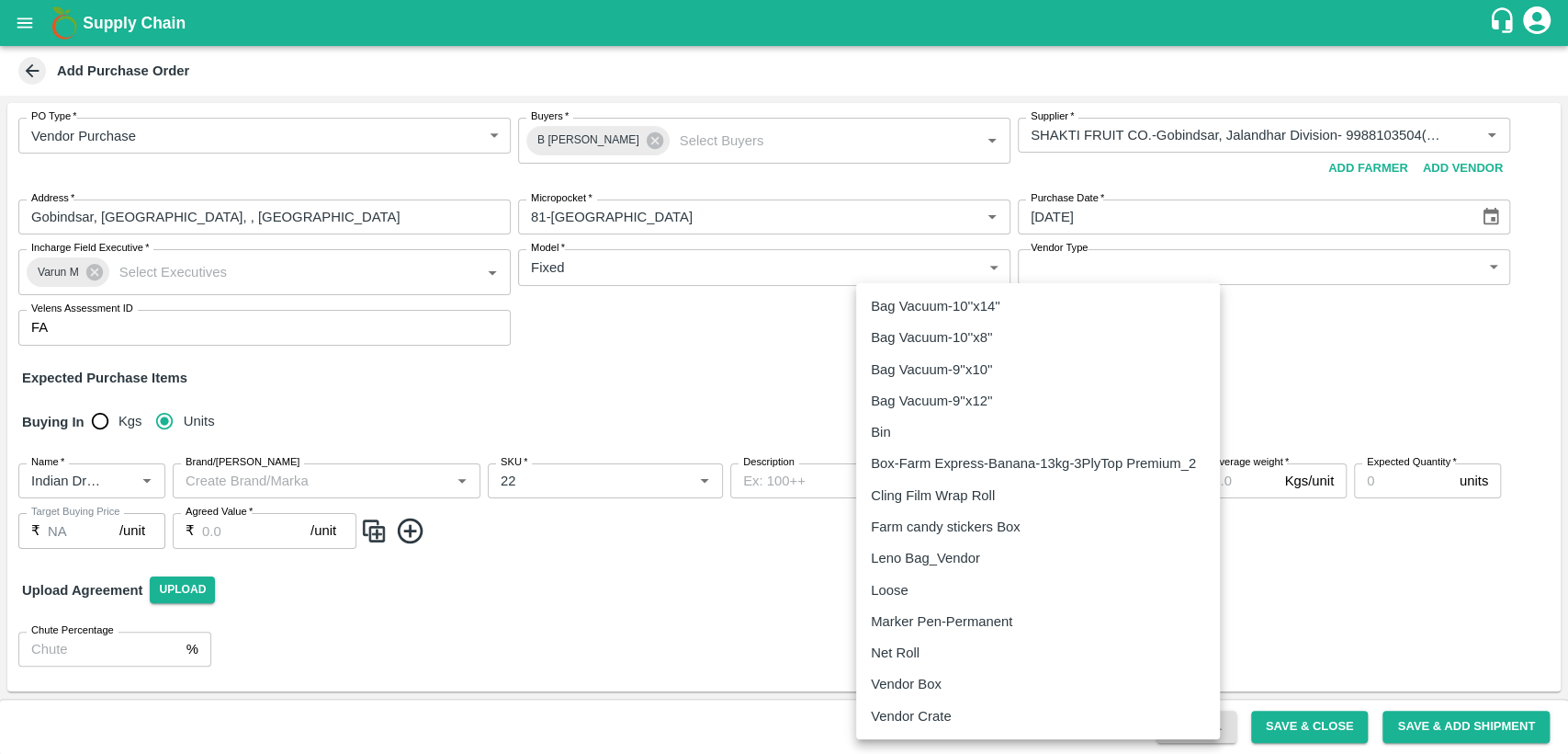
click at [1142, 484] on body "Supply Chain Add Purchase Order PO Type   * Vendor Purchase 2 PO Type Buyers   …" at bounding box center [784, 377] width 1568 height 754
type input "276"
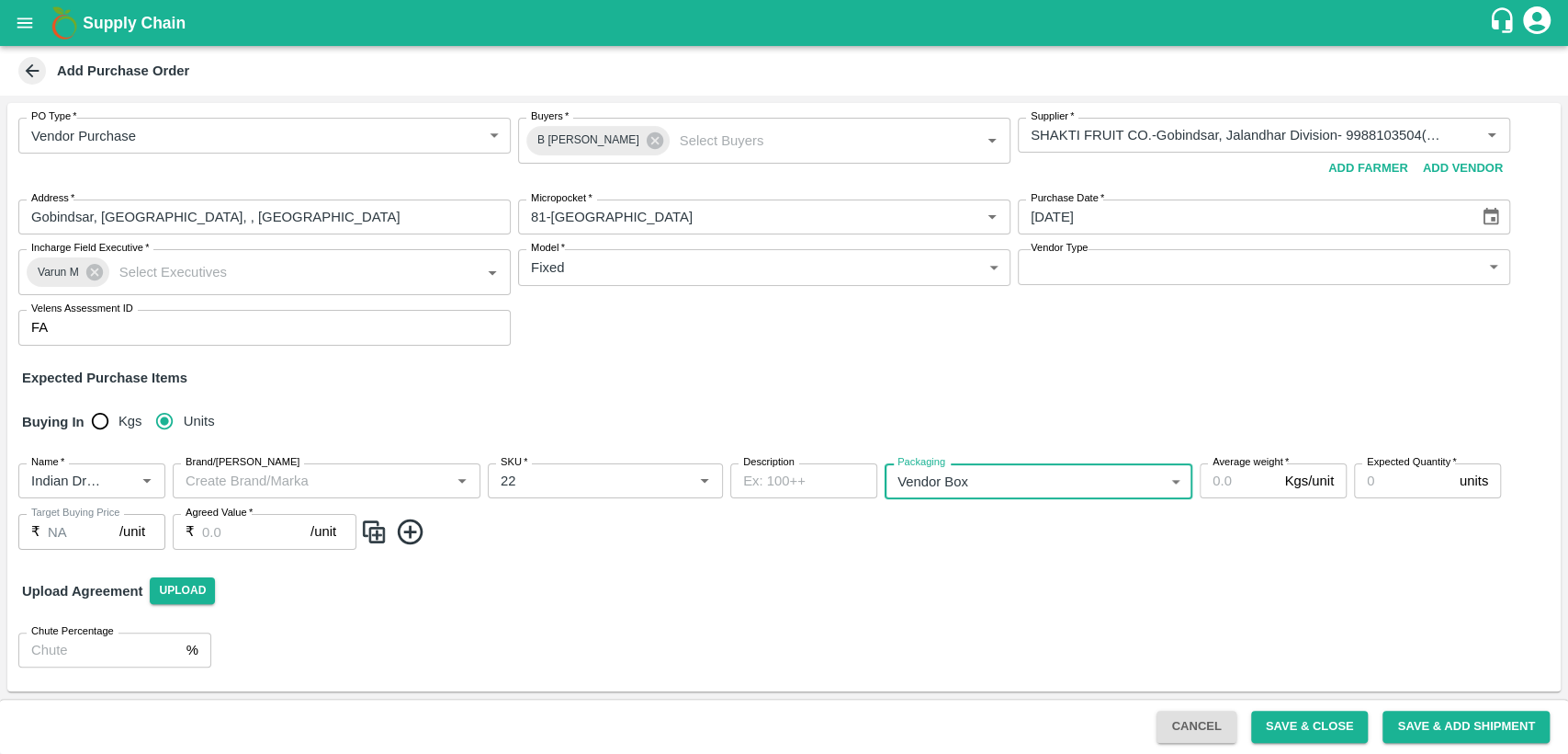
click at [1254, 482] on input "Average weight   *" at bounding box center [1238, 480] width 77 height 35
type input "10"
click at [1374, 484] on input "Expected Quantity   *" at bounding box center [1403, 480] width 98 height 35
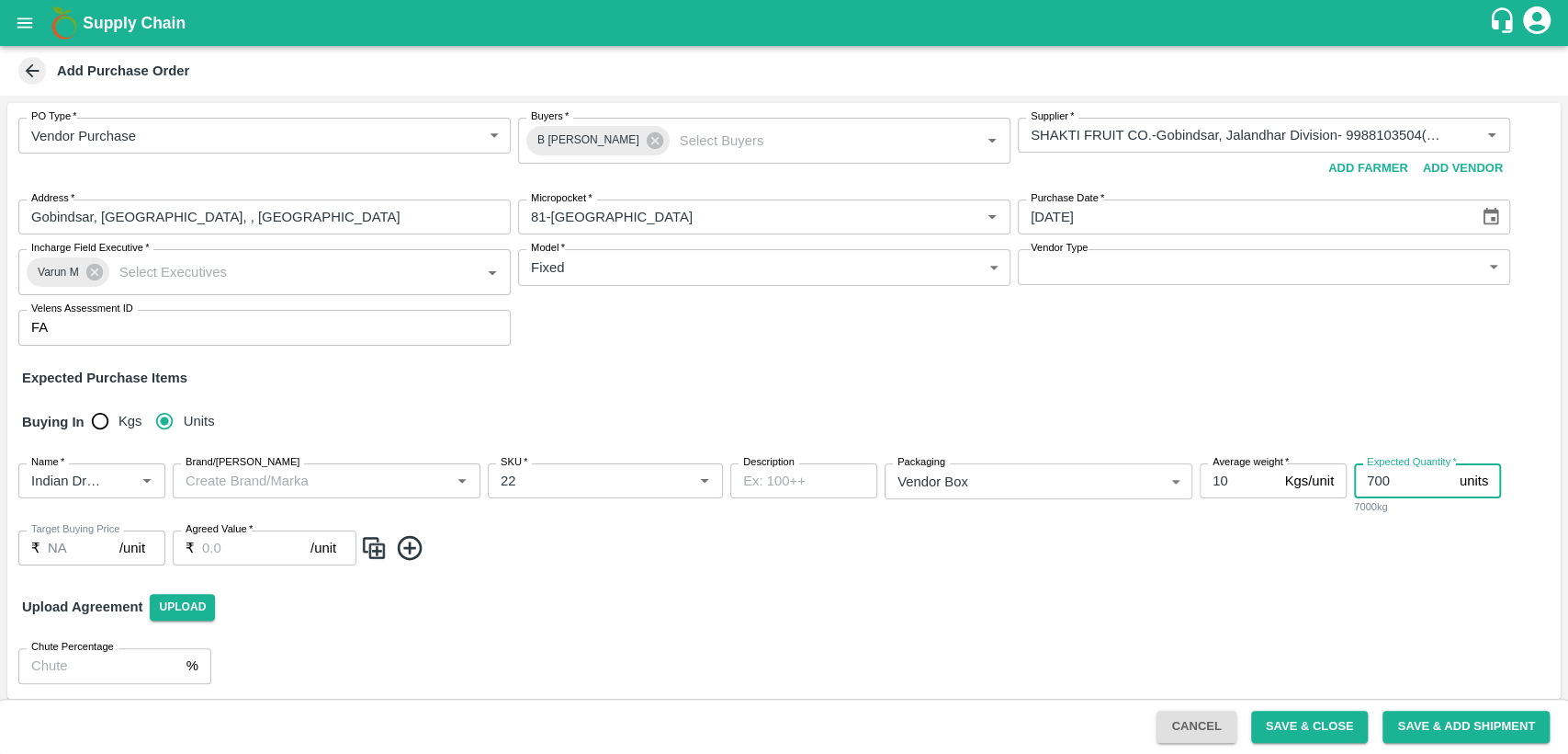
type input "700"
click at [220, 562] on input "Agreed Value   *" at bounding box center [257, 548] width 109 height 35
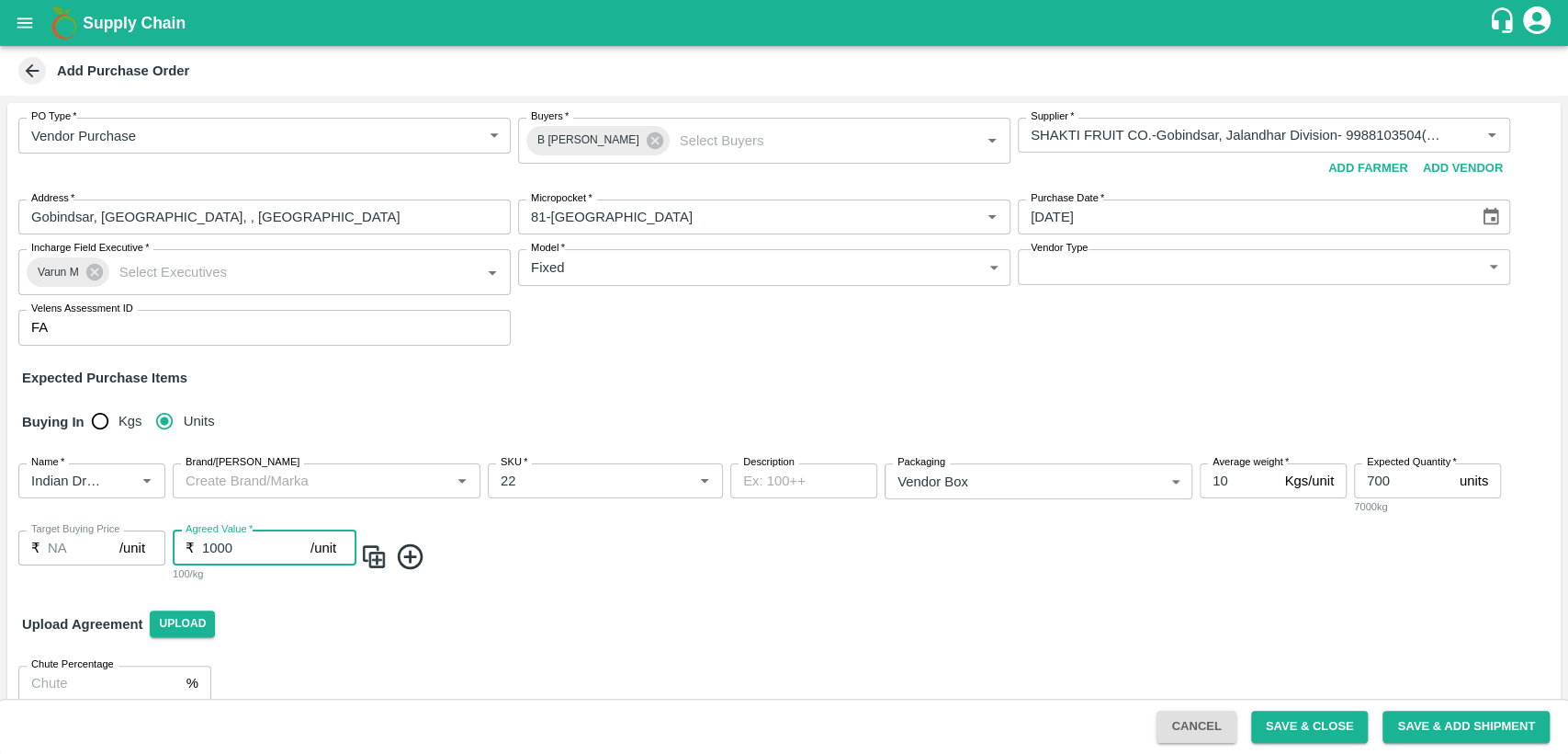
type input "1000"
click at [580, 566] on span at bounding box center [956, 556] width 1193 height 30
click at [375, 560] on img at bounding box center [373, 556] width 27 height 30
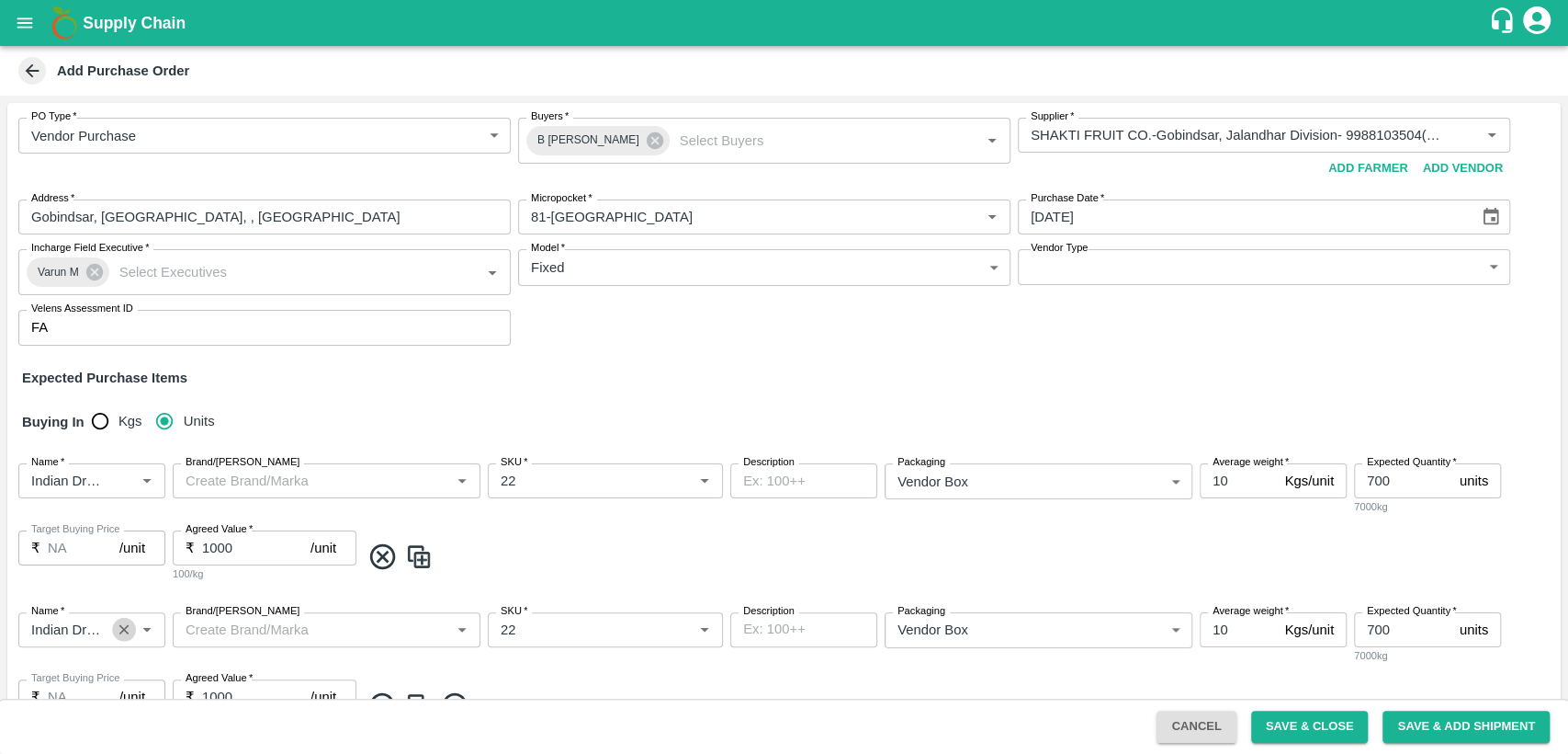
click at [124, 633] on icon "Clear" at bounding box center [124, 630] width 18 height 18
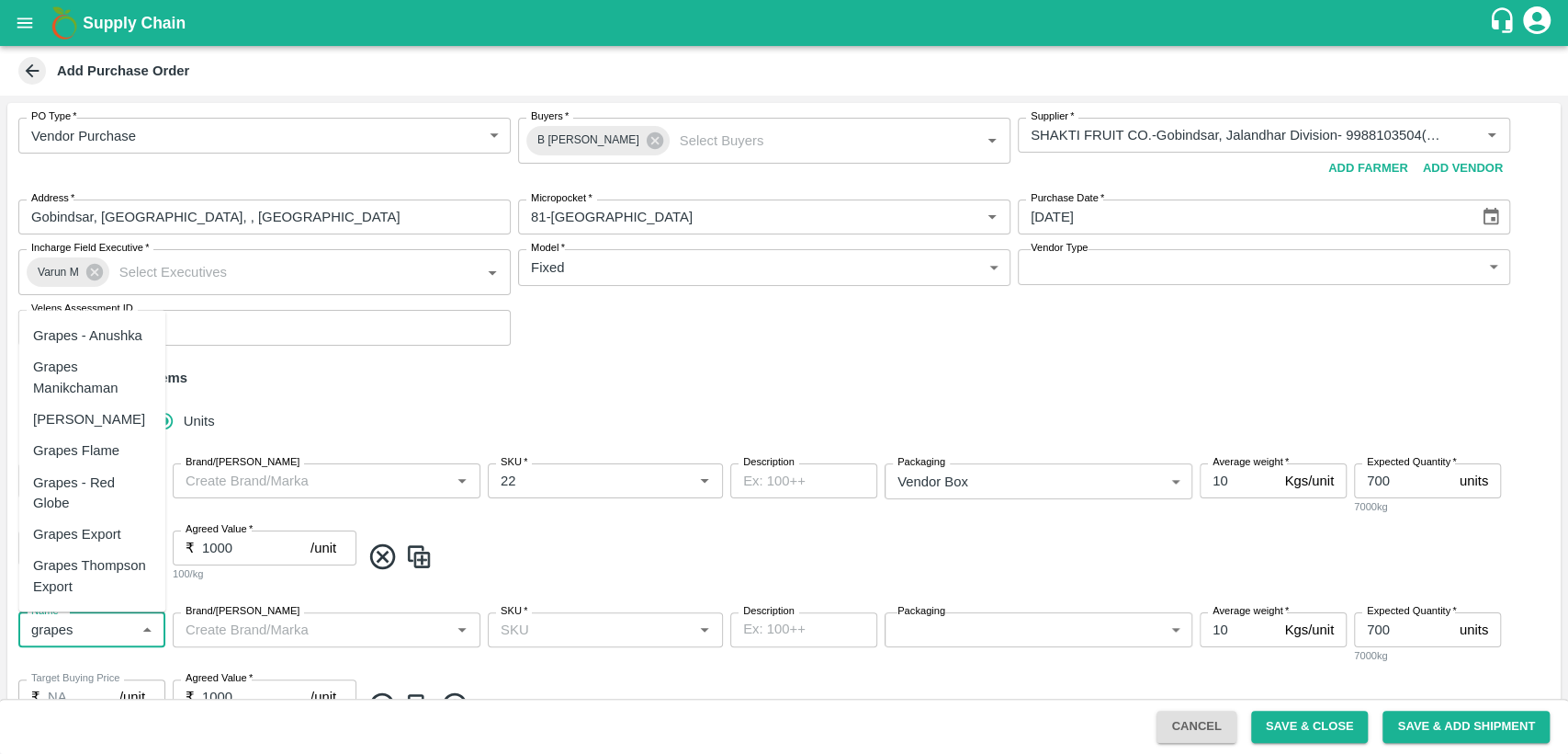
scroll to position [102, 0]
click at [107, 483] on div "Grapes - Red Globe" at bounding box center [91, 492] width 117 height 41
type input "Grapes - Red Globe"
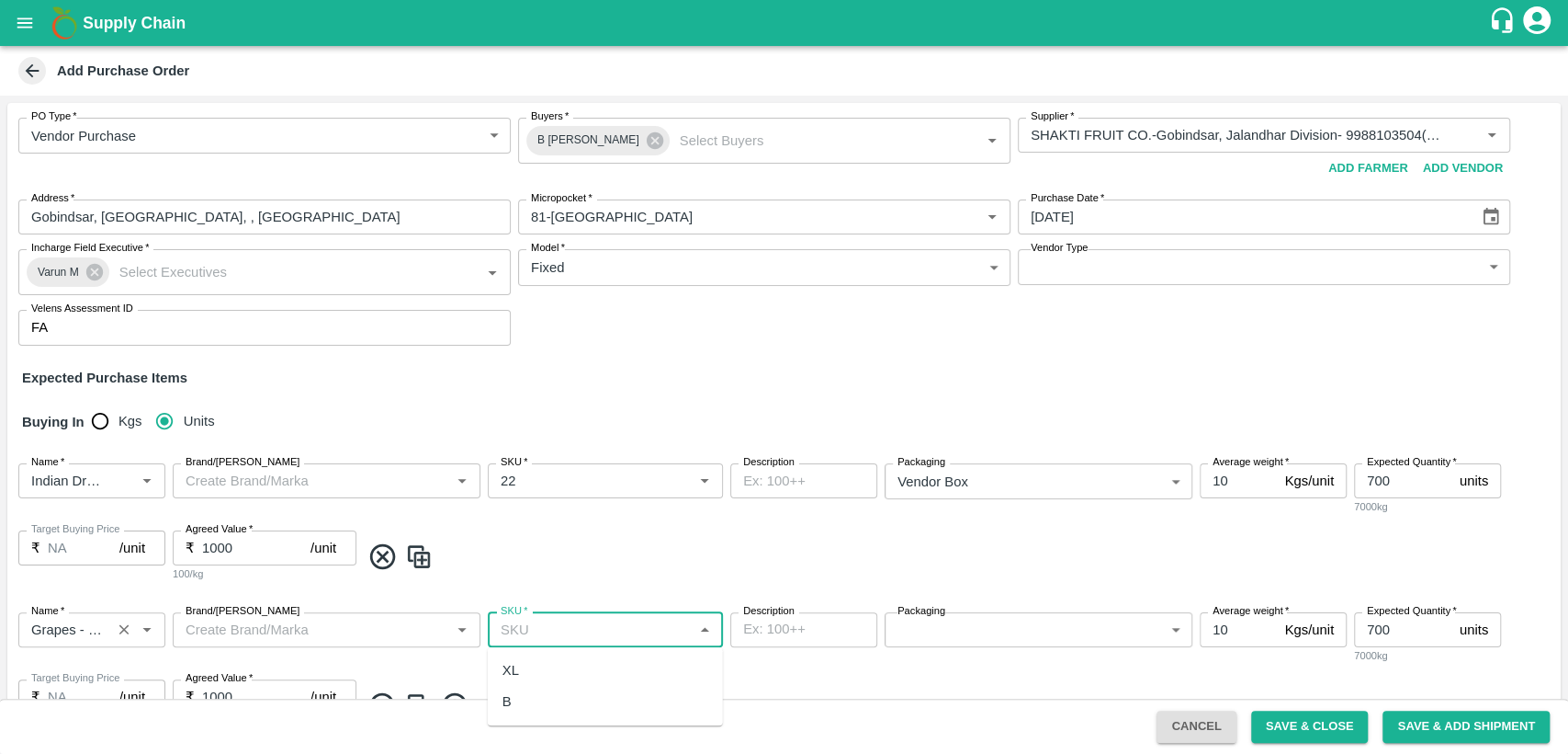
click at [588, 636] on input "SKU   *" at bounding box center [590, 629] width 194 height 23
click at [566, 708] on div "B" at bounding box center [605, 701] width 235 height 31
type input "B"
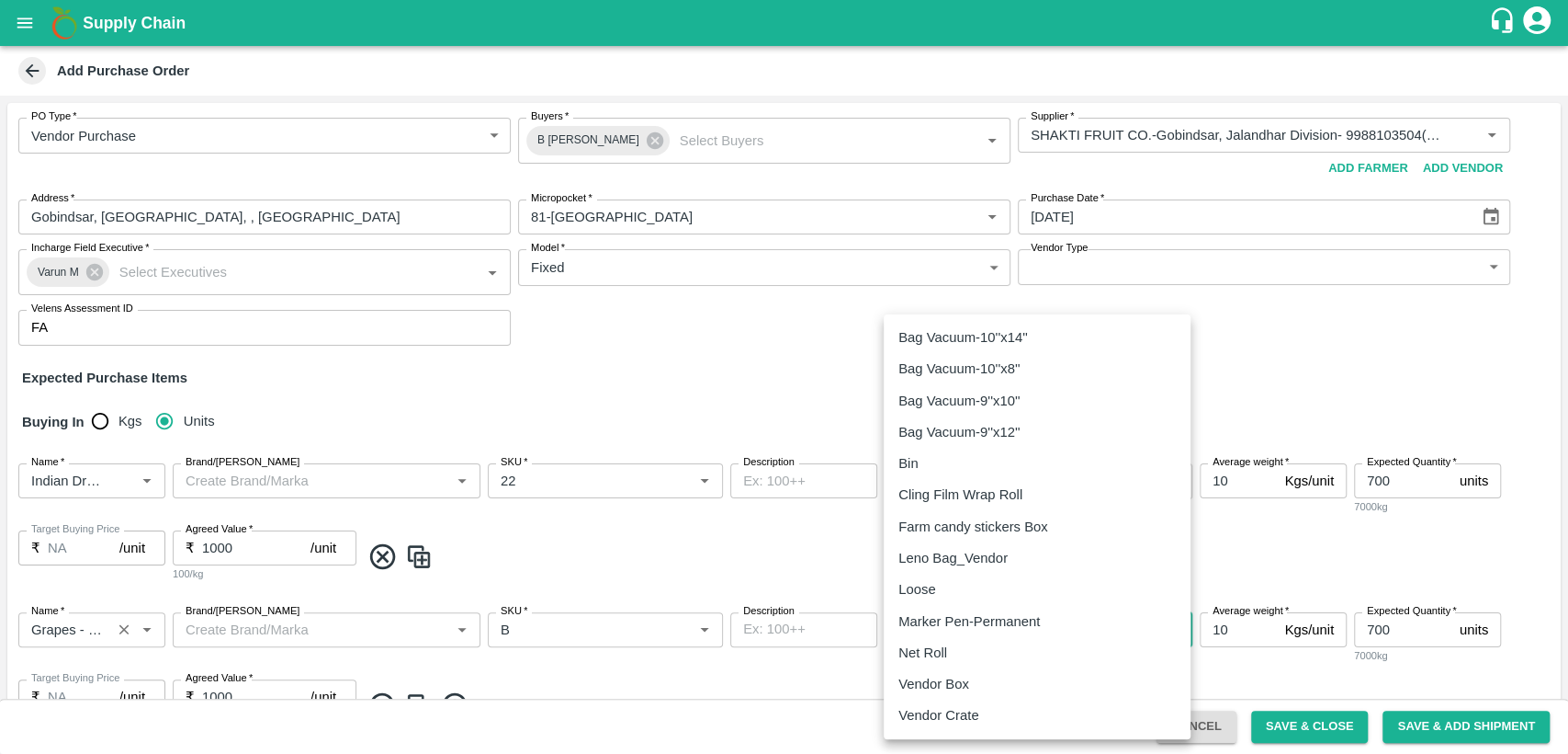
click at [929, 625] on body "Supply Chain Add Purchase Order PO Type   * Vendor Purchase 2 PO Type Buyers   …" at bounding box center [784, 377] width 1568 height 754
type input "276"
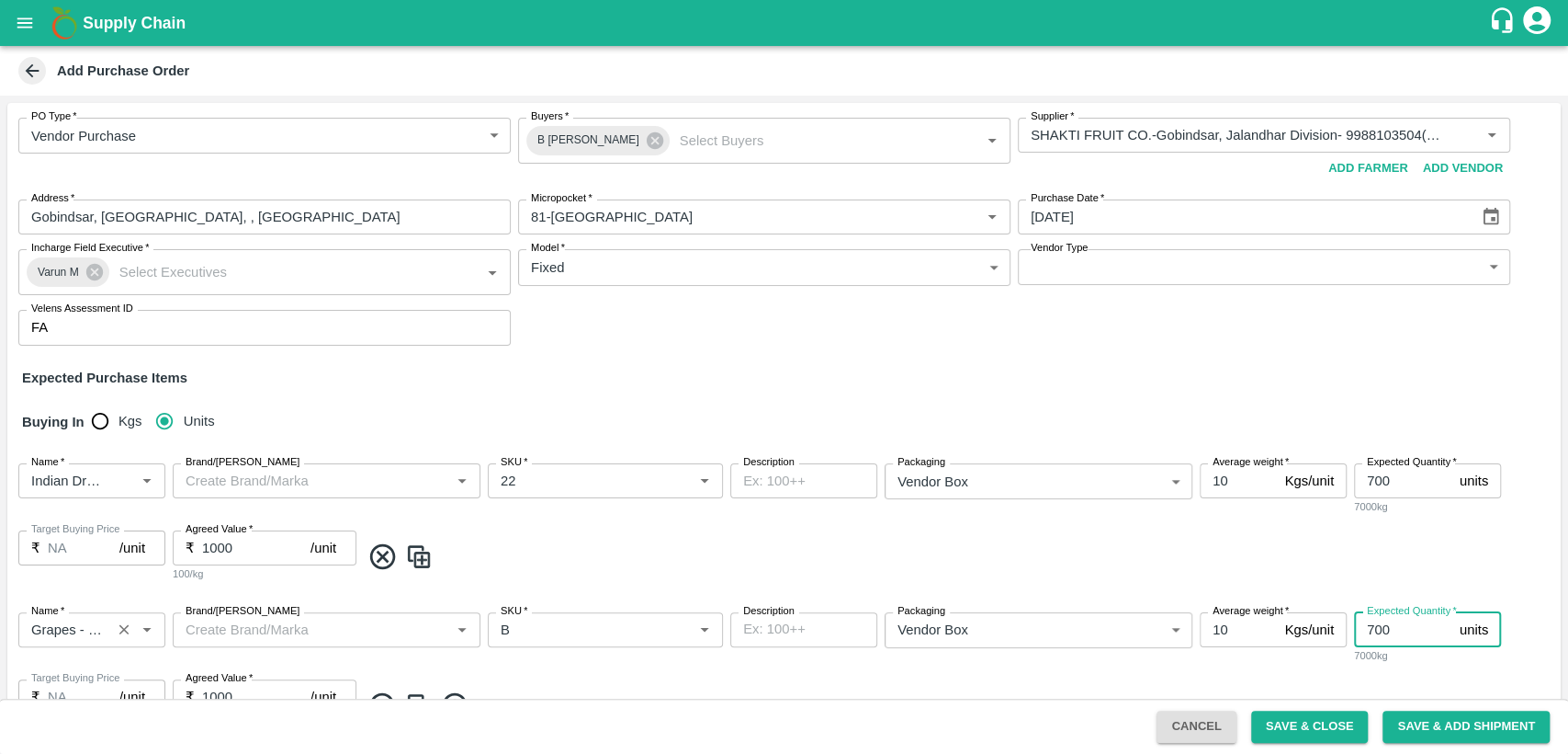
click at [1395, 625] on input "700" at bounding box center [1403, 629] width 98 height 35
type input "7"
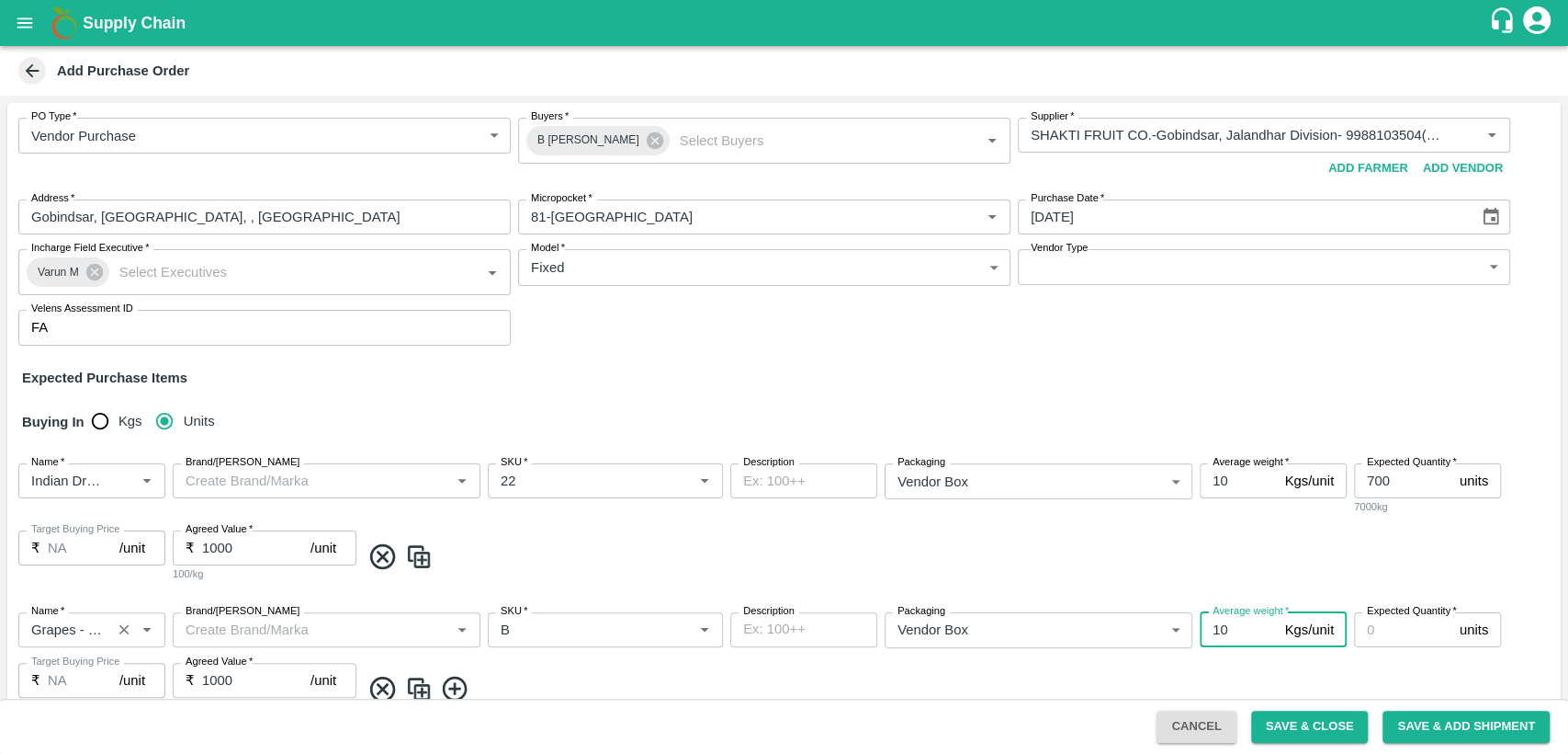
click at [1225, 631] on input "10" at bounding box center [1238, 629] width 77 height 35
type input "1"
type input "6.5"
click at [1385, 628] on input "Expected Quantity   *" at bounding box center [1403, 629] width 98 height 35
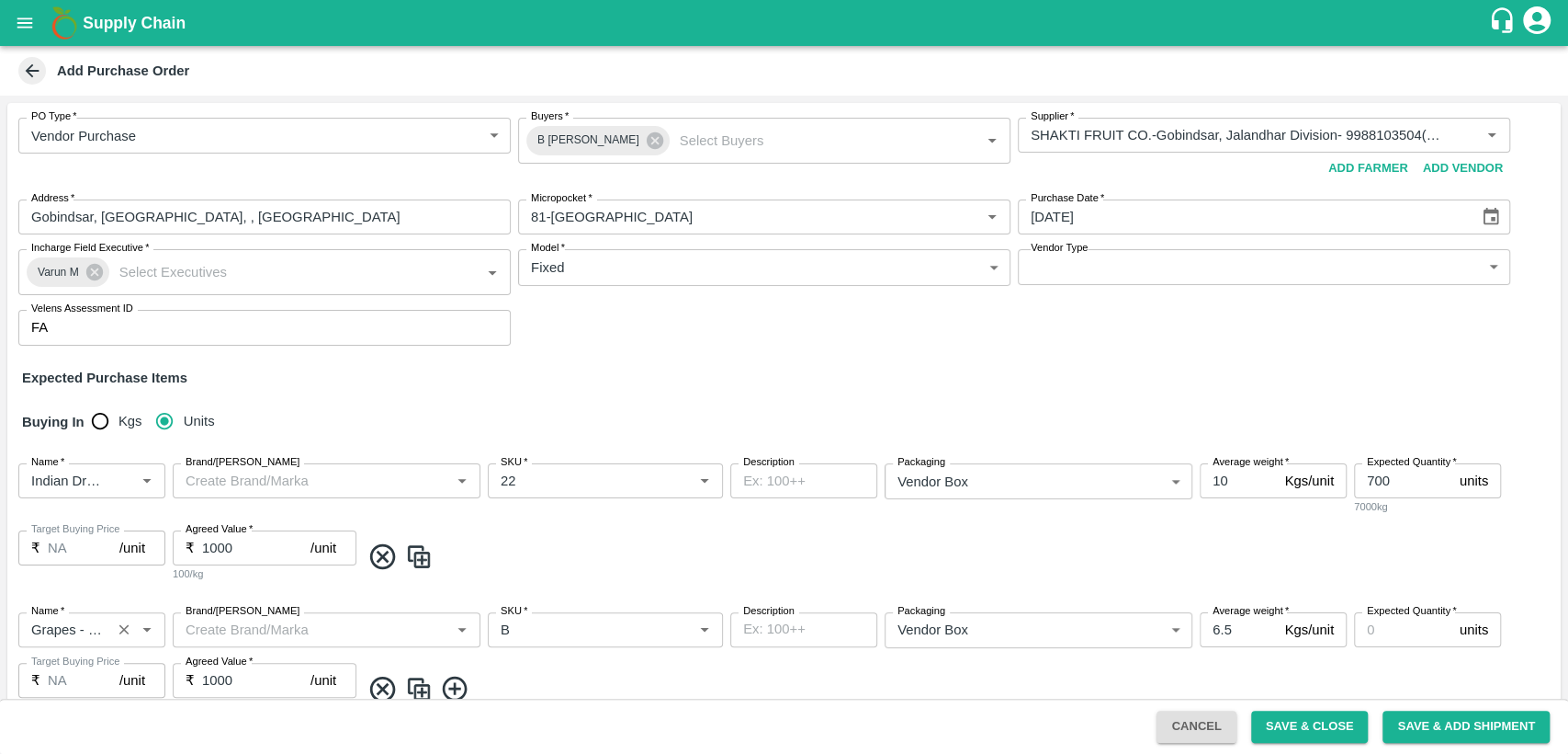
click at [1379, 482] on input "700" at bounding box center [1403, 480] width 98 height 35
type input "1000"
click at [1381, 625] on input "Expected Quantity   *" at bounding box center [1403, 629] width 98 height 35
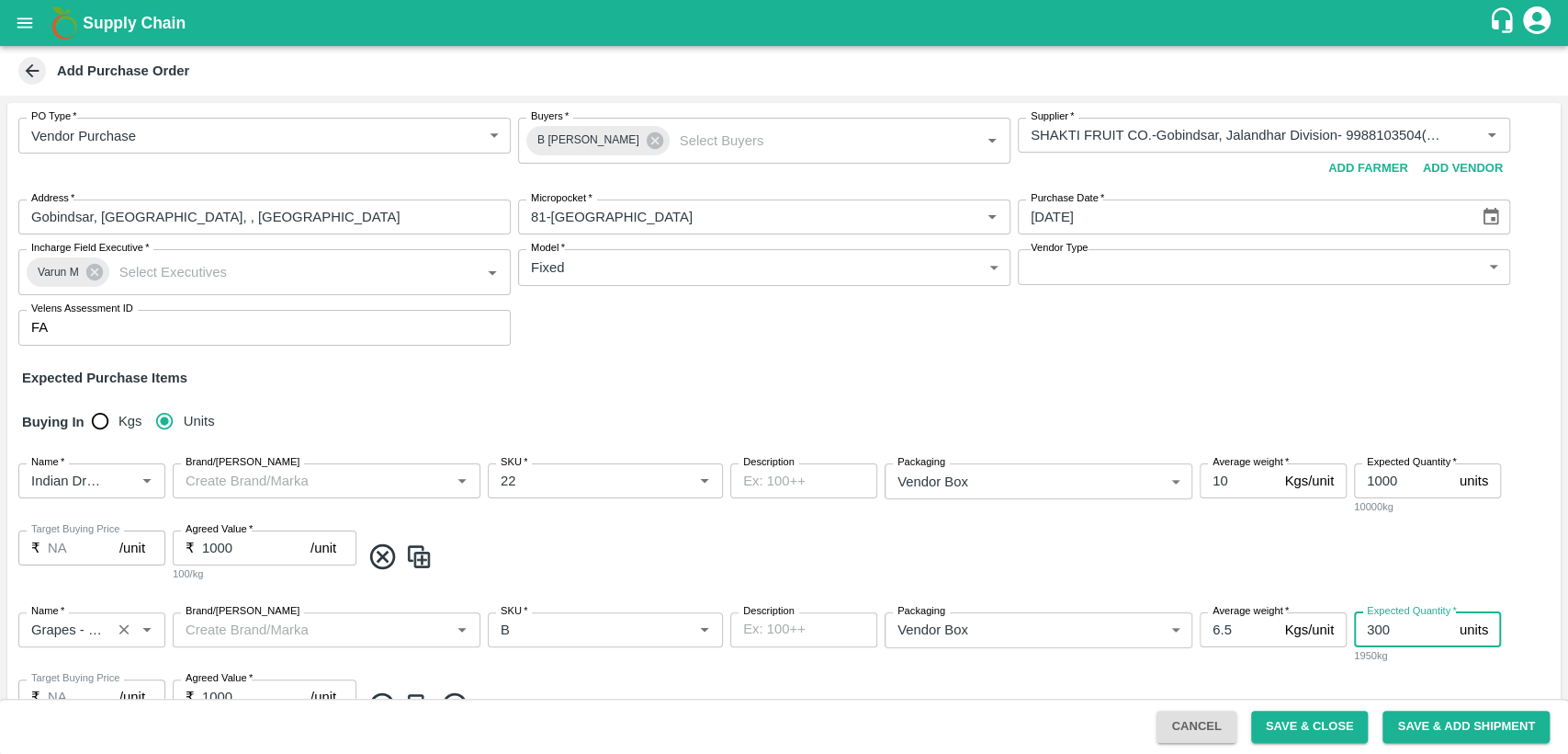
type input "300"
click at [245, 545] on input "1000" at bounding box center [257, 548] width 109 height 35
type input "1"
type input "700"
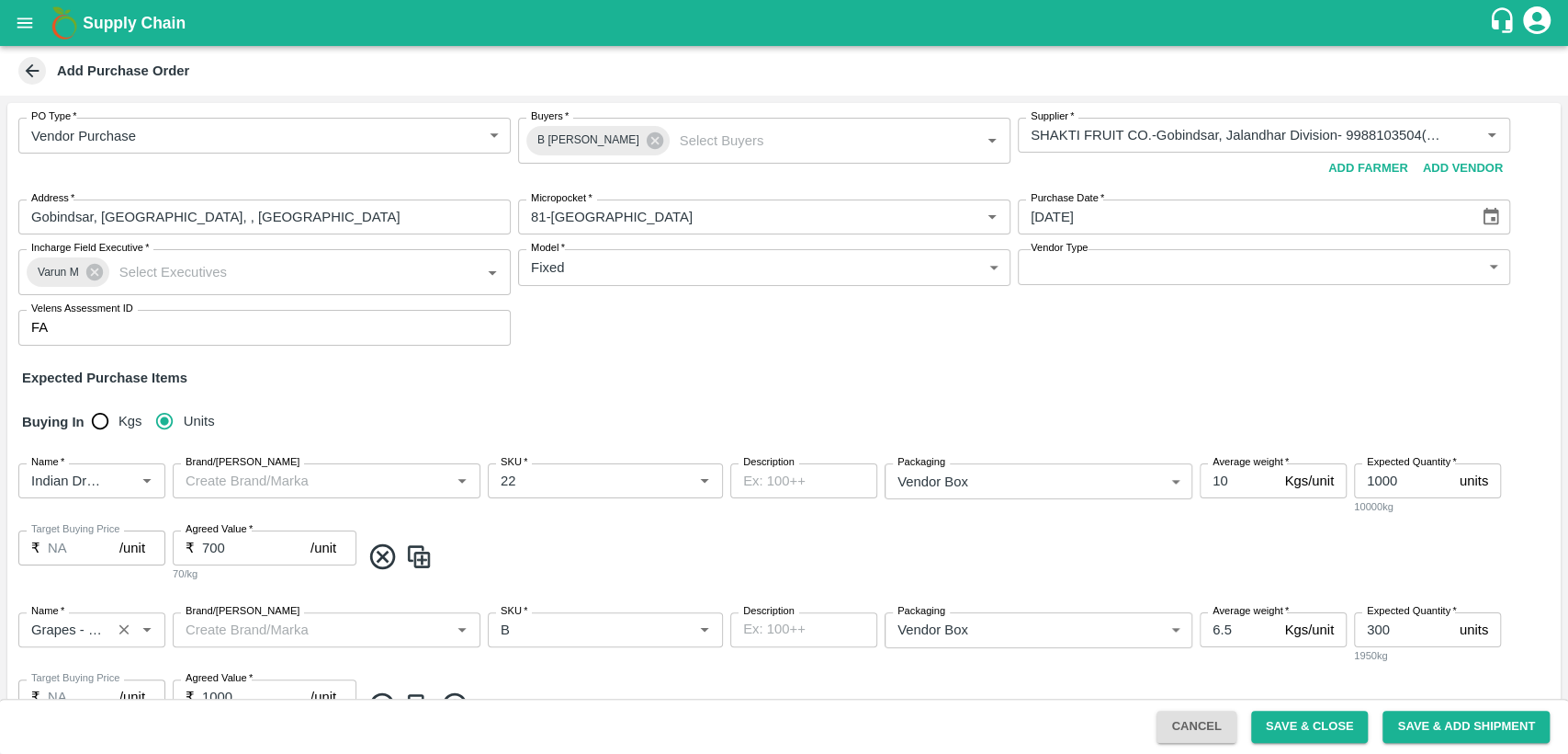
click at [473, 552] on span at bounding box center [956, 556] width 1193 height 30
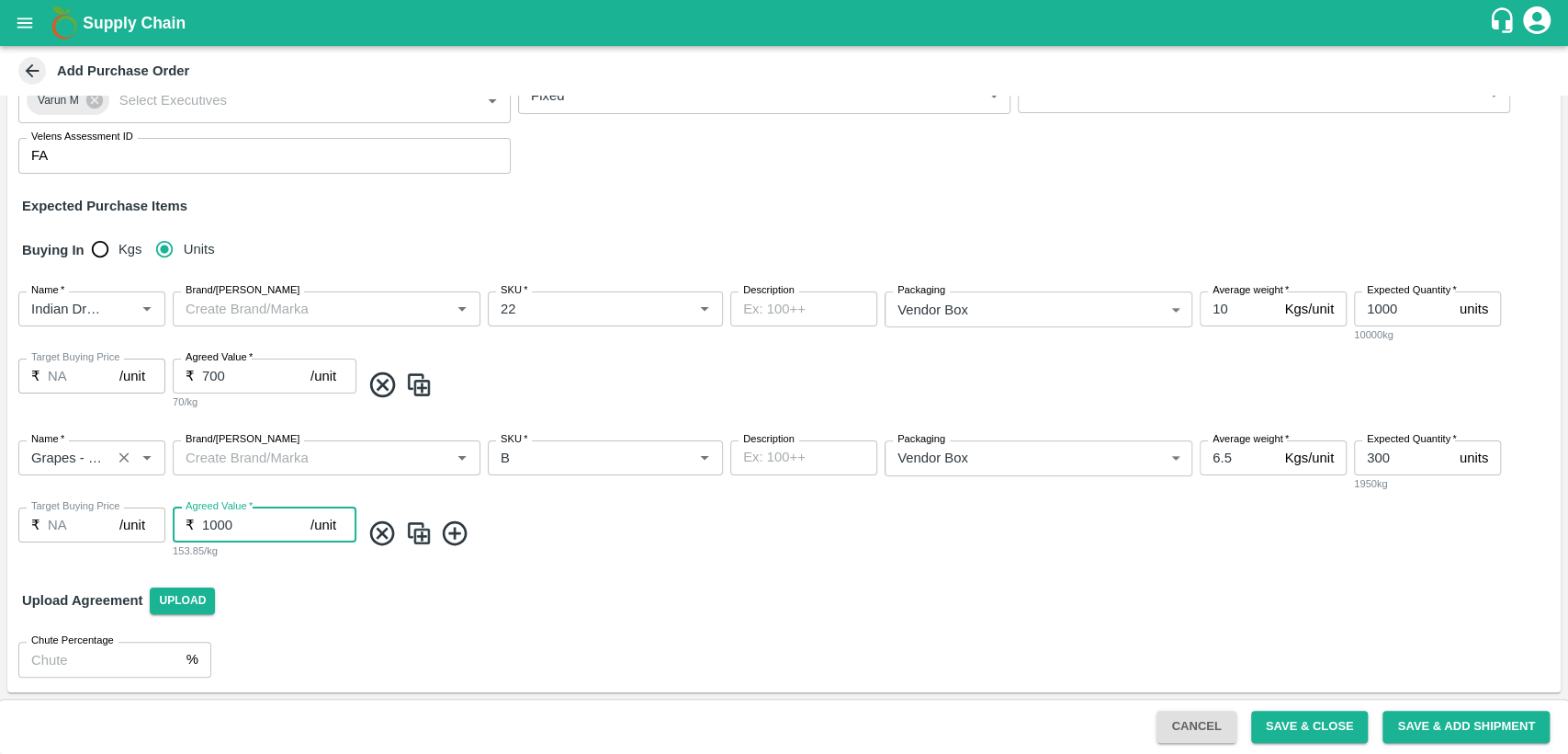
click at [244, 529] on input "1000" at bounding box center [257, 524] width 109 height 35
type input "1250"
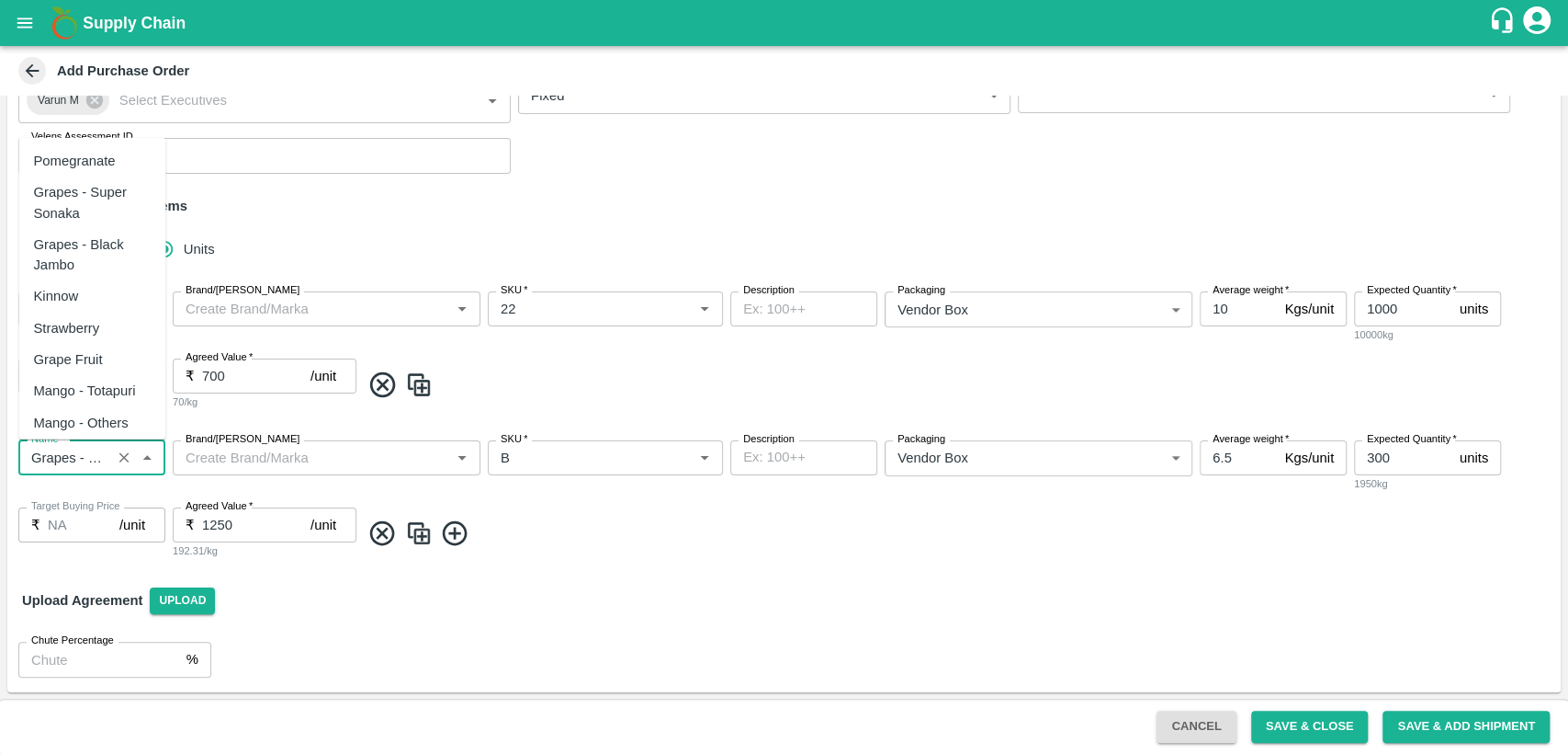
click at [93, 463] on input "Name   *" at bounding box center [64, 457] width 82 height 23
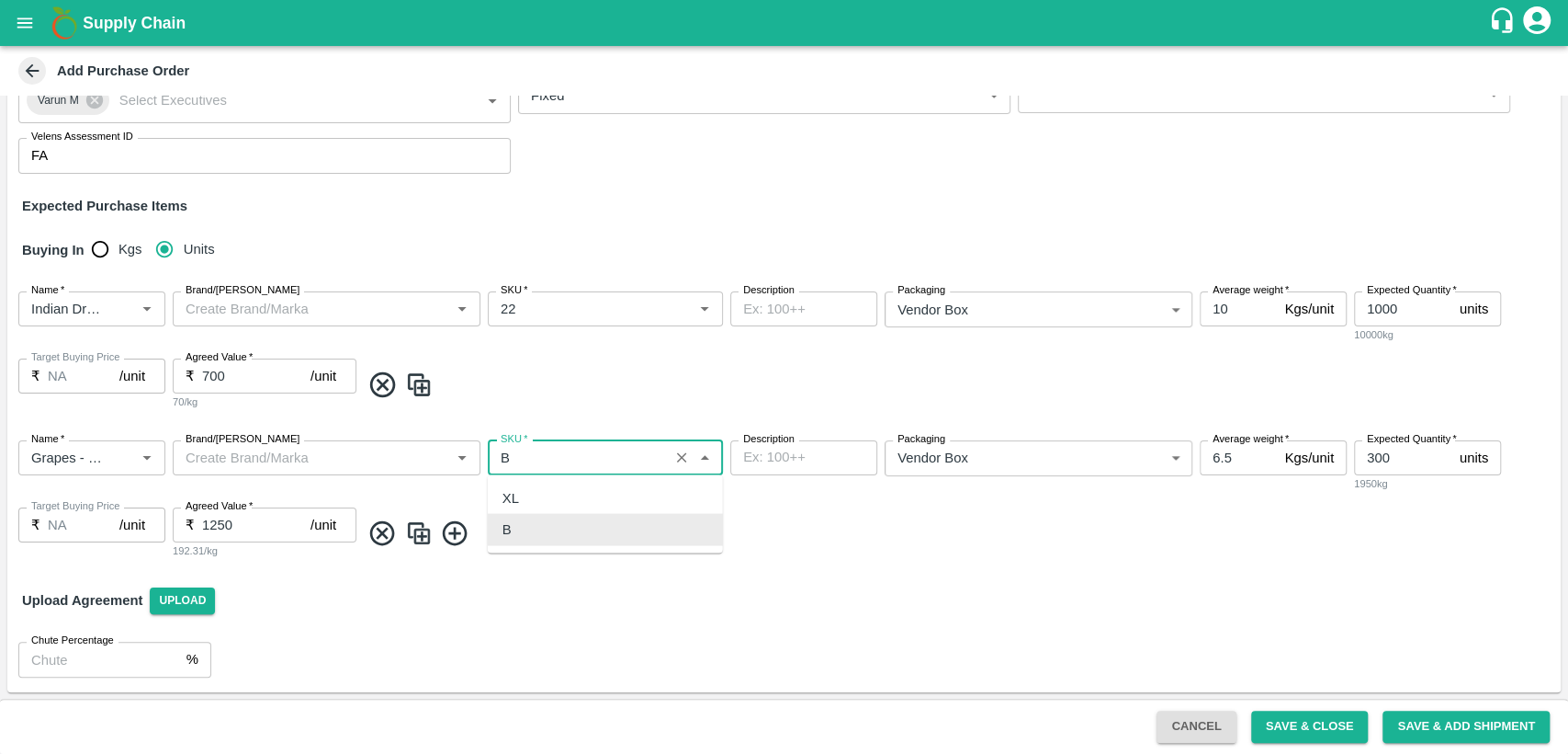
click at [538, 458] on input "SKU   *" at bounding box center [577, 457] width 170 height 23
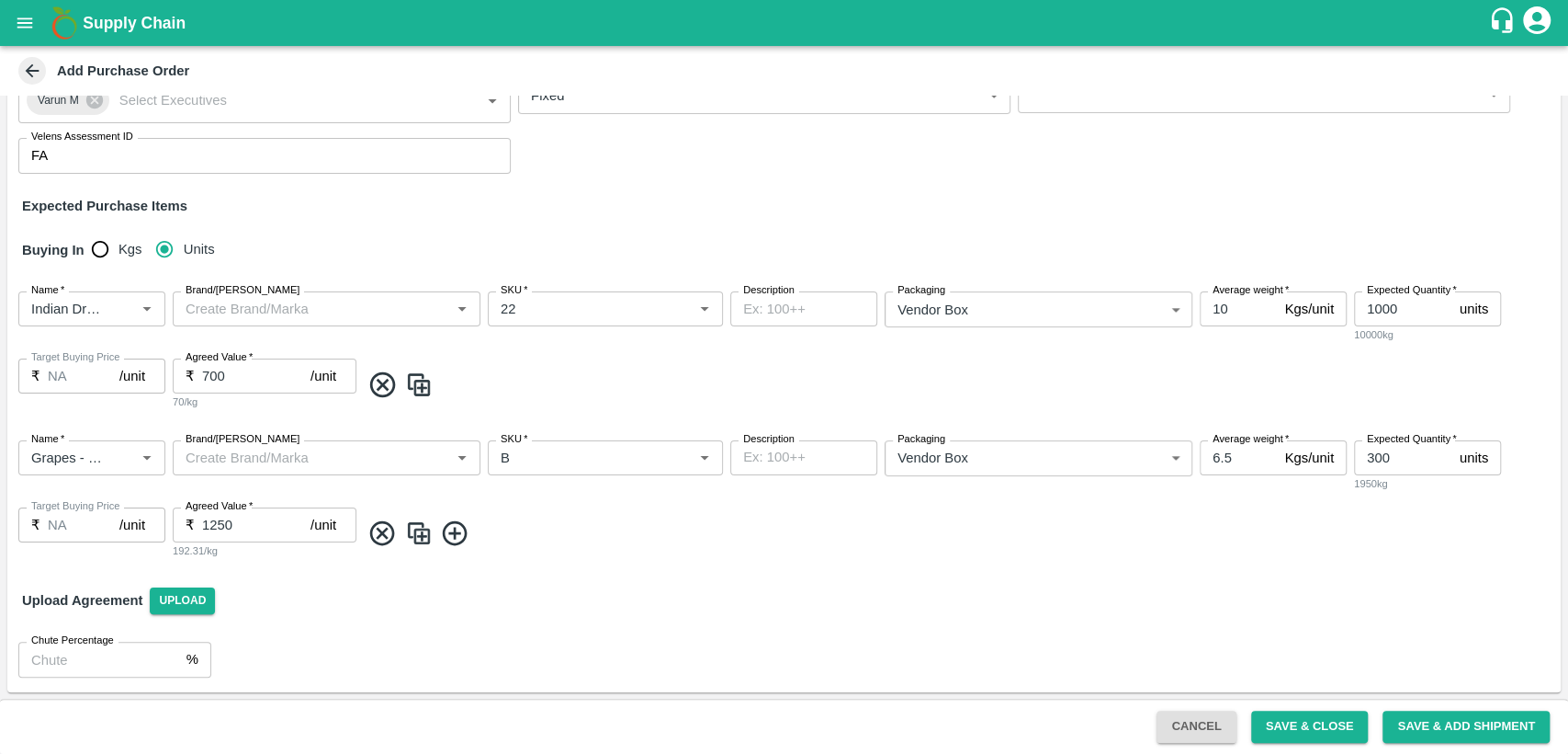
click at [813, 560] on div "Name   * Name   * Brand/Marka Brand/Marka SKU   * SKU   * Description x Descrip…" at bounding box center [784, 500] width 1553 height 149
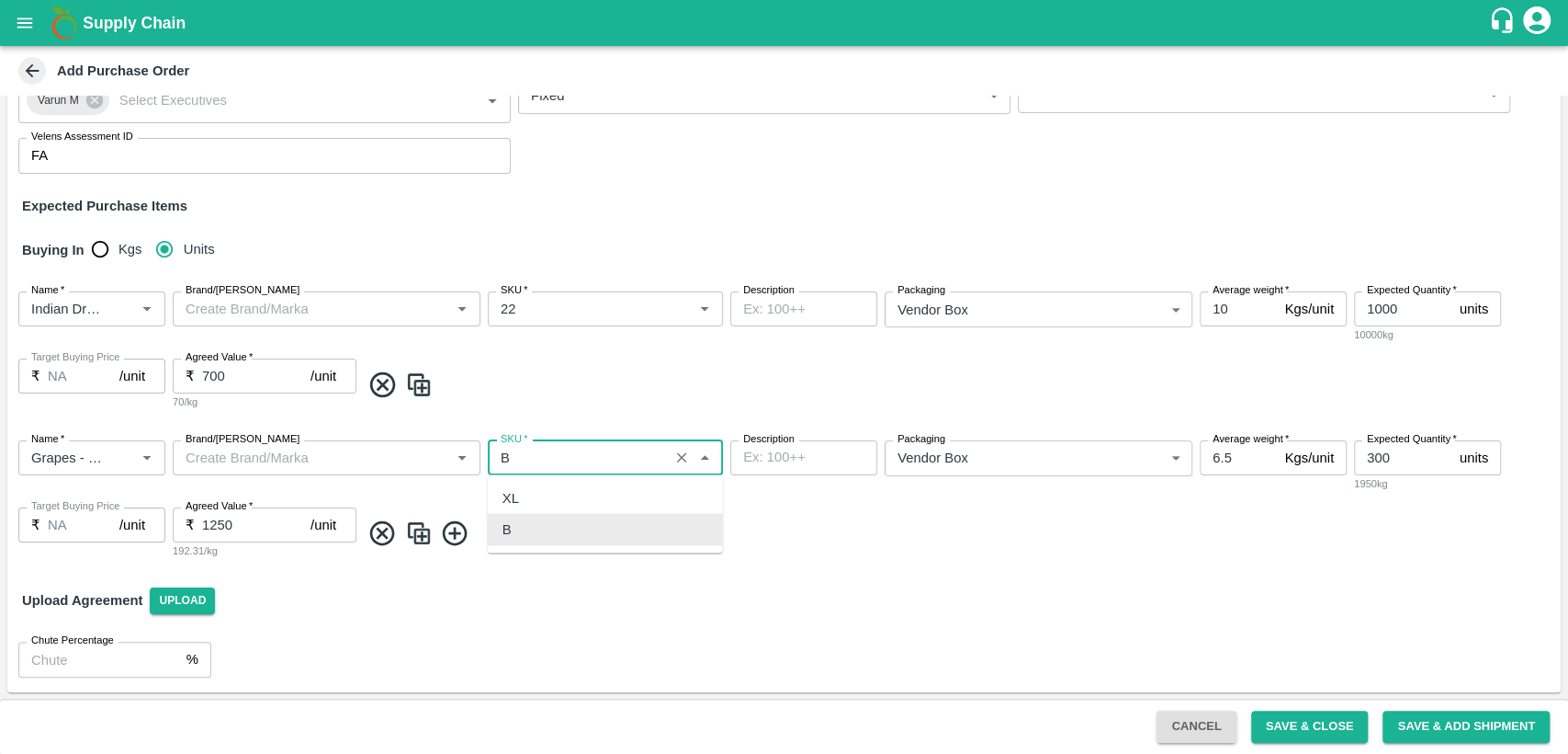
click at [632, 457] on input "SKU   *" at bounding box center [577, 457] width 170 height 23
click at [631, 485] on div "XL" at bounding box center [605, 497] width 235 height 31
type input "XL"
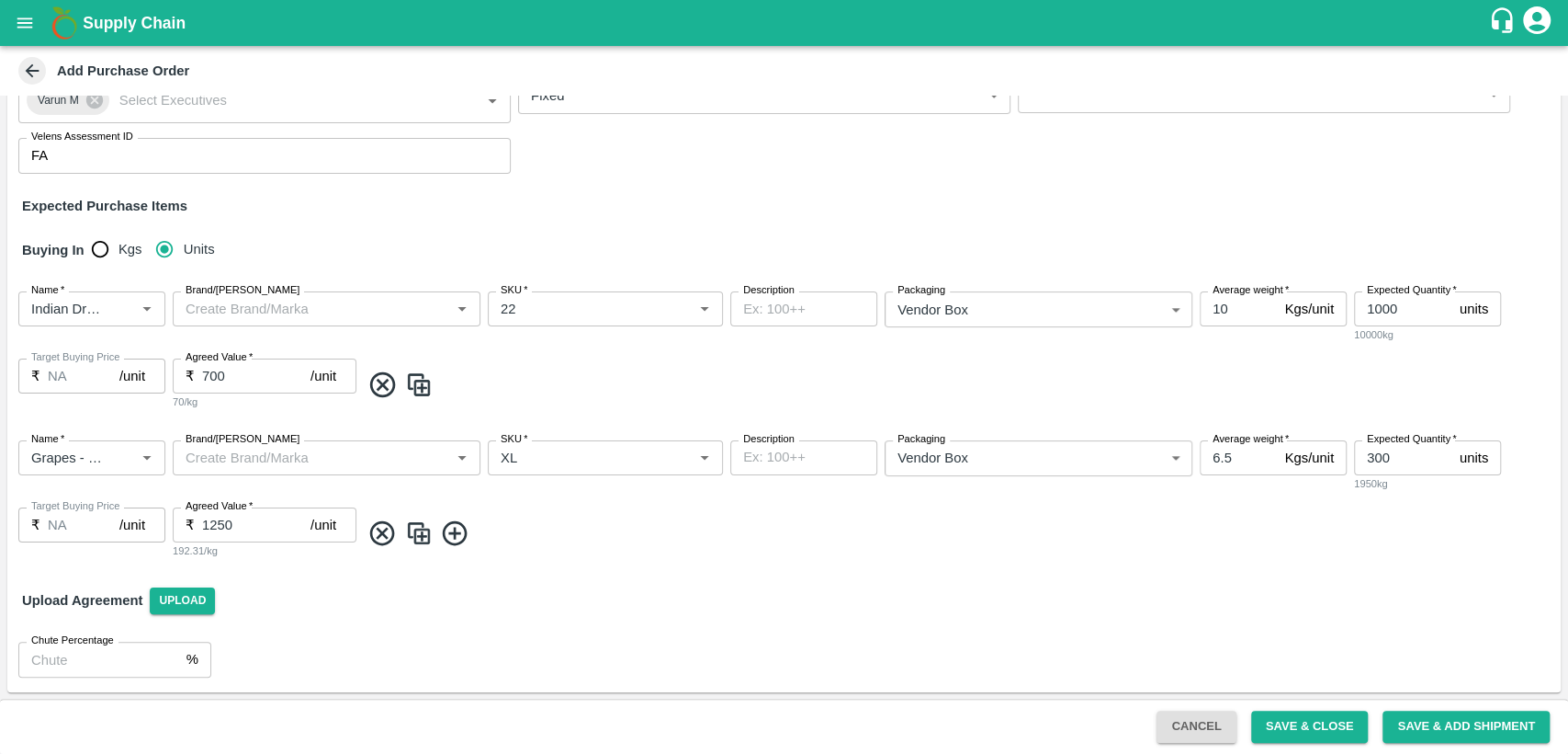
click at [973, 560] on div "Name   * Name   * Brand/Marka Brand/Marka SKU   * SKU   * Description x Descrip…" at bounding box center [784, 500] width 1553 height 149
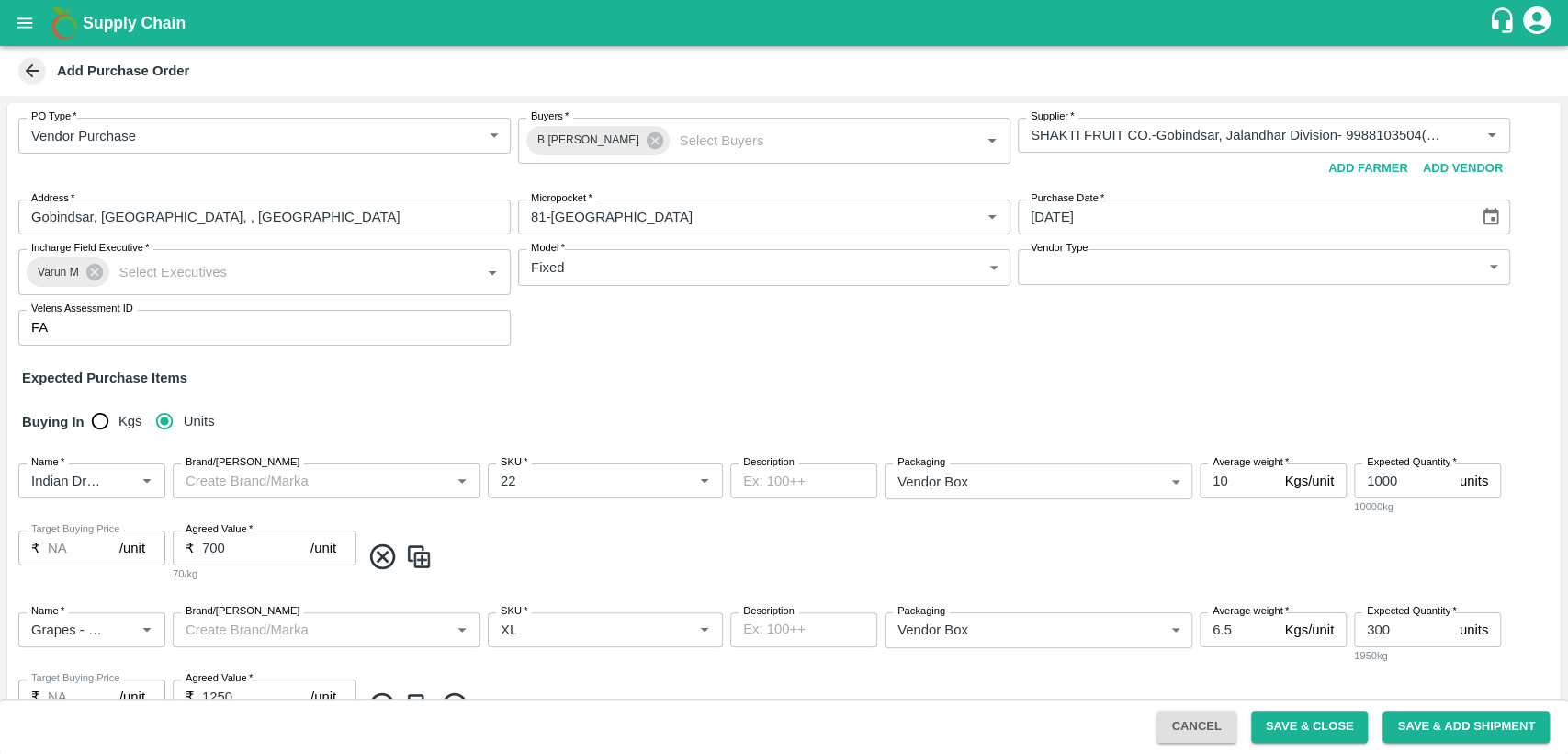
scroll to position [172, 0]
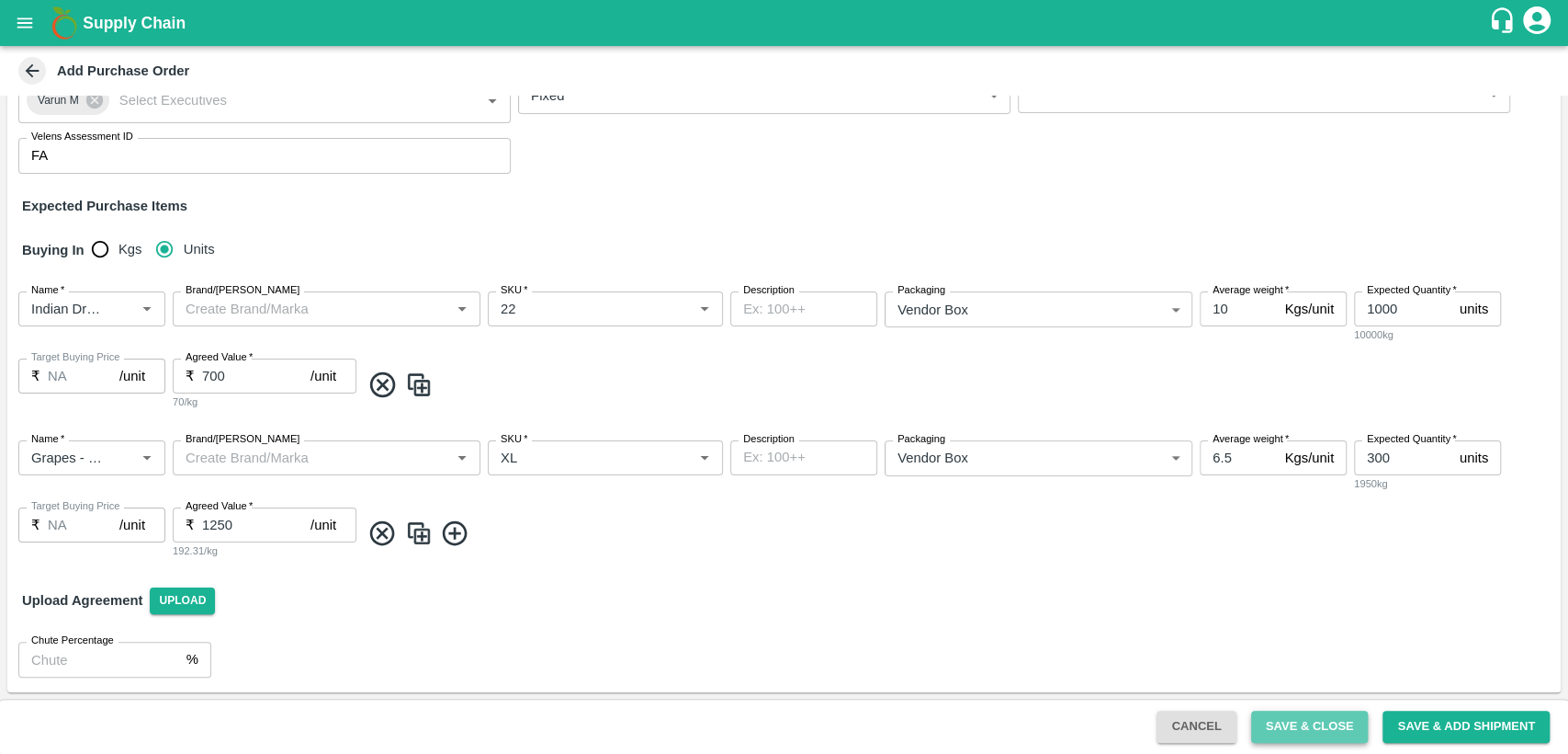
click at [1294, 717] on button "Save & Close" at bounding box center [1309, 727] width 117 height 32
click at [1310, 718] on button "Save & Close" at bounding box center [1309, 727] width 117 height 32
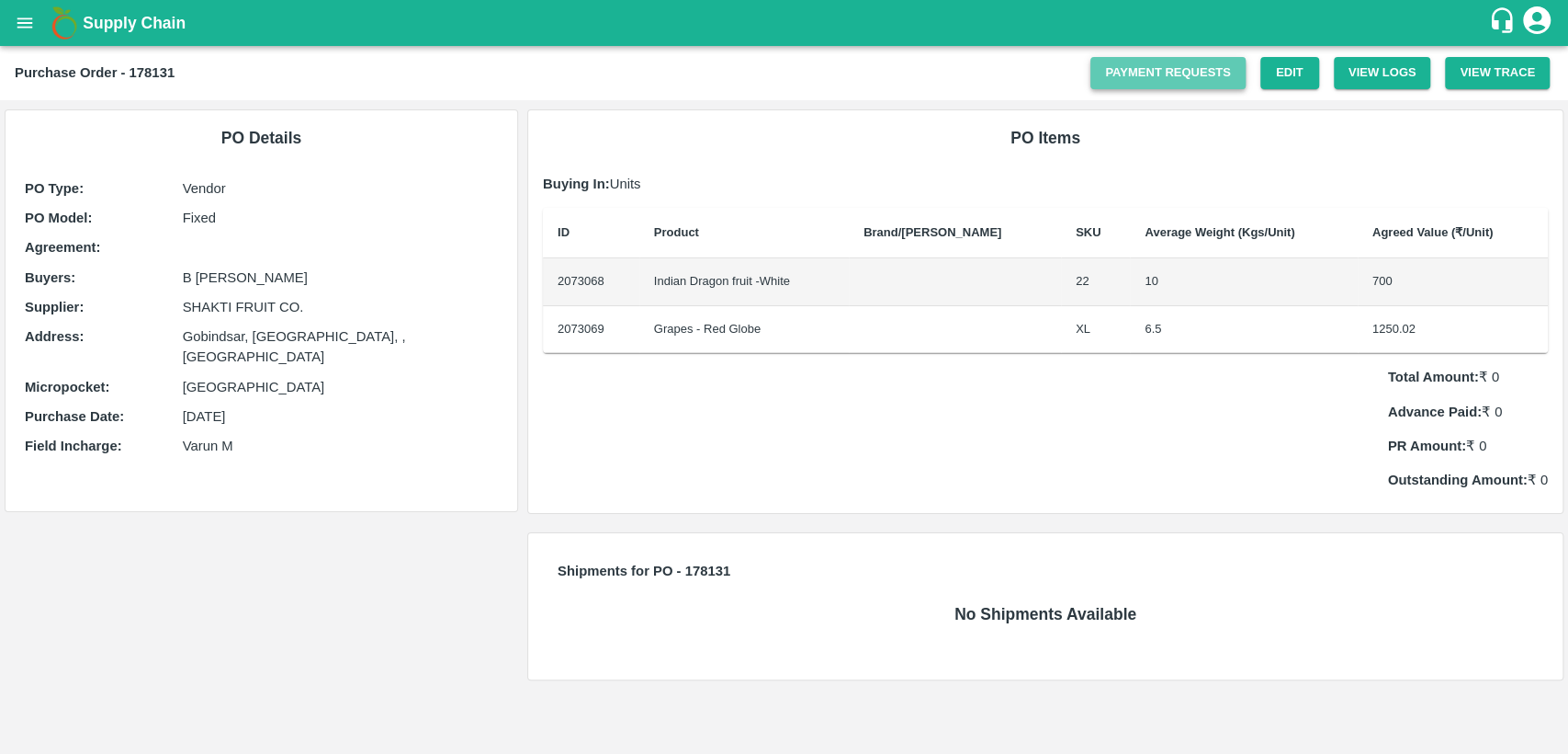
click at [1178, 69] on link "Payment Requests" at bounding box center [1168, 73] width 156 height 32
click at [1176, 74] on link "Payment Requests" at bounding box center [1168, 73] width 156 height 32
drag, startPoint x: 9, startPoint y: 62, endPoint x: 198, endPoint y: 64, distance: 189.0
click at [198, 64] on div "Purchase Order - 178131 Payment Requests Edit View Logs View Trace" at bounding box center [784, 73] width 1568 height 54
copy b "Purchase Order - 178131"
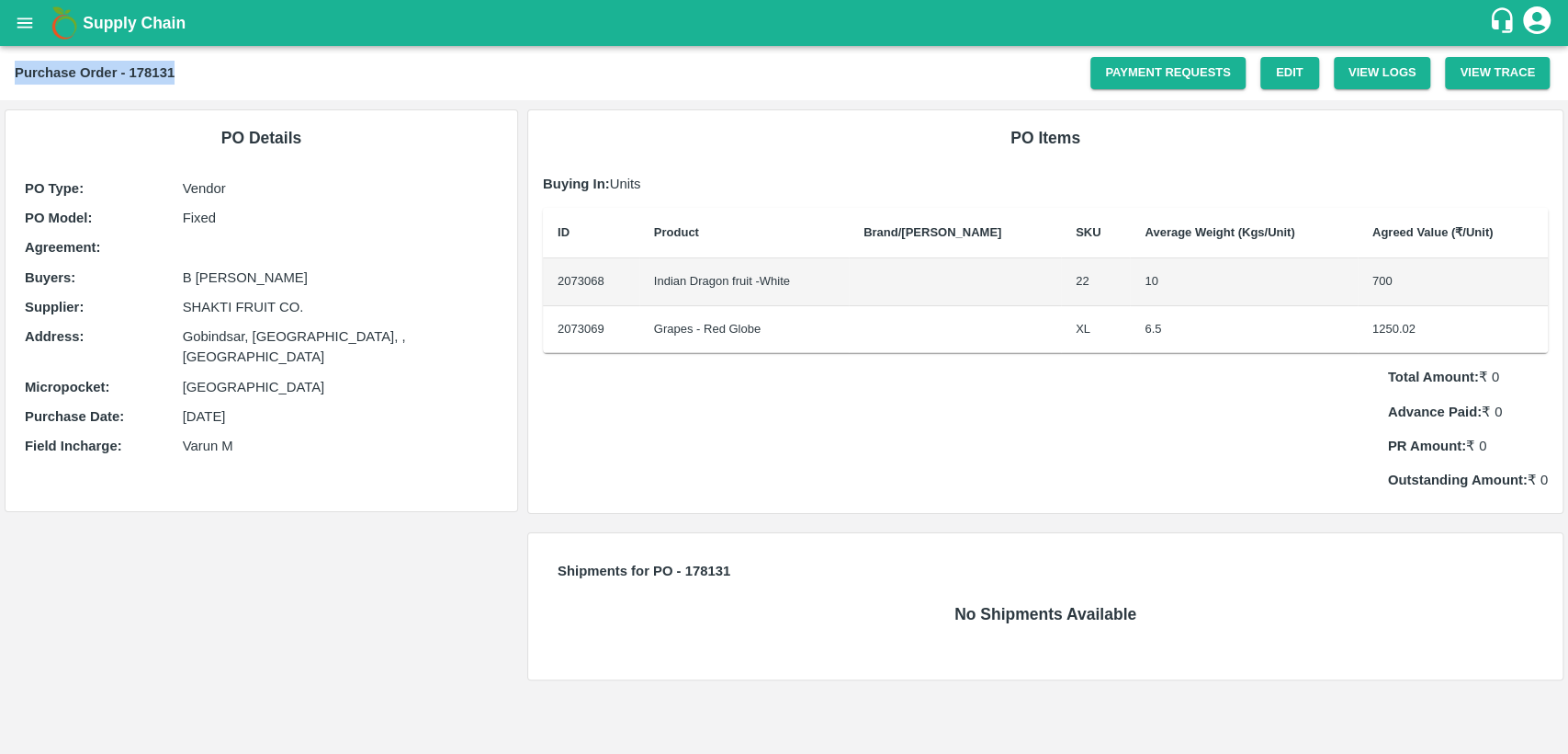
click at [155, 71] on b "Purchase Order - 178131" at bounding box center [95, 73] width 160 height 15
copy b "178131"
click at [1288, 68] on link "Edit" at bounding box center [1290, 73] width 59 height 32
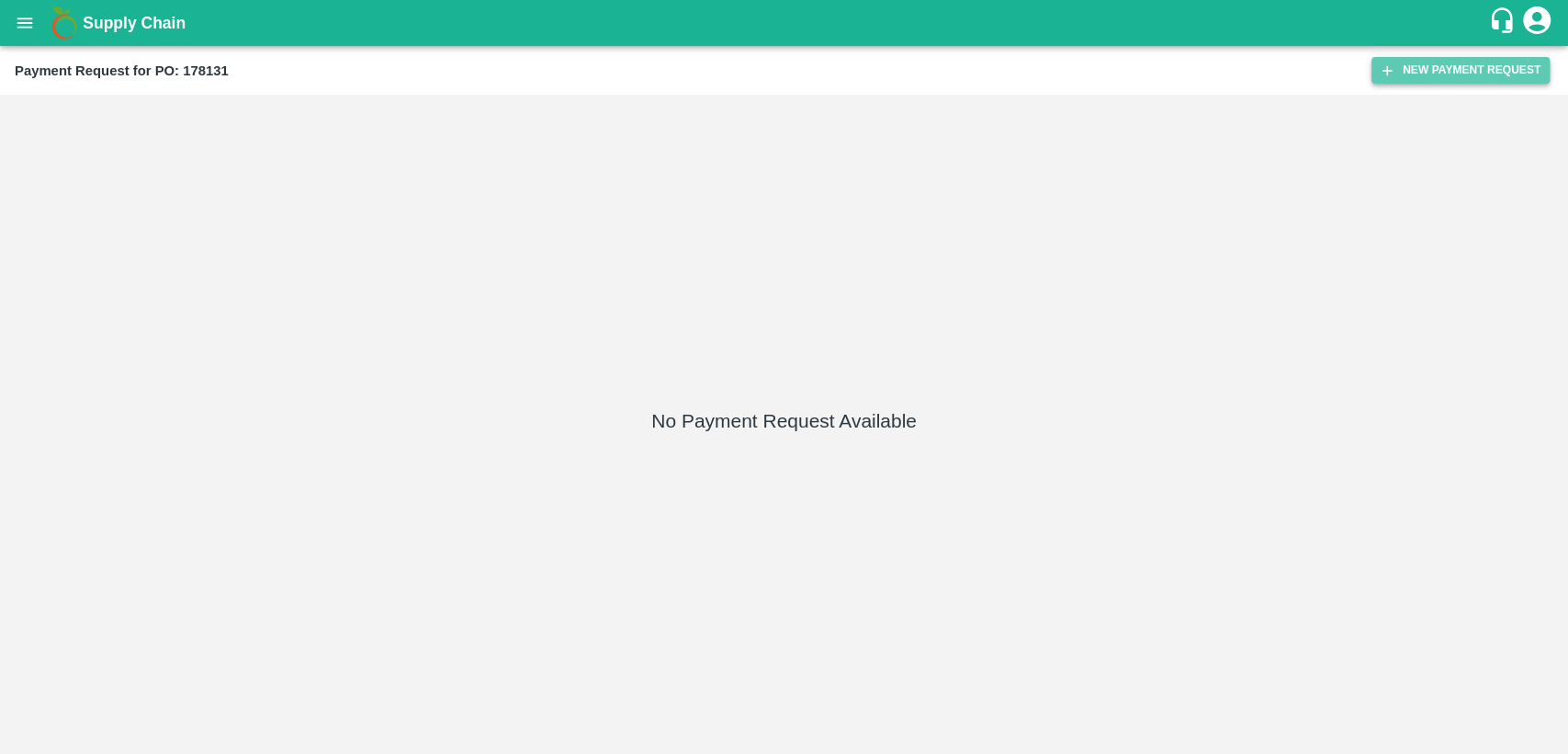
click at [1447, 64] on button "New Payment Request" at bounding box center [1460, 70] width 178 height 26
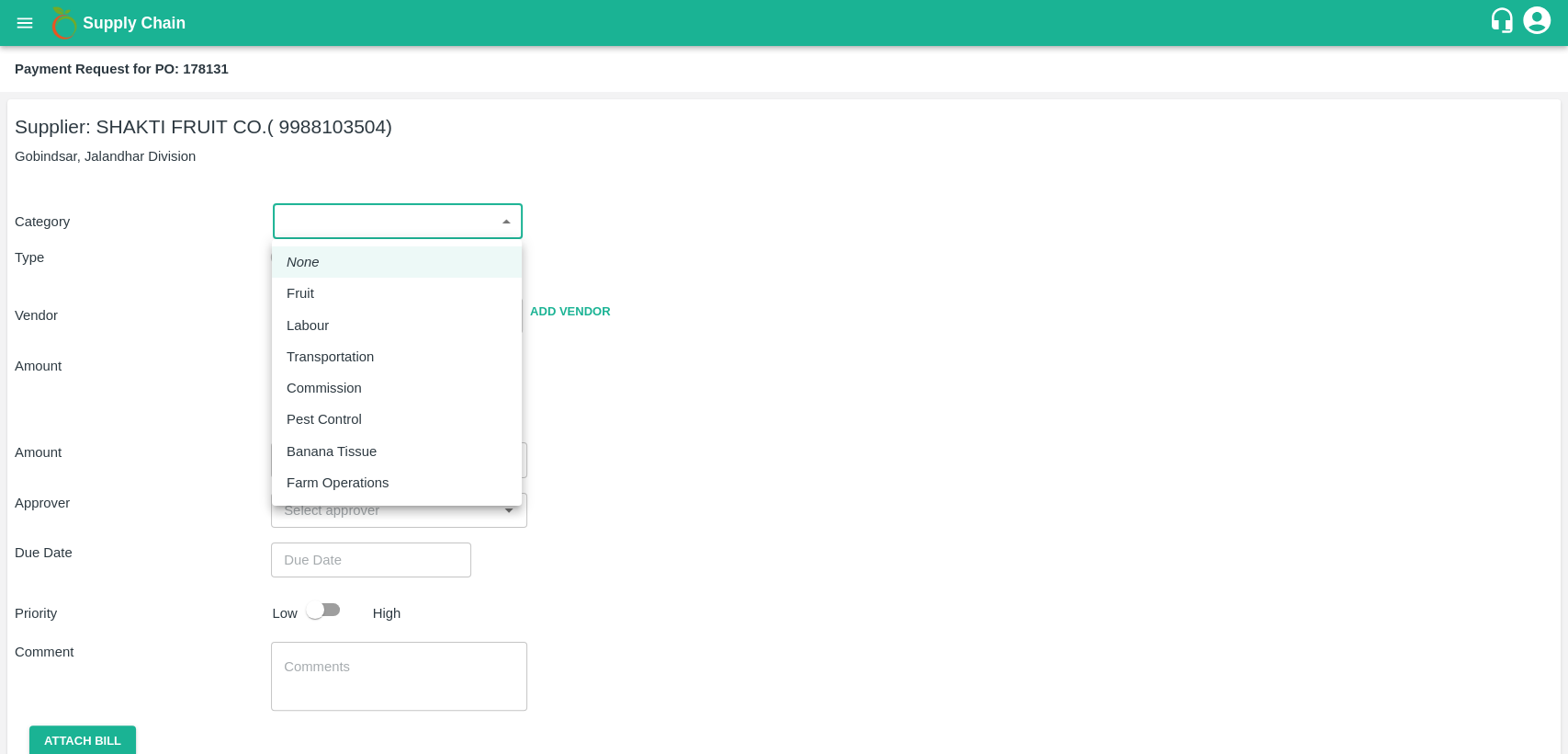
click at [335, 217] on body "Supply Chain Payment Request for PO: 178131 Supplier: SHAKTI FRUIT CO. ( 998810…" at bounding box center [784, 377] width 1568 height 754
click at [335, 290] on div "Fruit" at bounding box center [396, 294] width 220 height 21
type input "1"
type input "SHAKTI FRUIT CO. - 9988103504(Supplier)"
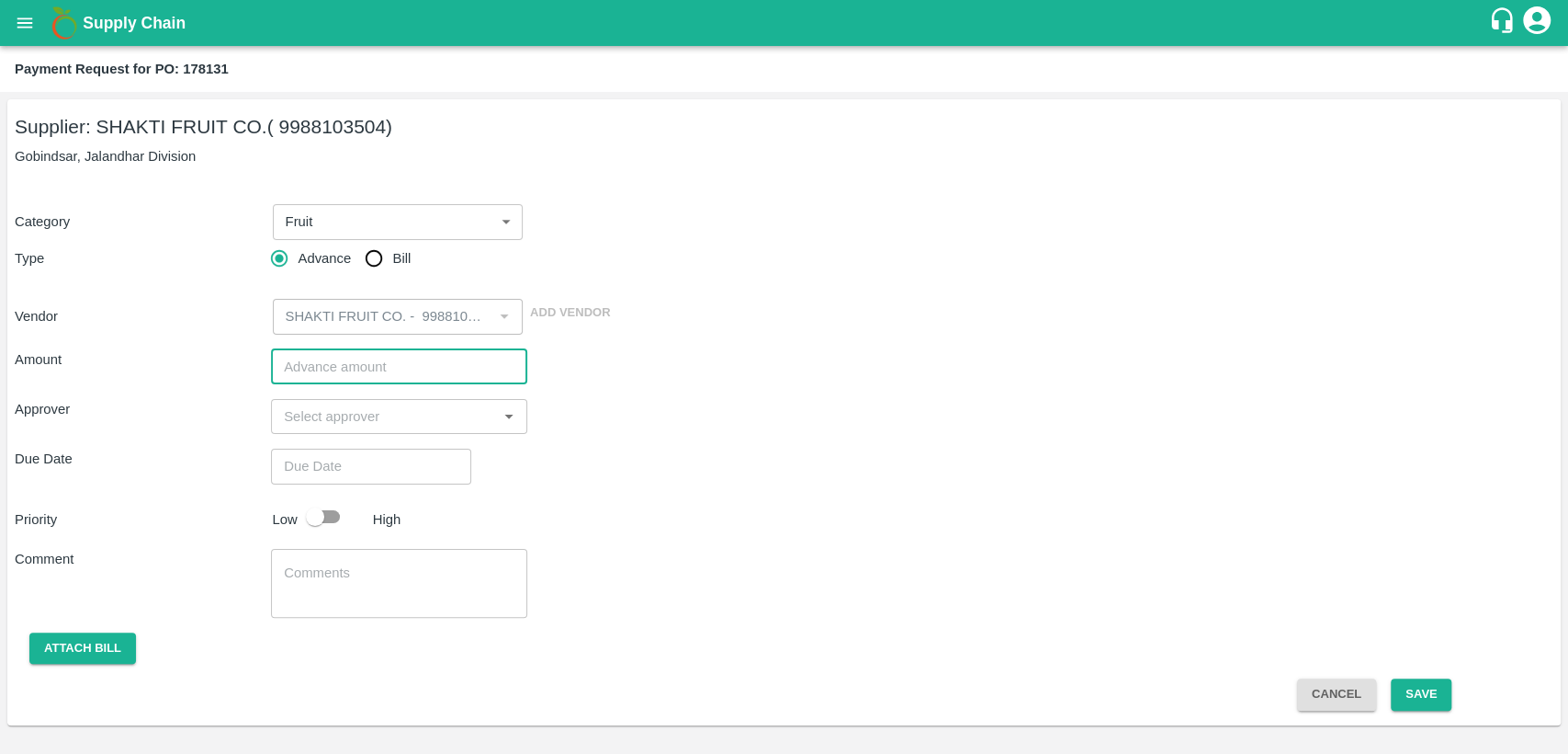
click at [334, 371] on input "number" at bounding box center [398, 366] width 256 height 35
paste input "1075000"
type input "1075000"
click at [319, 422] on input "input" at bounding box center [383, 415] width 215 height 23
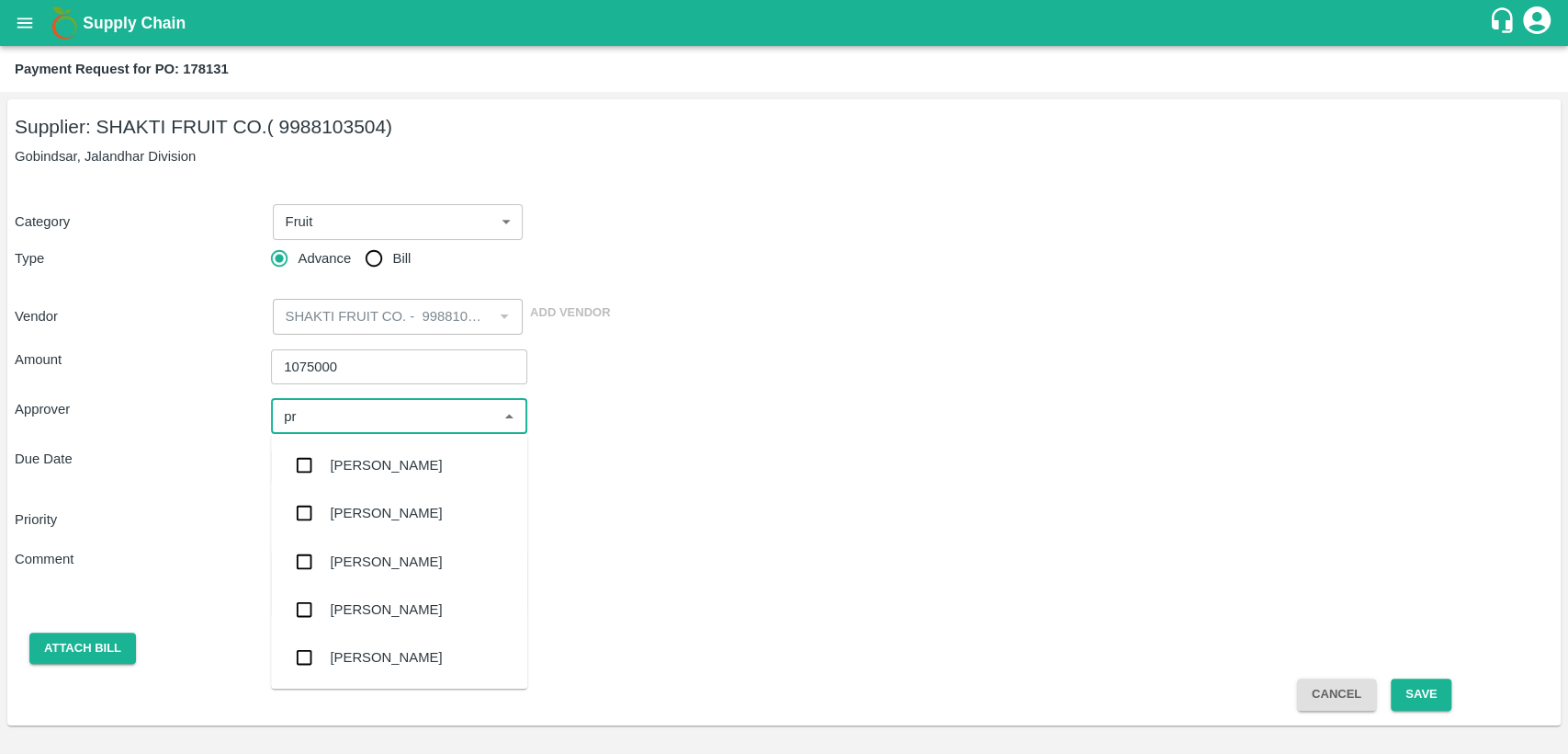
type input "pra"
click at [384, 612] on div "Praveen Kumar" at bounding box center [386, 610] width 112 height 21
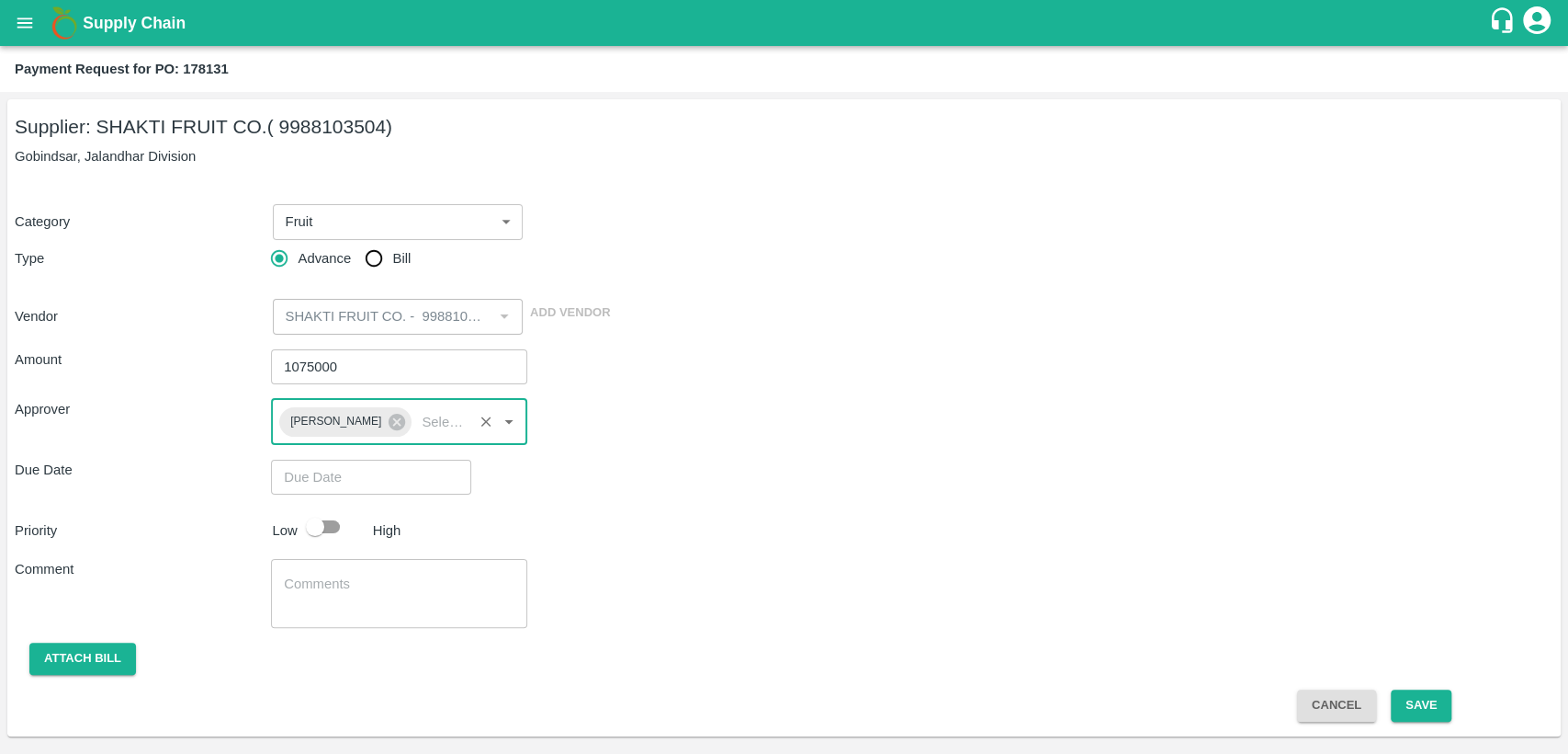
type input "DD/MM/YYYY hh:mm aa"
click at [352, 485] on input "DD/MM/YYYY hh:mm aa" at bounding box center [365, 476] width 187 height 35
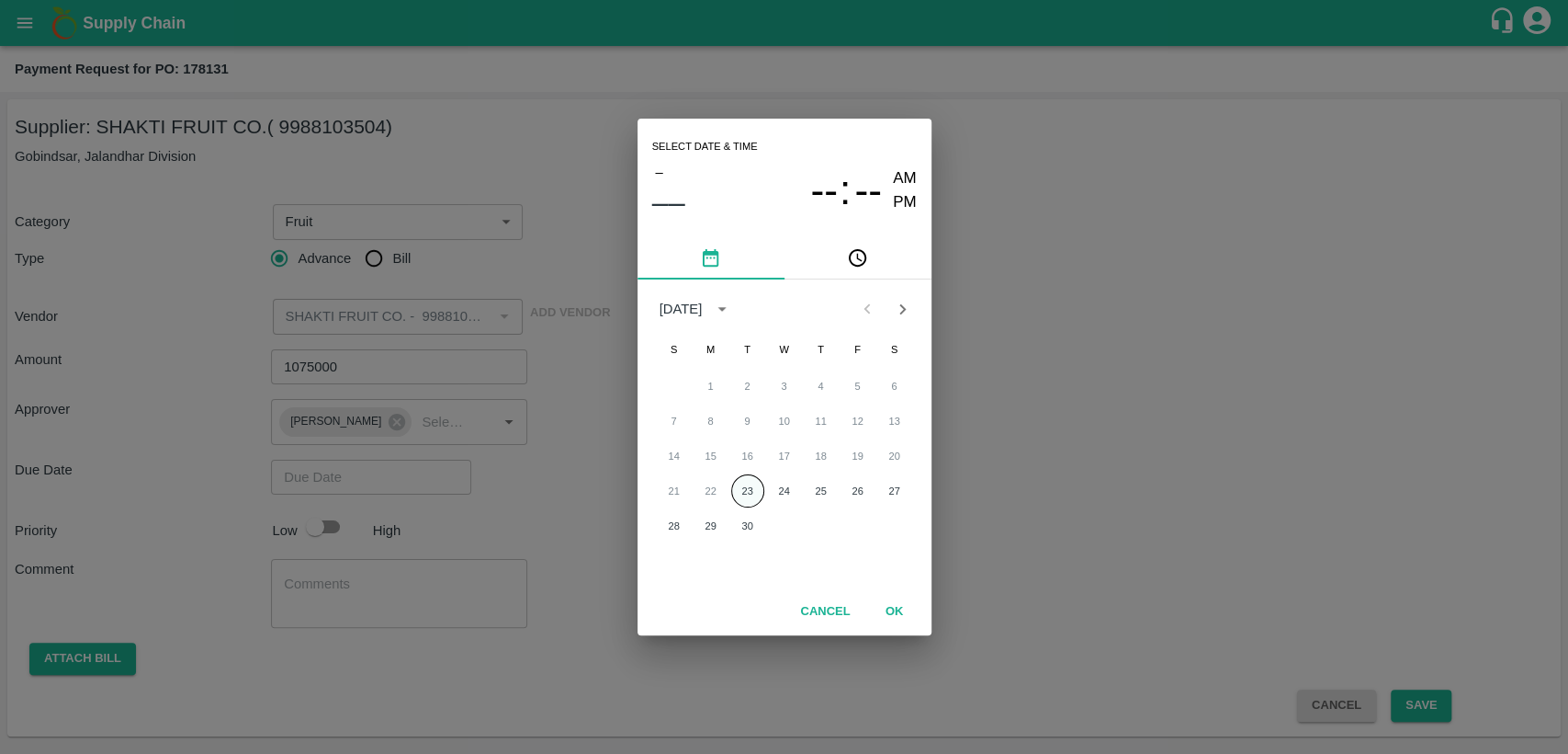
click at [751, 488] on button "23" at bounding box center [747, 490] width 33 height 33
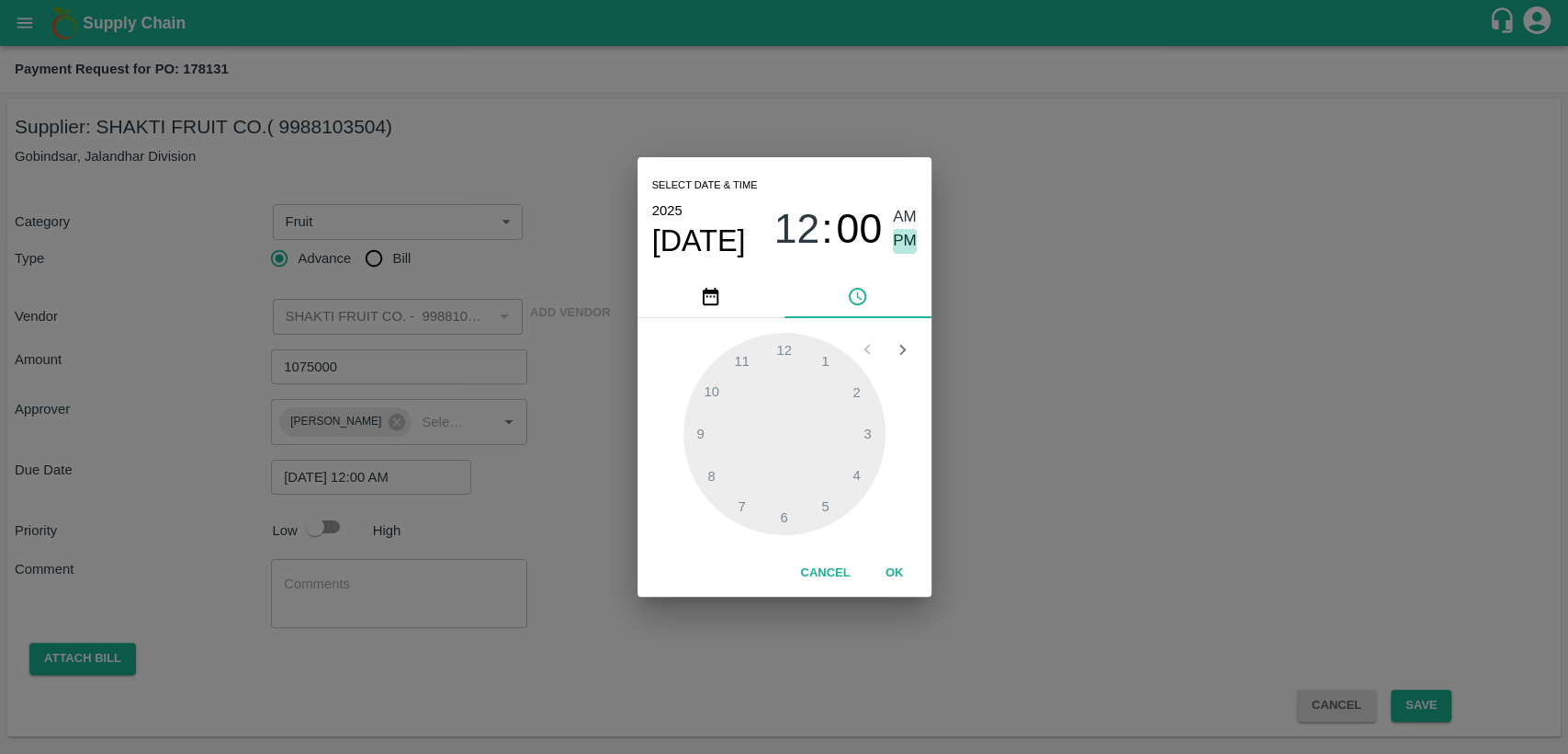
click at [905, 238] on span "PM" at bounding box center [904, 241] width 23 height 24
click at [867, 432] on div at bounding box center [784, 434] width 202 height 203
click at [737, 497] on div at bounding box center [784, 434] width 202 height 203
click at [739, 510] on div at bounding box center [784, 434] width 202 height 203
type input "23/09/2025 03:35 PM"
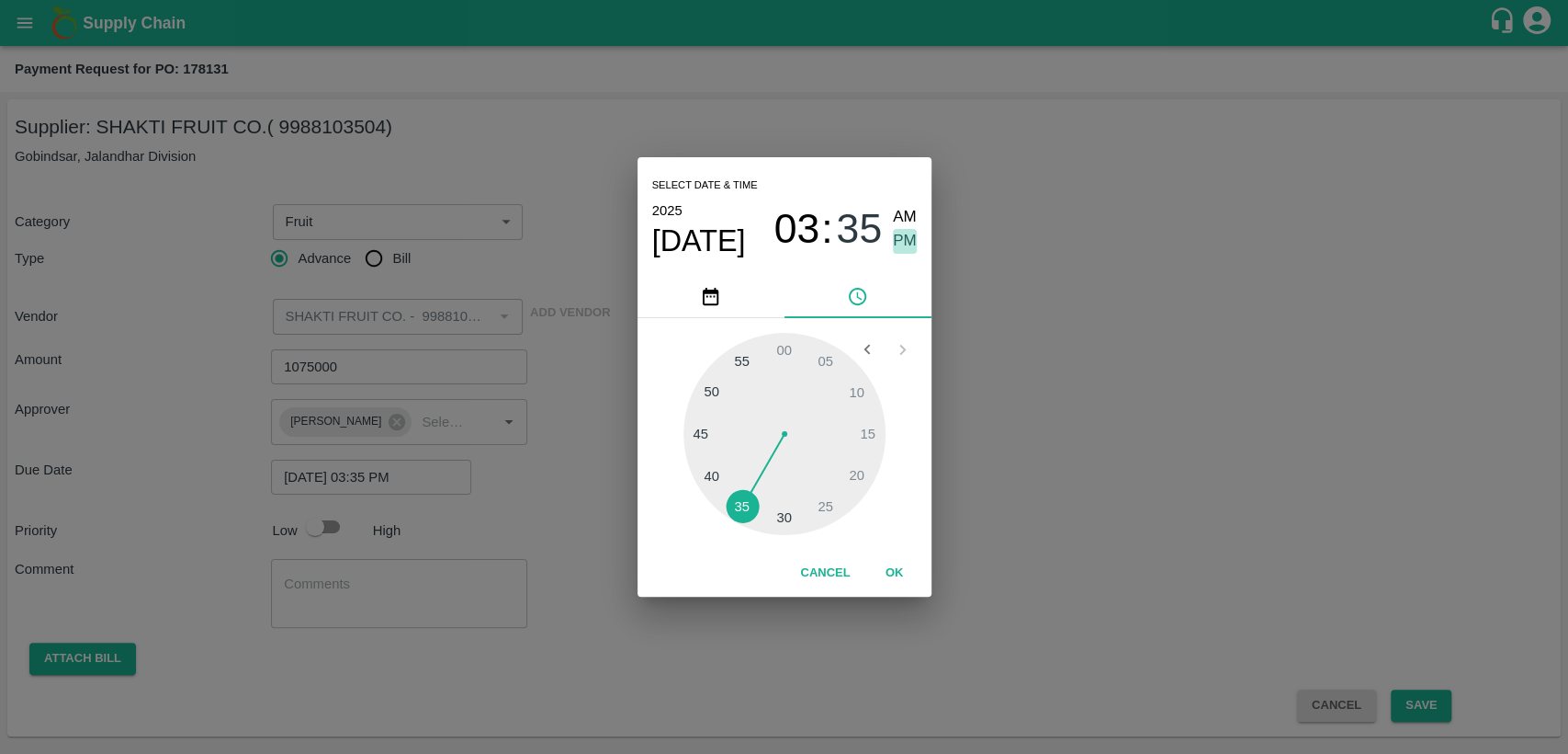
click at [904, 244] on span "PM" at bounding box center [904, 241] width 23 height 24
click at [896, 576] on button "OK" at bounding box center [894, 573] width 59 height 32
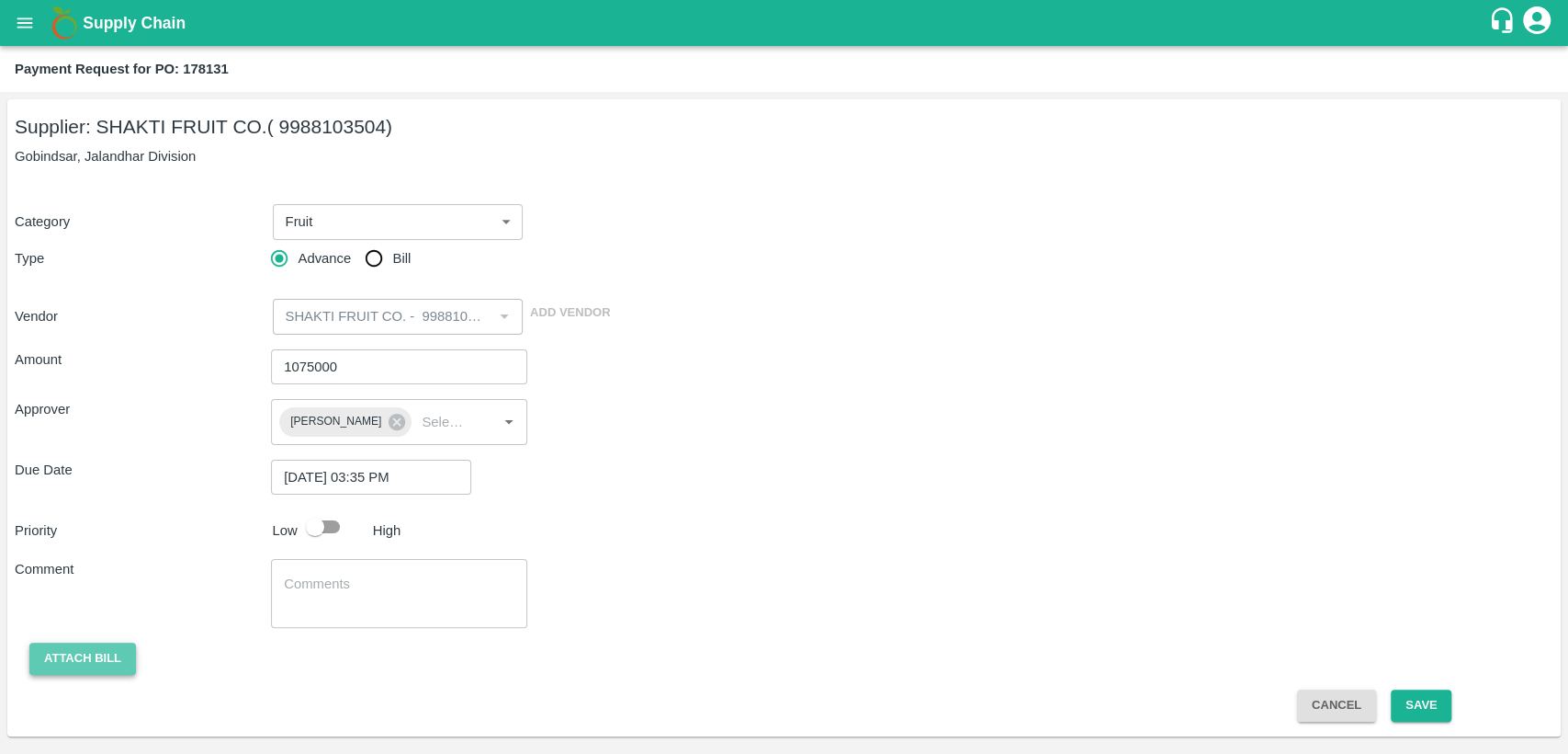
click at [112, 653] on button "Attach bill" at bounding box center [82, 658] width 107 height 32
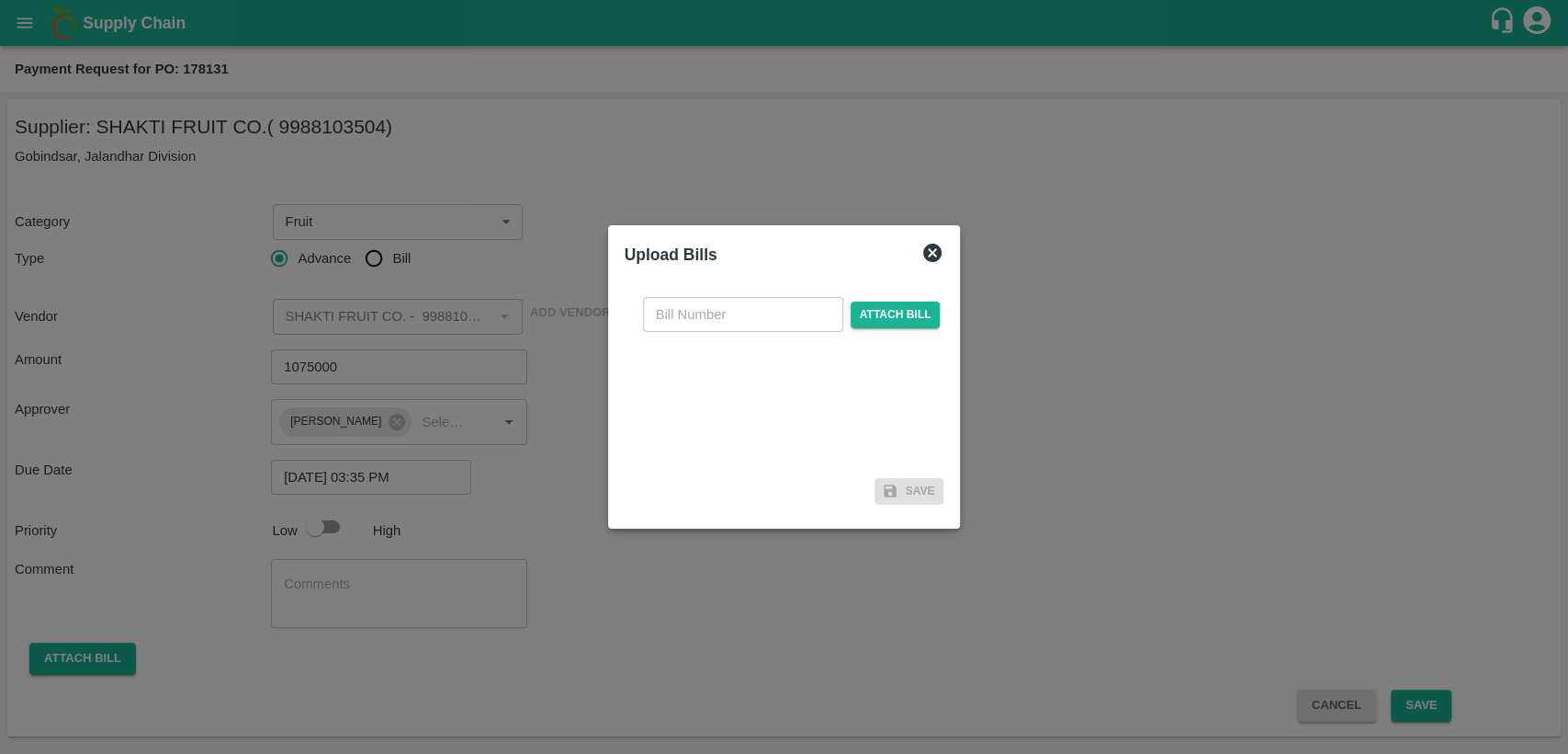
click at [921, 247] on icon at bounding box center [933, 253] width 22 height 23
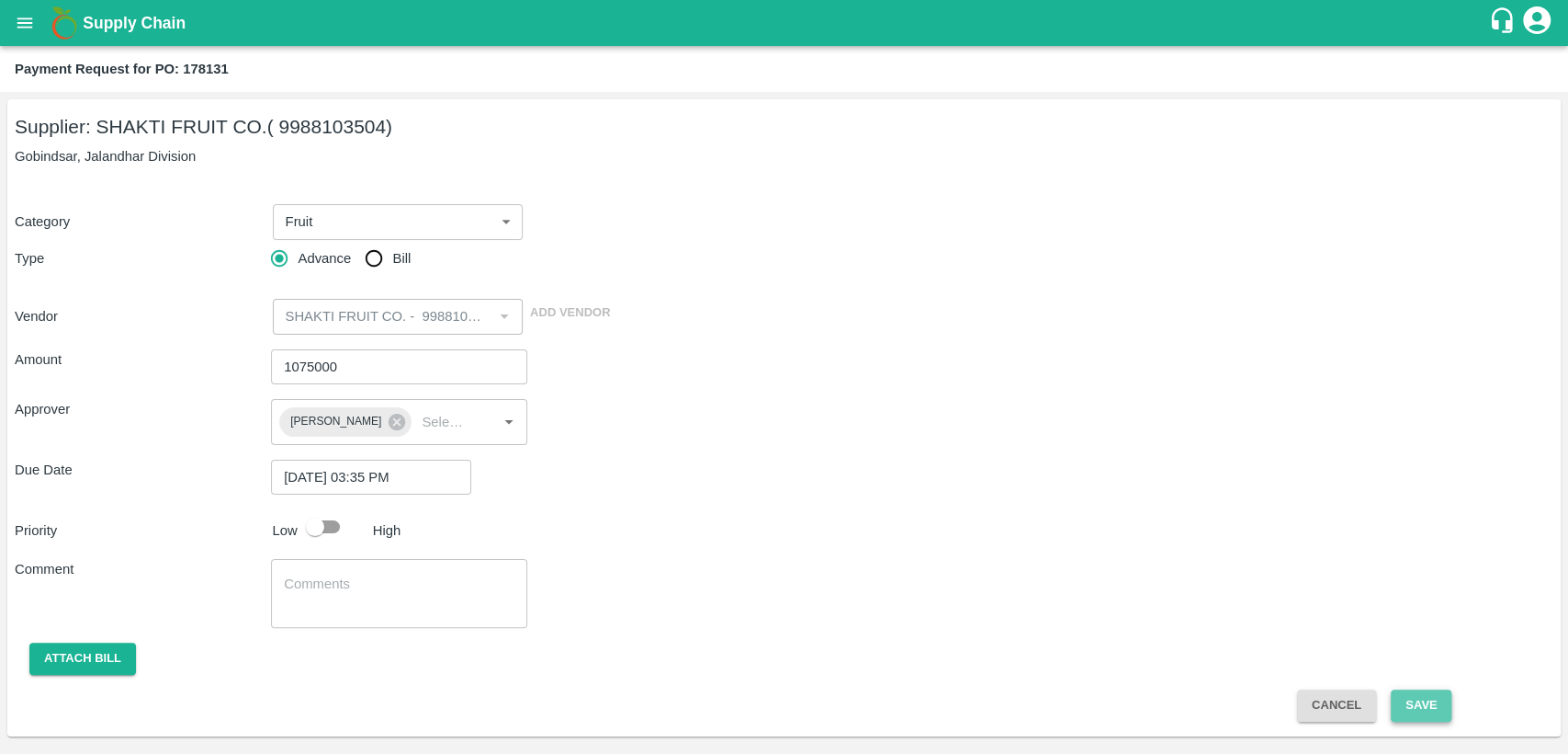
click at [1433, 695] on button "Save" at bounding box center [1421, 705] width 61 height 32
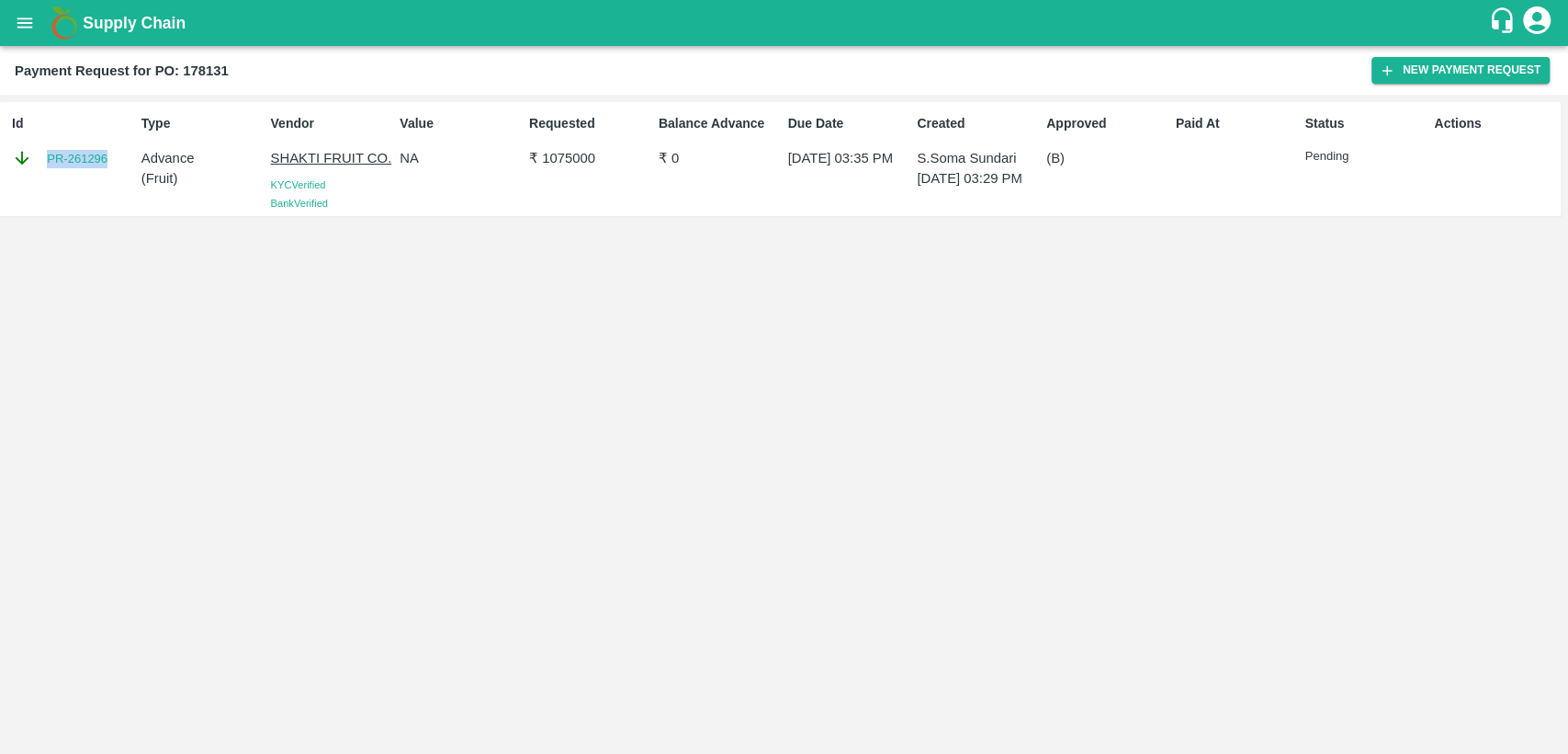
drag, startPoint x: 115, startPoint y: 157, endPoint x: 39, endPoint y: 157, distance: 76.0
click at [39, 157] on div "PR-261296" at bounding box center [73, 158] width 122 height 21
copy link "PR-261296"
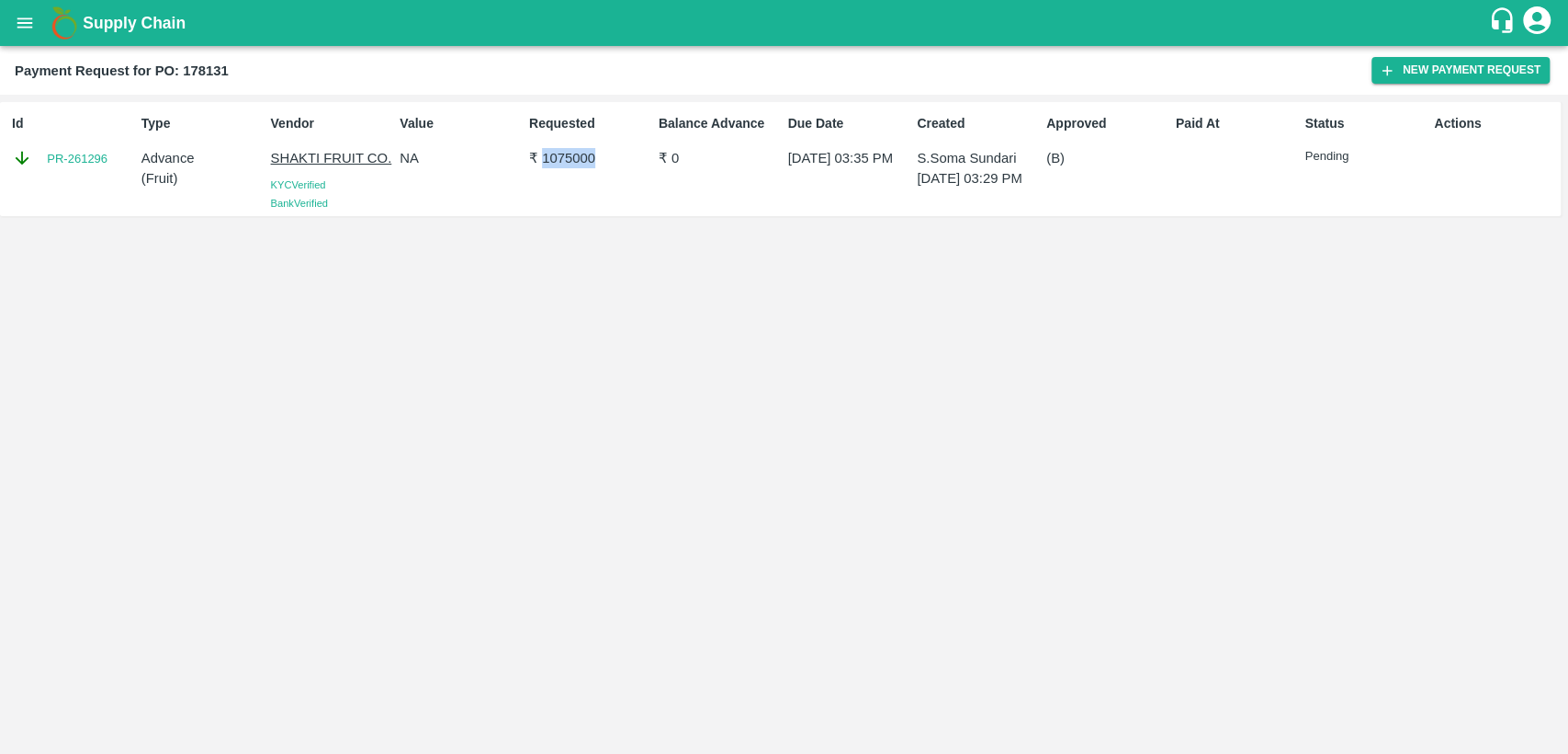
drag, startPoint x: 544, startPoint y: 158, endPoint x: 639, endPoint y: 155, distance: 95.0
click at [639, 155] on p "₹ 1075000" at bounding box center [590, 158] width 122 height 21
copy p "1075000"
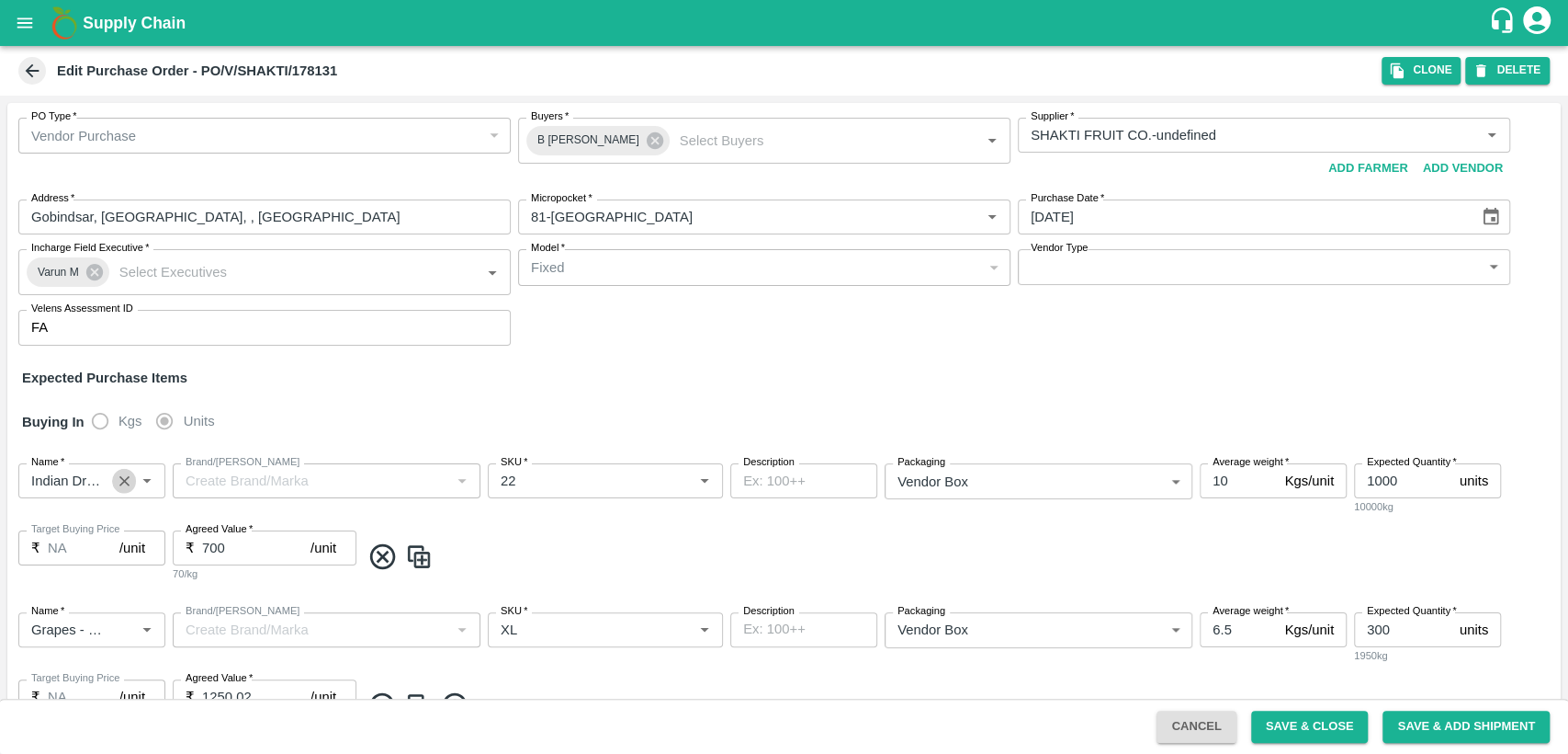
click at [123, 481] on icon "Clear" at bounding box center [124, 481] width 10 height 10
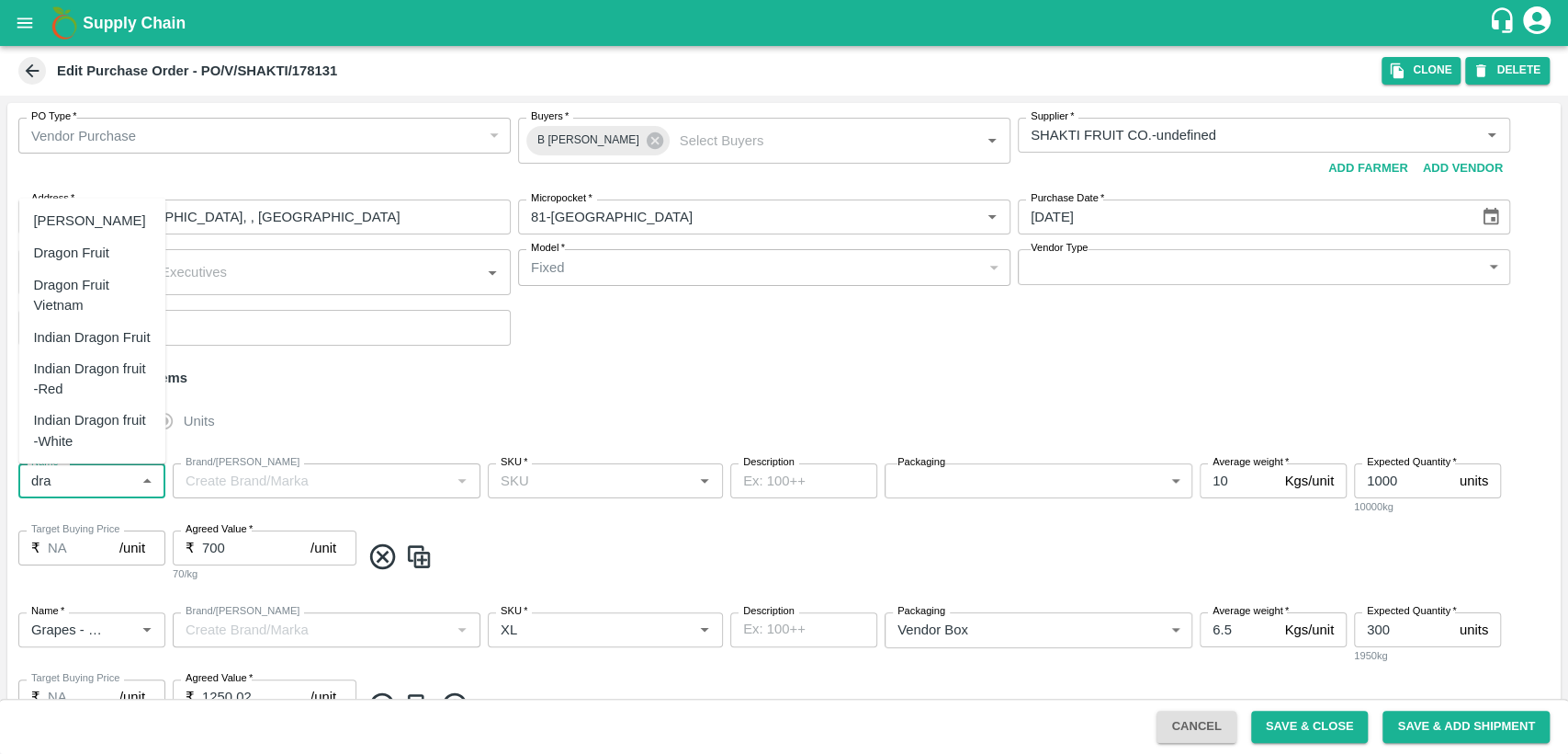
click at [122, 287] on div "Dragon Fruit Vietnam" at bounding box center [91, 294] width 117 height 41
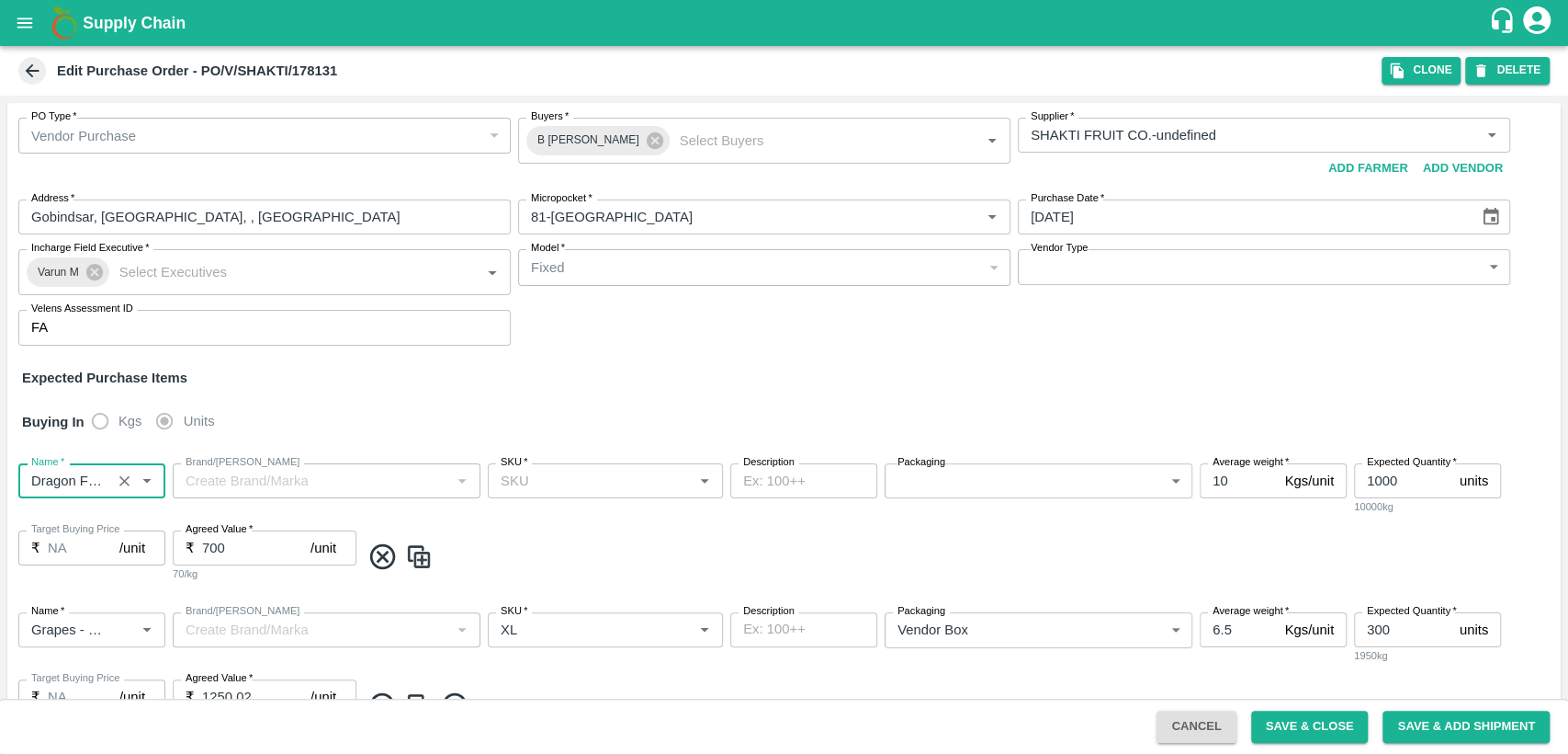
type input "Dragon Fruit Vietnam"
click at [704, 549] on span at bounding box center [956, 556] width 1193 height 30
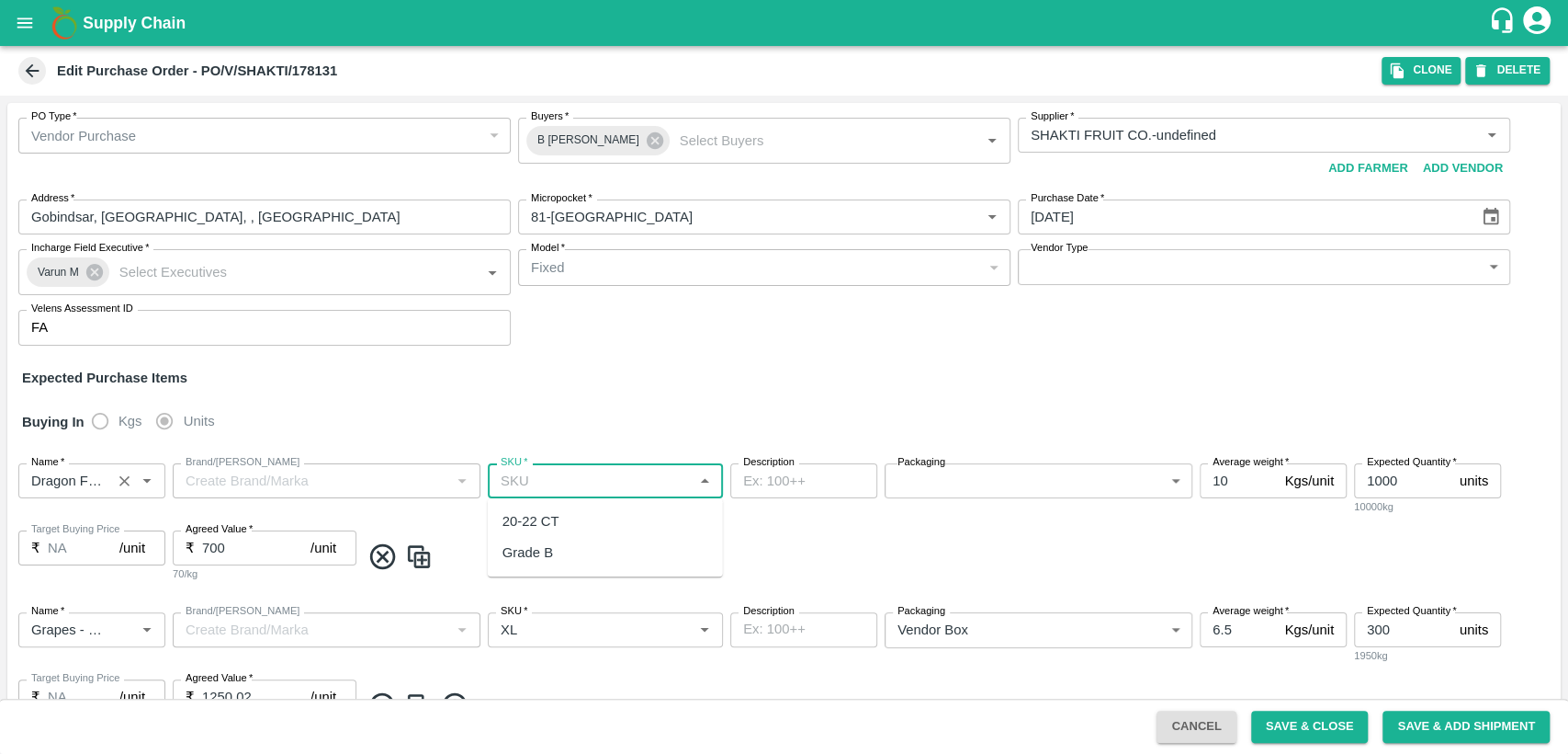
click at [647, 474] on input "SKU   *" at bounding box center [590, 480] width 194 height 23
click at [607, 524] on div "20-22 CT" at bounding box center [605, 520] width 235 height 31
type input "20-22 CT"
click at [943, 476] on body "Supply Chain Edit Purchase Order - PO/V/SHAKTI/178131 Clone DELETE PO Type   * …" at bounding box center [784, 377] width 1568 height 754
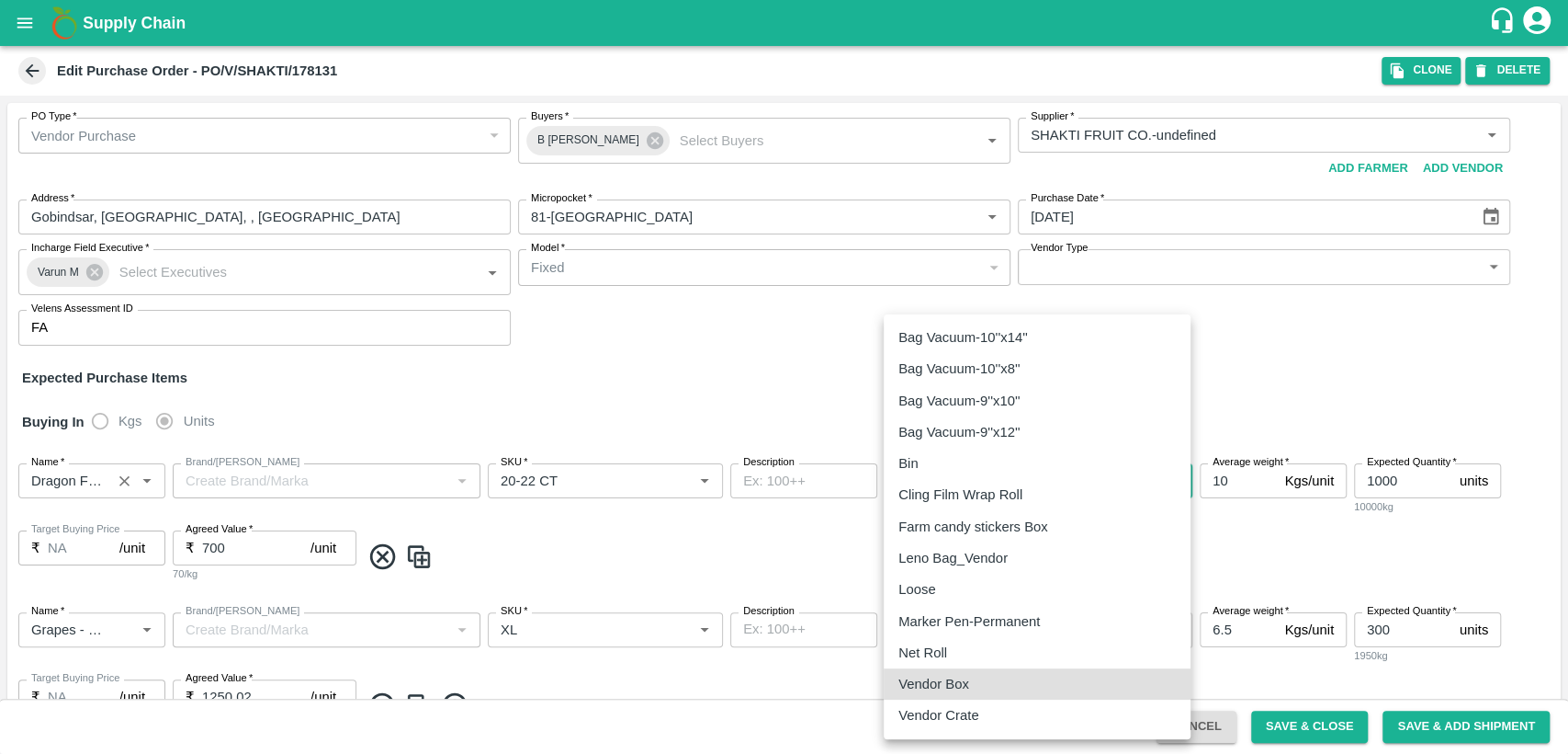
type input "276"
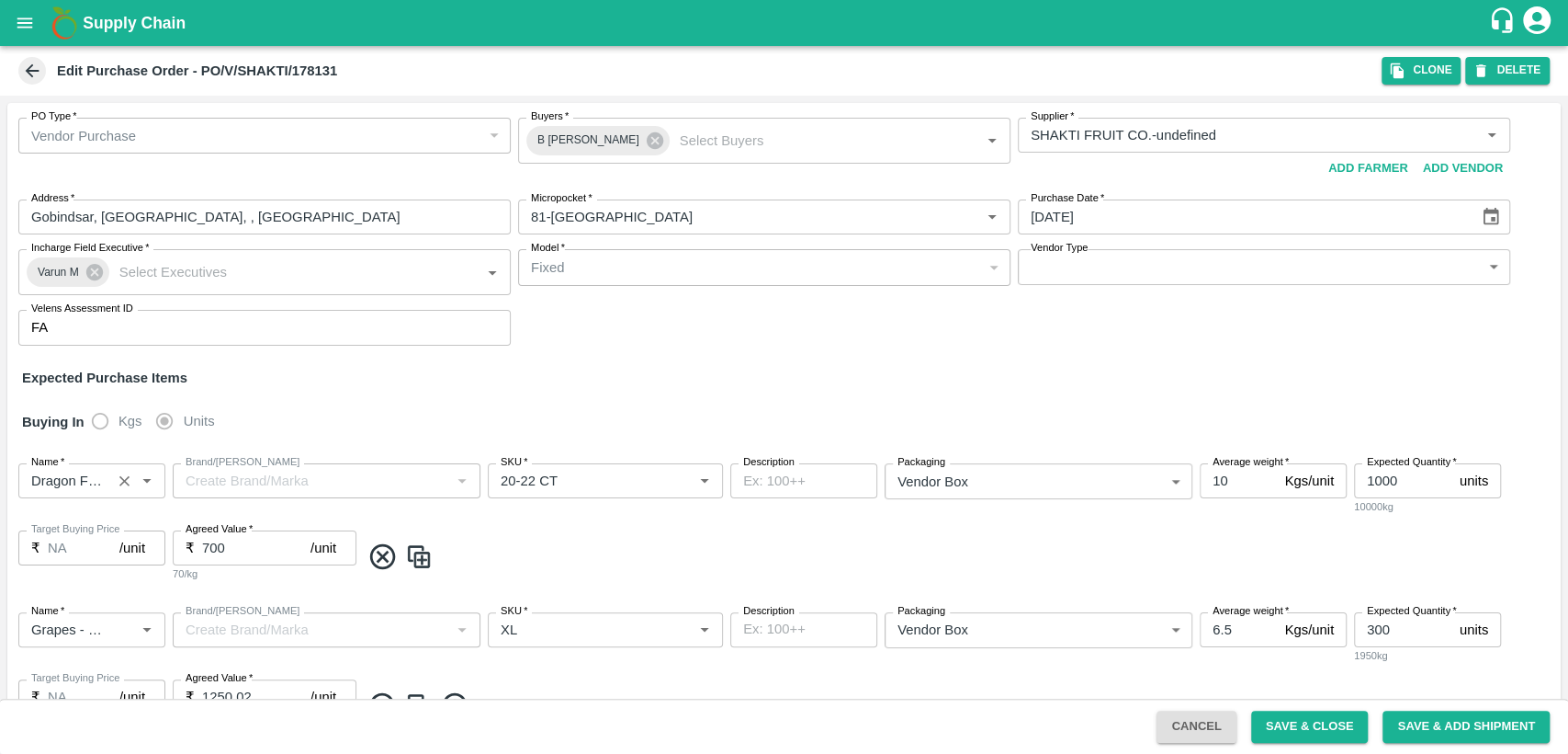
click at [853, 545] on span at bounding box center [956, 556] width 1193 height 30
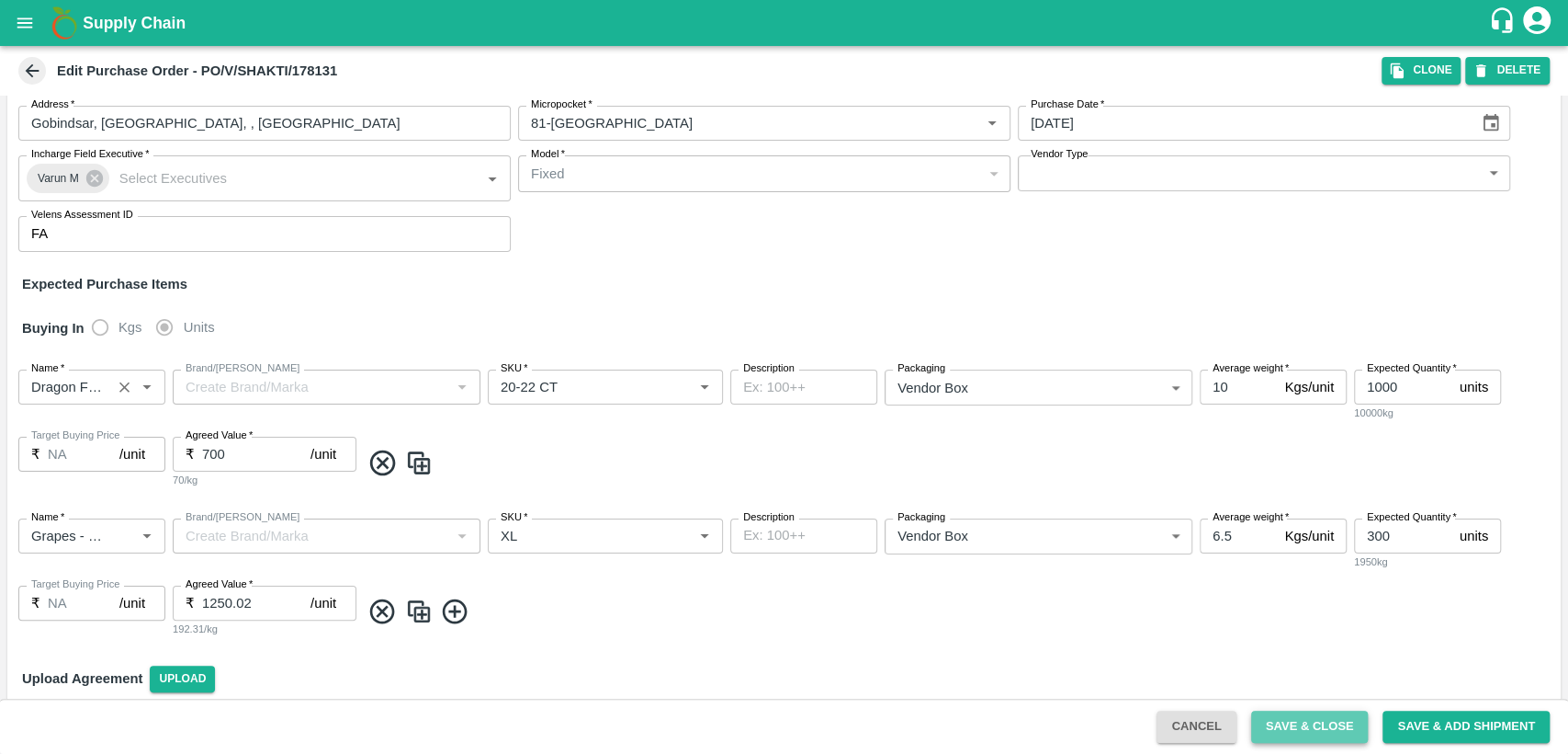
click at [1317, 724] on button "Save & Close" at bounding box center [1309, 727] width 117 height 32
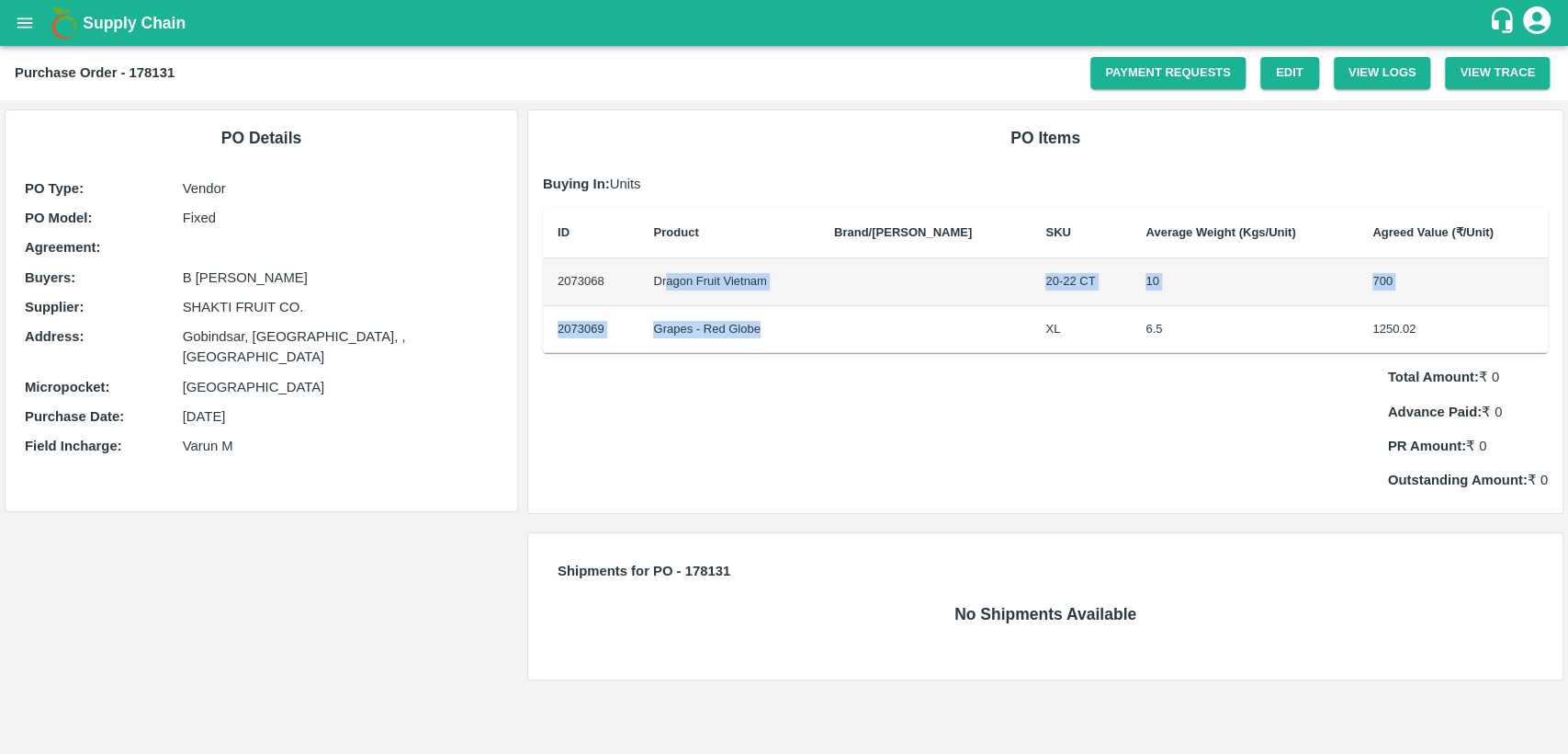
drag, startPoint x: 672, startPoint y: 281, endPoint x: 782, endPoint y: 348, distance: 128.8
click at [782, 348] on tbody "2073068 Dragon Fruit Vietnam 20-22 CT 10 700 2073069 Grapes - Red Globe XL 6.5 …" at bounding box center [1045, 305] width 1005 height 95
drag, startPoint x: 658, startPoint y: 277, endPoint x: 783, endPoint y: 273, distance: 125.1
click at [783, 273] on td "Dragon Fruit Vietnam" at bounding box center [728, 281] width 180 height 48
copy td "Dragon Fruit Vietnam"
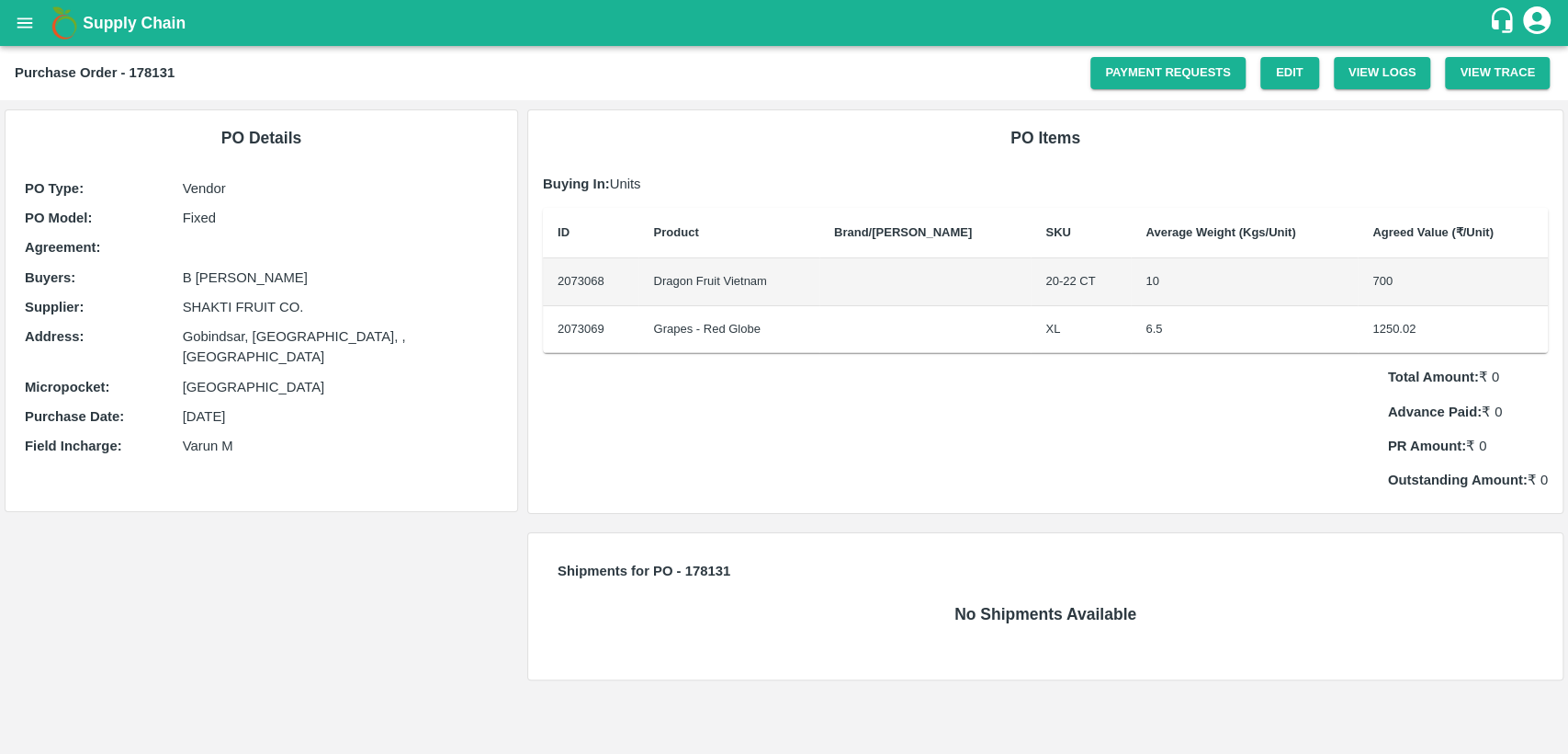
drag, startPoint x: 523, startPoint y: 385, endPoint x: 738, endPoint y: 453, distance: 225.5
click at [738, 453] on div "Total Amount: ₹ 0 Advance Paid: ₹ 0 PR Amount: ₹ 0 Outstanding Amount: ₹ 0" at bounding box center [1045, 421] width 1005 height 137
drag, startPoint x: 658, startPoint y: 323, endPoint x: 789, endPoint y: 325, distance: 131.0
click at [789, 325] on td "Grapes - Red Globe" at bounding box center [728, 329] width 180 height 48
copy td "Grapes - Red Globe"
